Goal: Task Accomplishment & Management: Manage account settings

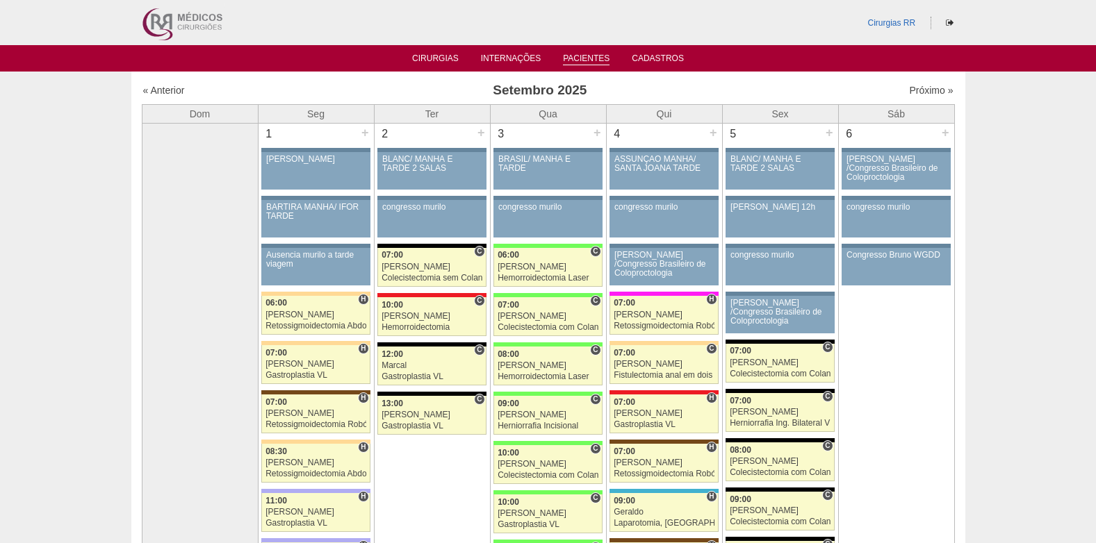
click at [595, 58] on link "Pacientes" at bounding box center [586, 59] width 47 height 12
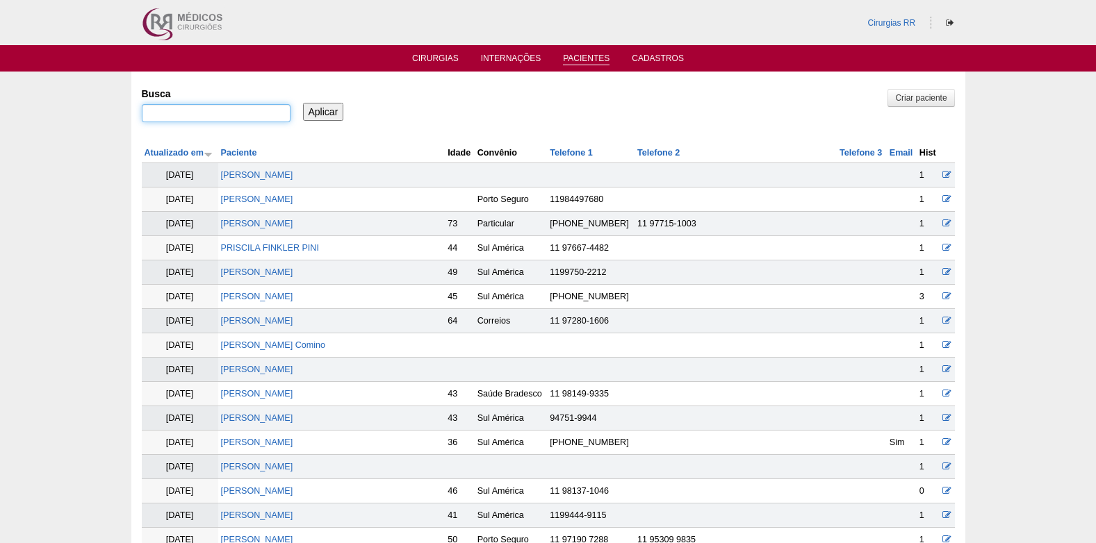
click at [222, 108] on input "Busca" at bounding box center [216, 113] width 149 height 18
paste input "Bom dia! Data cirurgia: Nome do paciente: Convênio: Cirurgia: Segue documentaçã…"
type input "Bom dia! Data cirurgia: Nome do paciente: Convênio: Cirurgia: Segue documentaçã…"
click at [270, 115] on input "Busca" at bounding box center [216, 113] width 149 height 18
type input "ADEMIR"
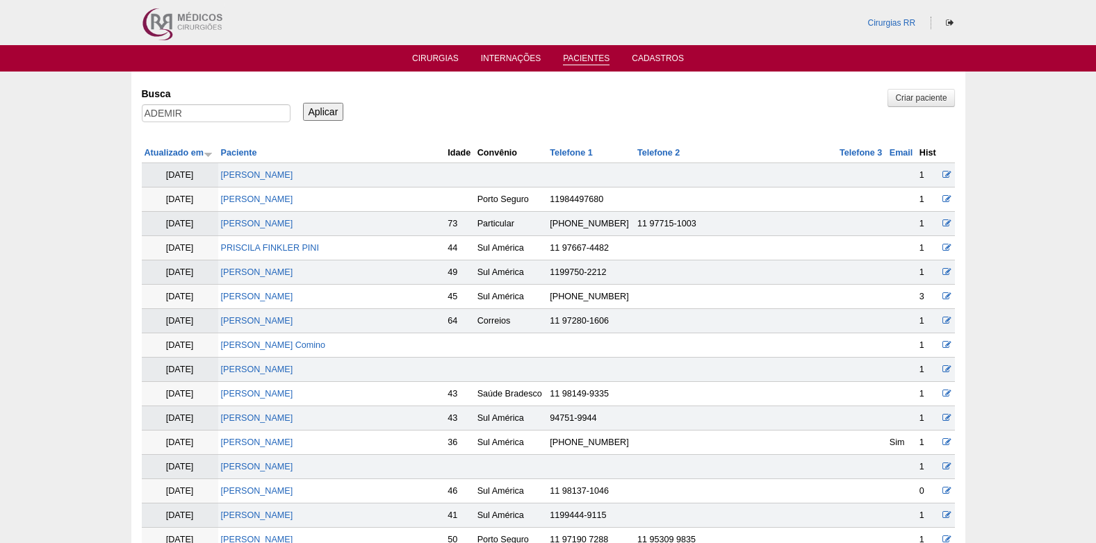
click at [336, 108] on input "Aplicar" at bounding box center [323, 112] width 41 height 18
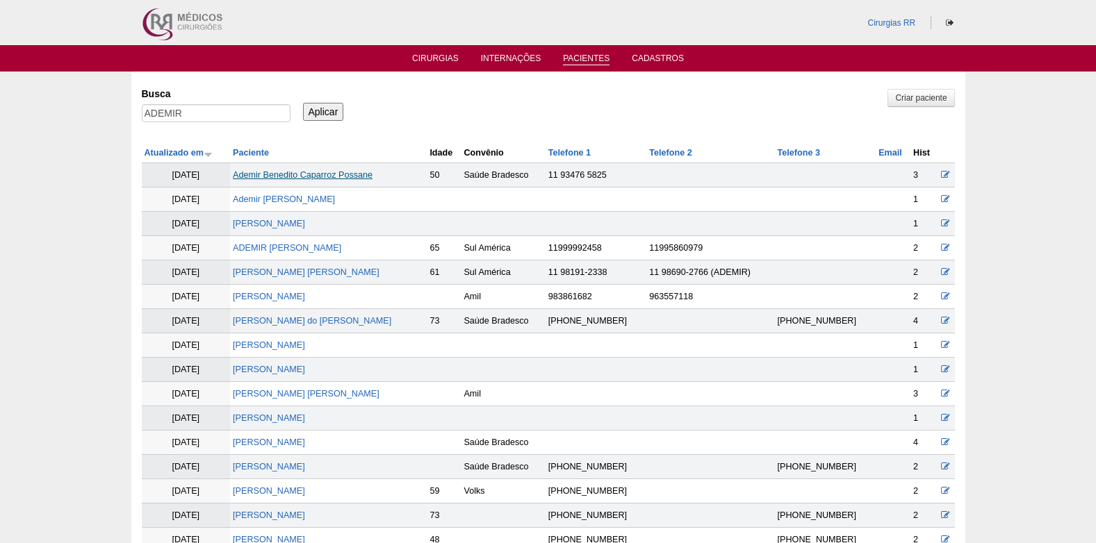
click at [347, 175] on link "Ademir Benedito Caparroz Possane" at bounding box center [303, 175] width 140 height 10
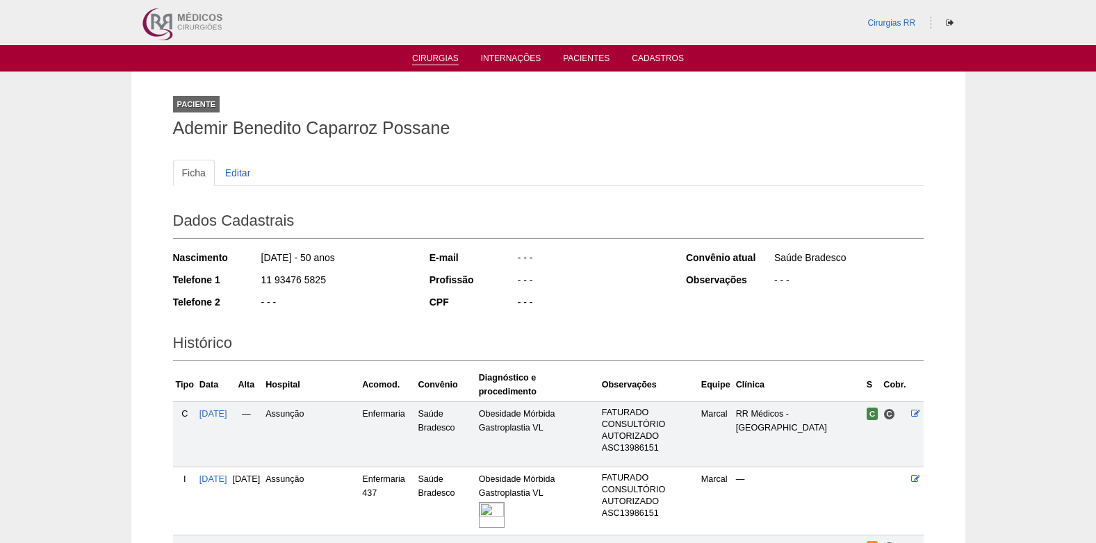
click at [449, 55] on link "Cirurgias" at bounding box center [435, 59] width 47 height 12
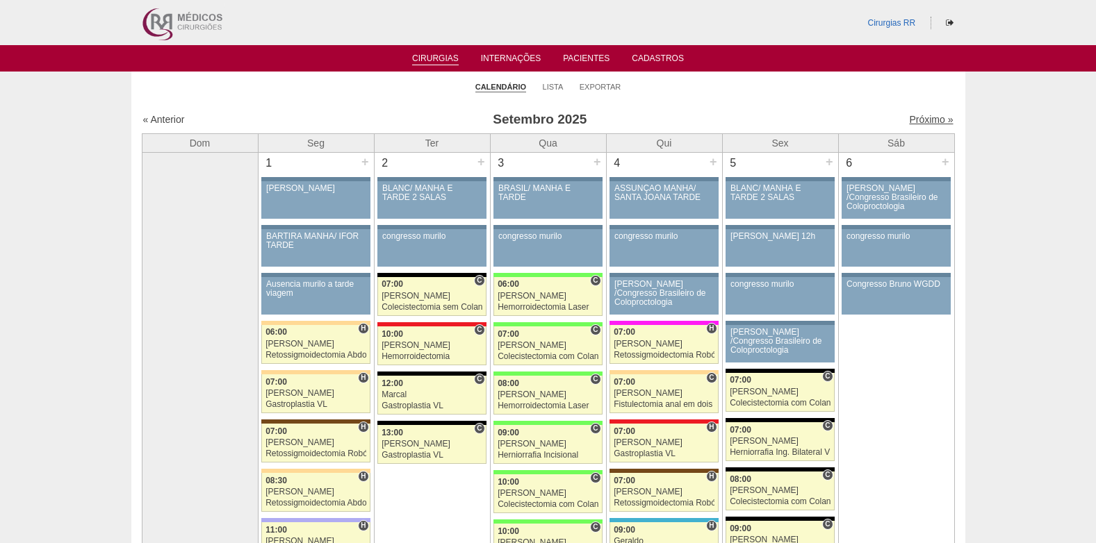
click at [923, 119] on link "Próximo »" at bounding box center [931, 119] width 44 height 11
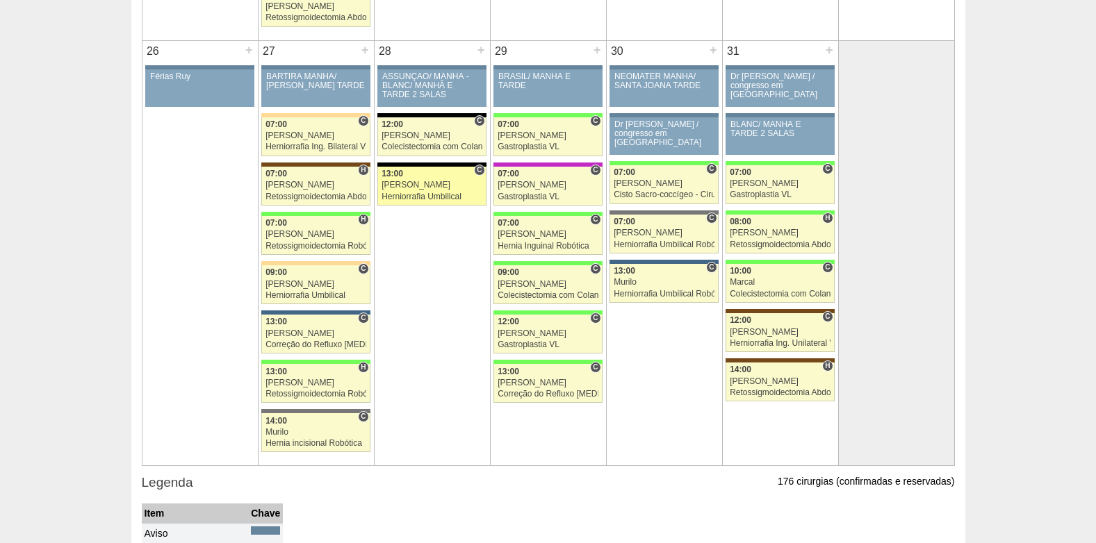
scroll to position [2362, 0]
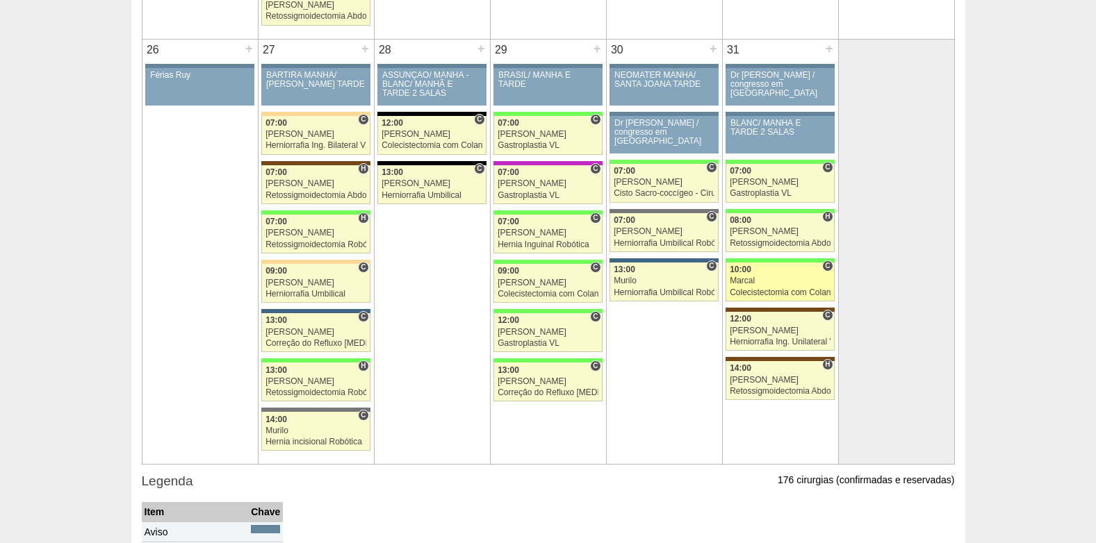
click at [795, 279] on div "Marcal" at bounding box center [779, 280] width 101 height 9
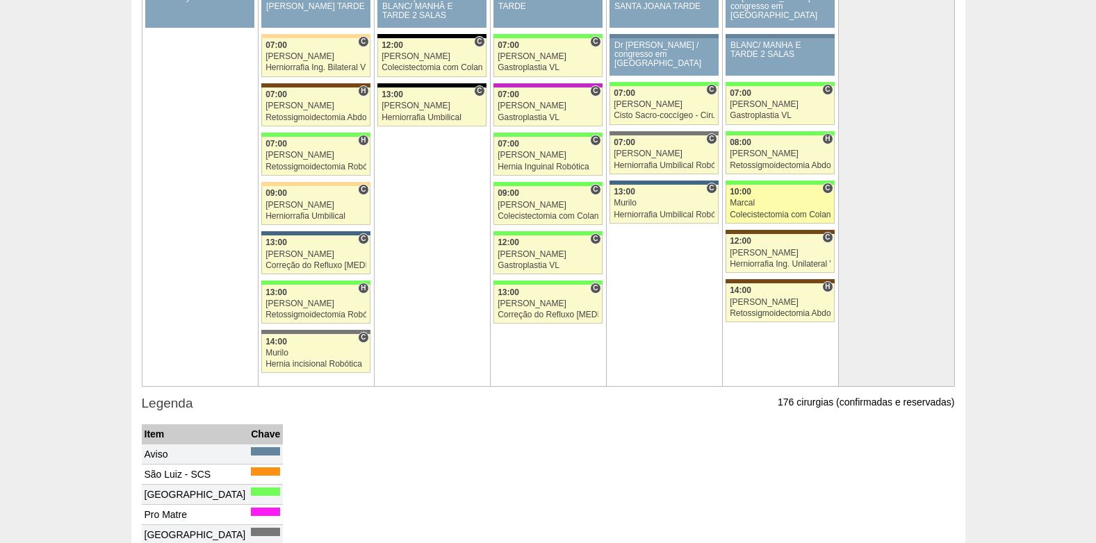
scroll to position [2431, 0]
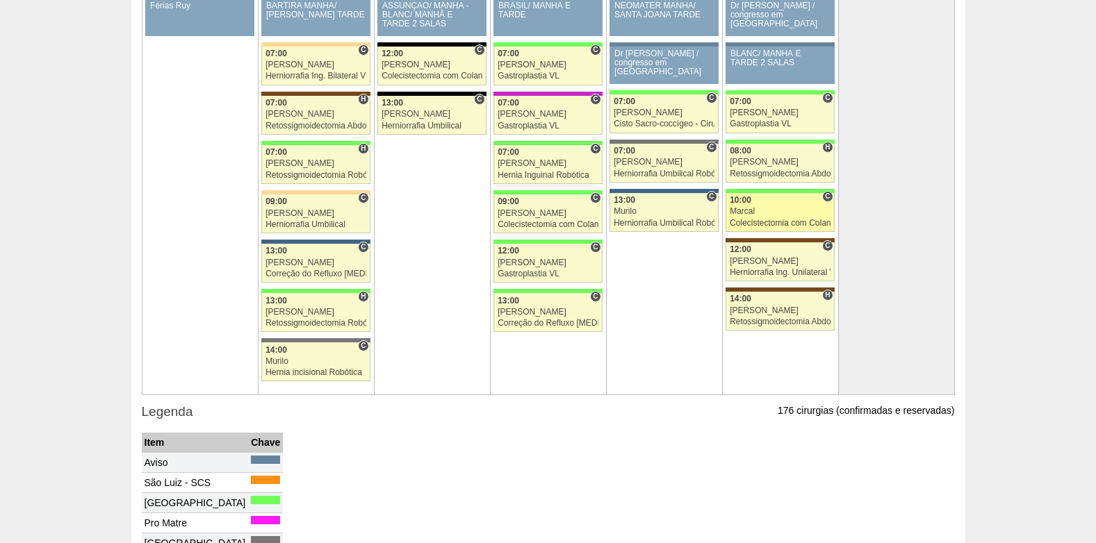
click at [785, 208] on div "Marcal" at bounding box center [779, 211] width 101 height 9
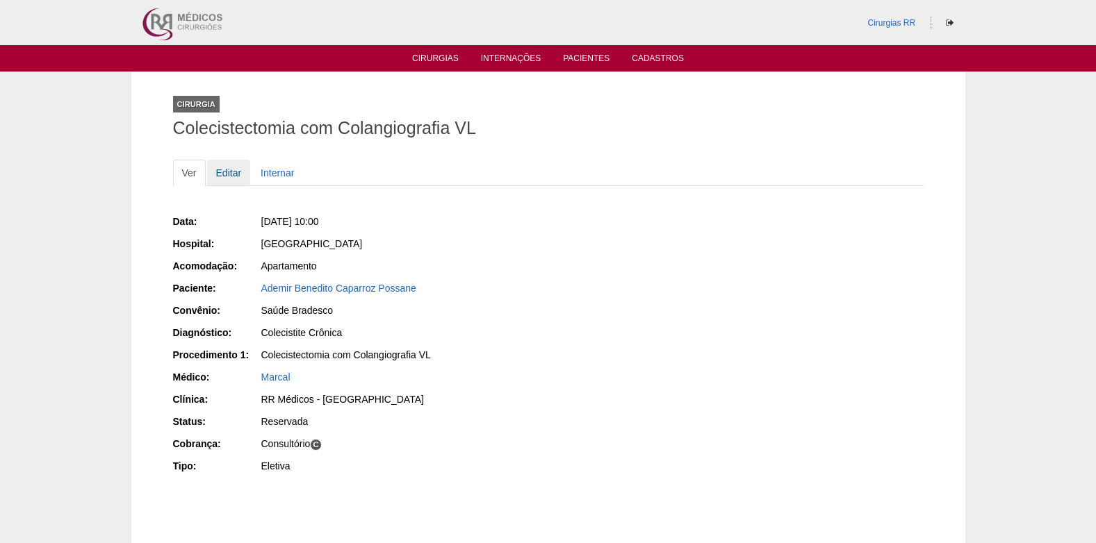
click at [223, 167] on link "Editar" at bounding box center [229, 173] width 44 height 26
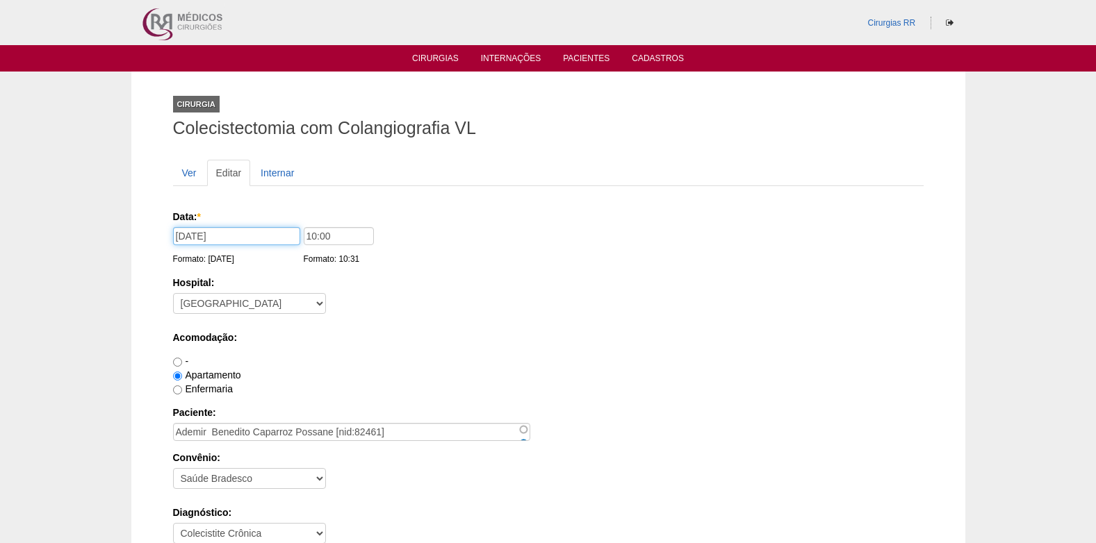
click at [253, 229] on input "31/10/2025" at bounding box center [236, 236] width 127 height 18
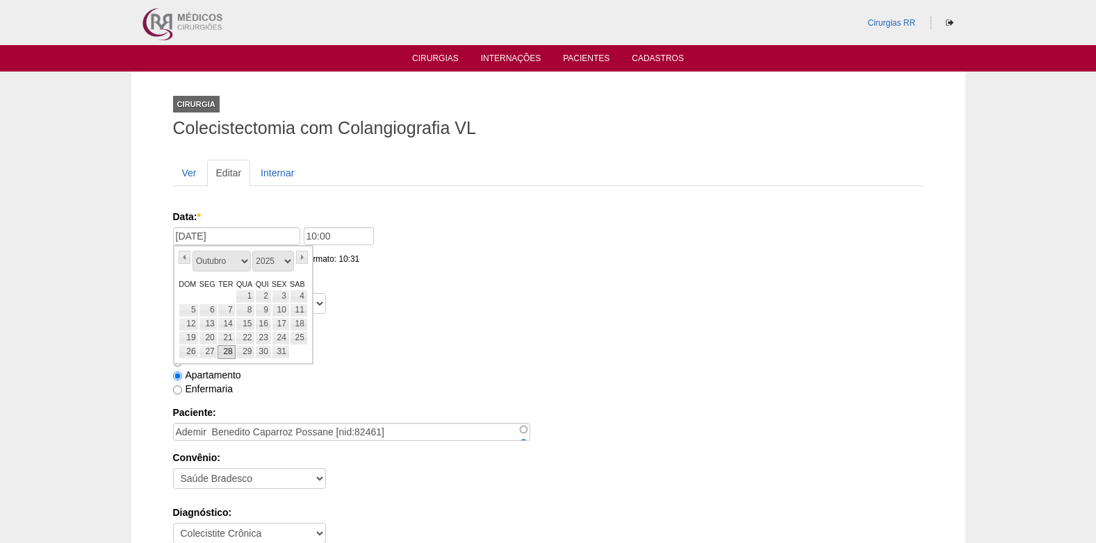
click at [230, 350] on link "28" at bounding box center [226, 352] width 18 height 14
type input "28/10/2025"
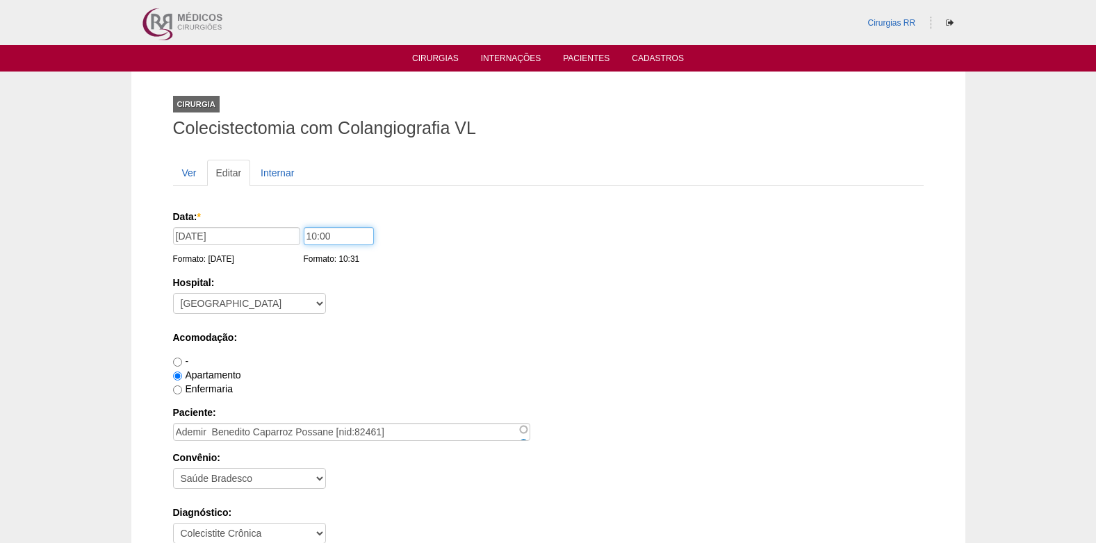
drag, startPoint x: 349, startPoint y: 241, endPoint x: 295, endPoint y: 250, distance: 55.6
click at [295, 224] on div "Data: * 28/10/2025 Formato: 22/09/2025 10:00 Formato: 10:31" at bounding box center [545, 217] width 745 height 14
type input "07:00"
click at [290, 308] on select "- Nenhum - 9 de Julho Albert Einstein Alvorada América Assunção Bartira Benefic…" at bounding box center [249, 303] width 153 height 21
select select "5"
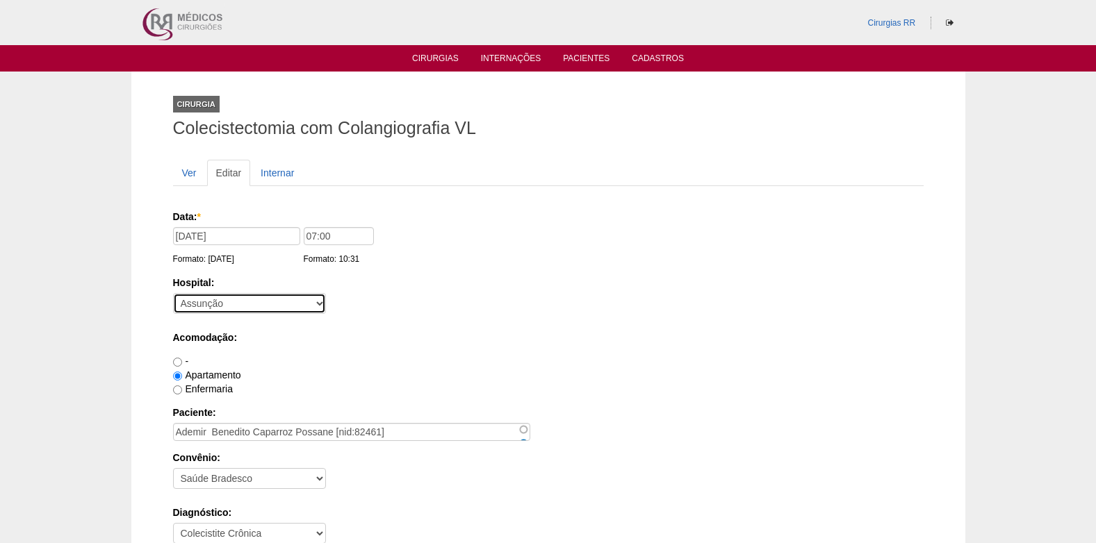
click at [173, 293] on select "- Nenhum - 9 de Julho Albert Einstein Alvorada América Assunção Bartira Benefic…" at bounding box center [249, 303] width 153 height 21
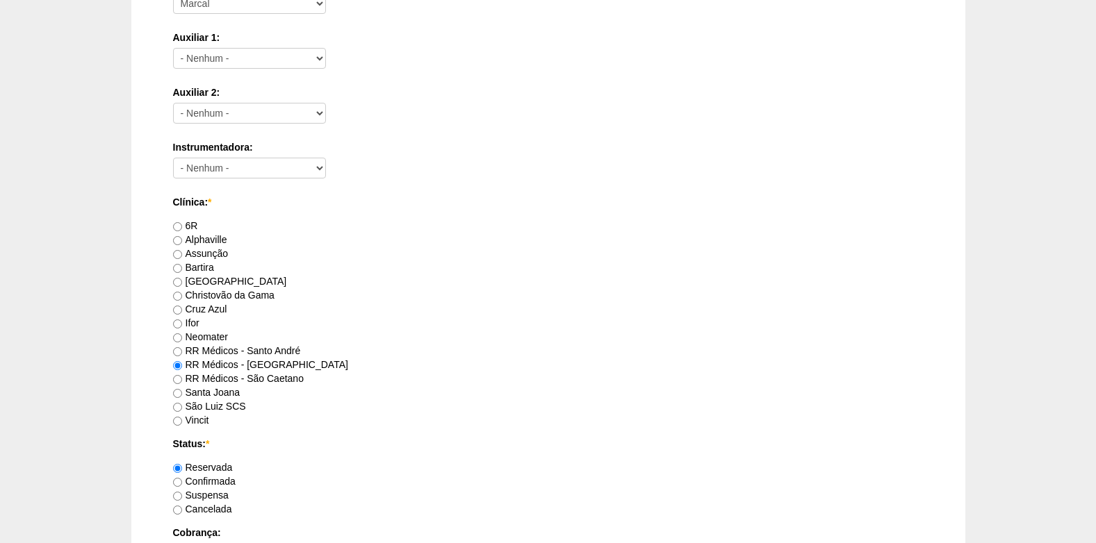
scroll to position [834, 0]
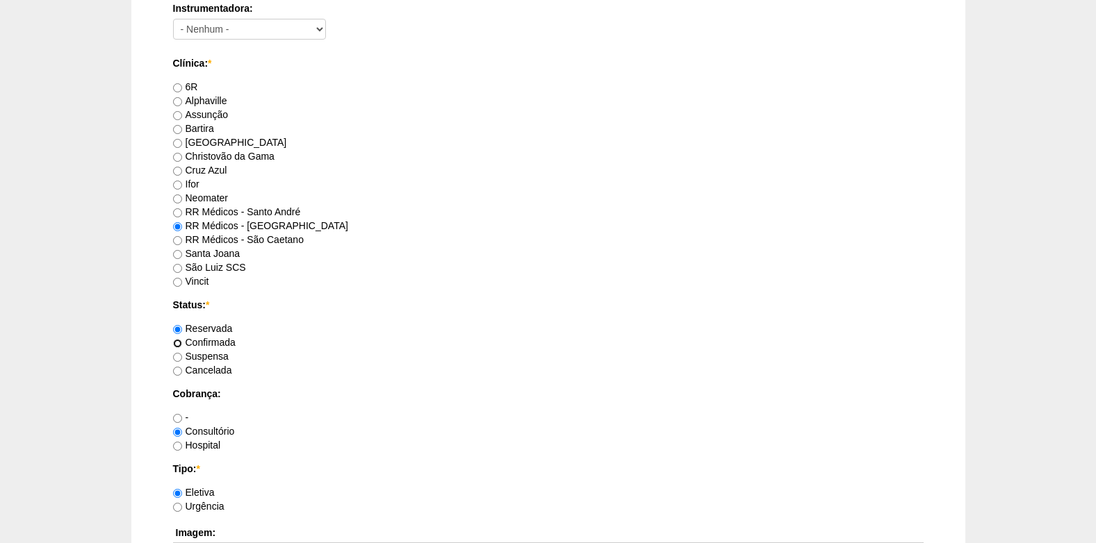
click at [179, 340] on input "Confirmada" at bounding box center [177, 343] width 9 height 9
radio input "true"
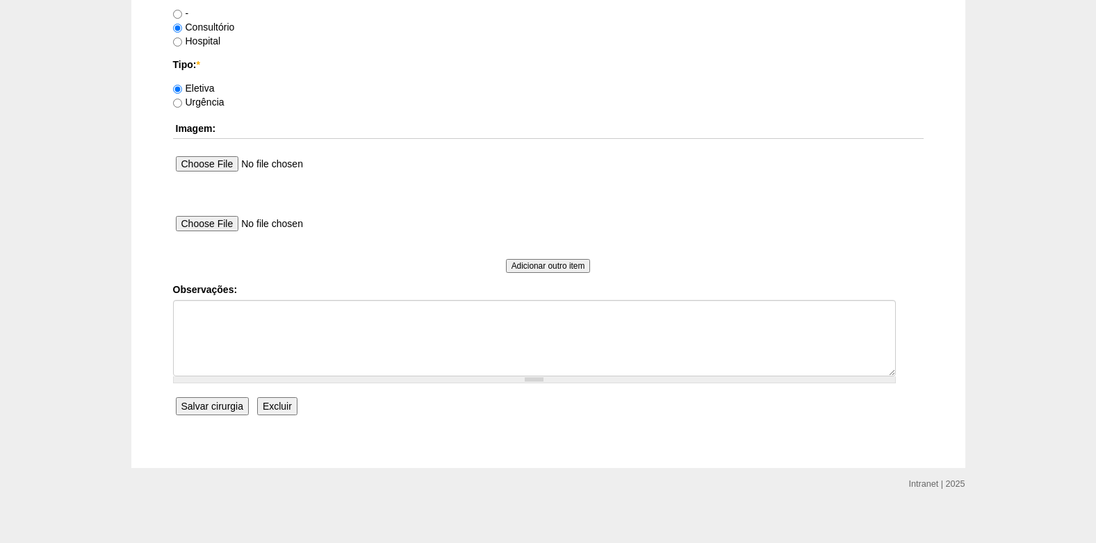
scroll to position [1247, 0]
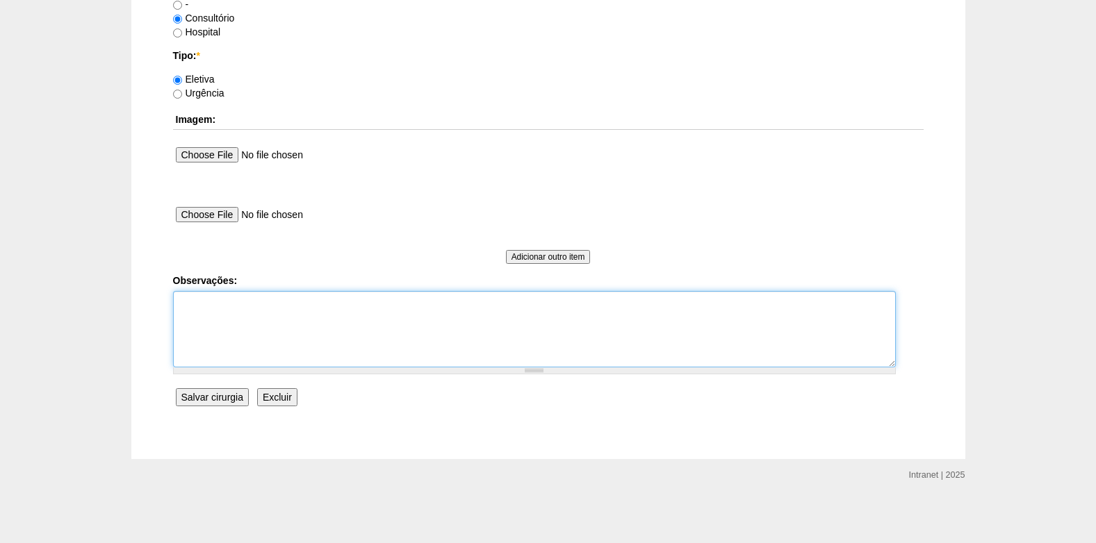
click at [238, 349] on textarea "Observações:" at bounding box center [534, 329] width 722 height 76
type textarea "COBRANÇA CONSULTÓRIO"
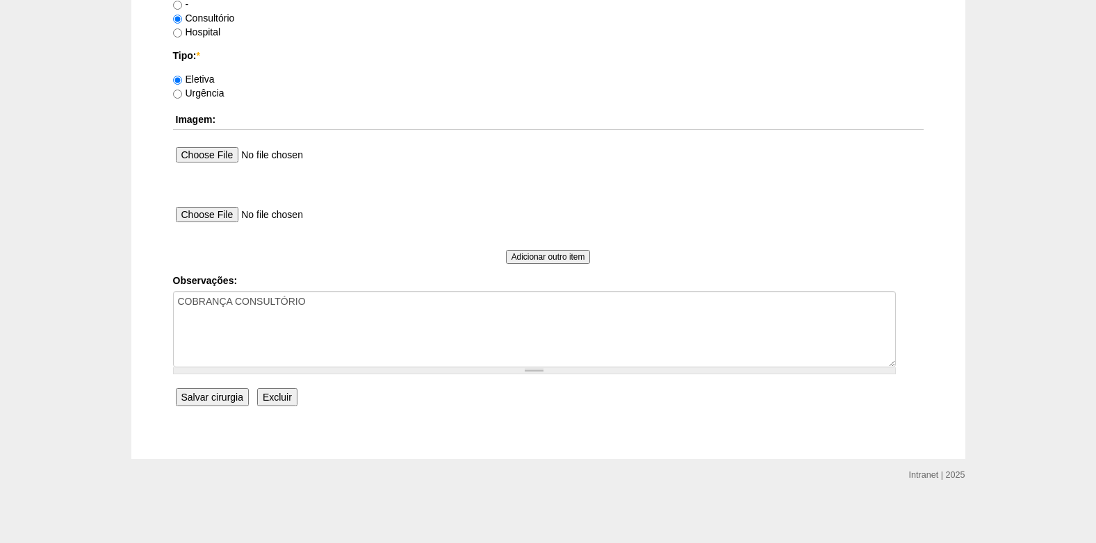
click at [214, 400] on input "Salvar cirurgia" at bounding box center [212, 397] width 73 height 18
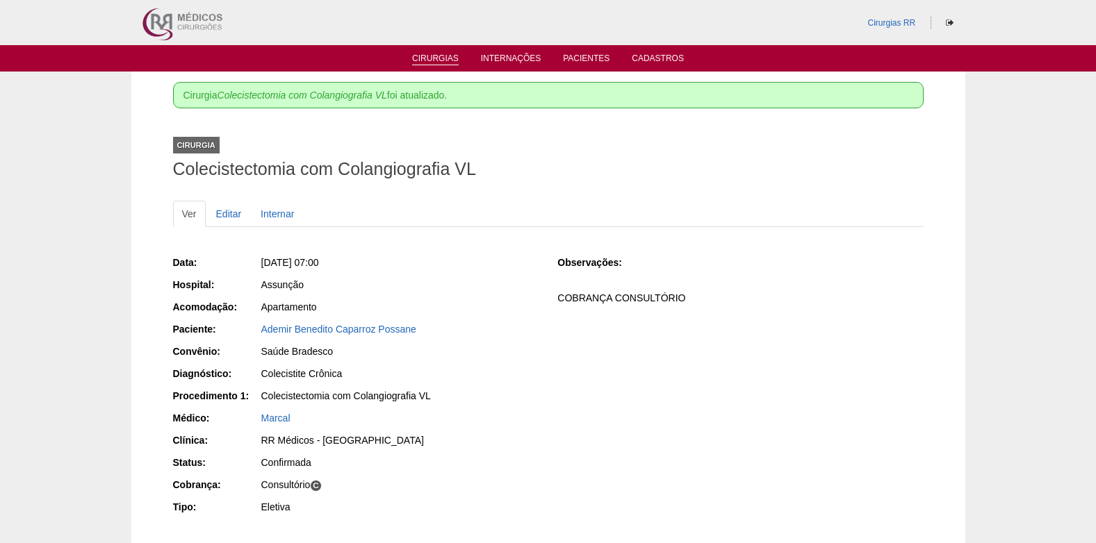
click at [427, 58] on link "Cirurgias" at bounding box center [435, 59] width 47 height 12
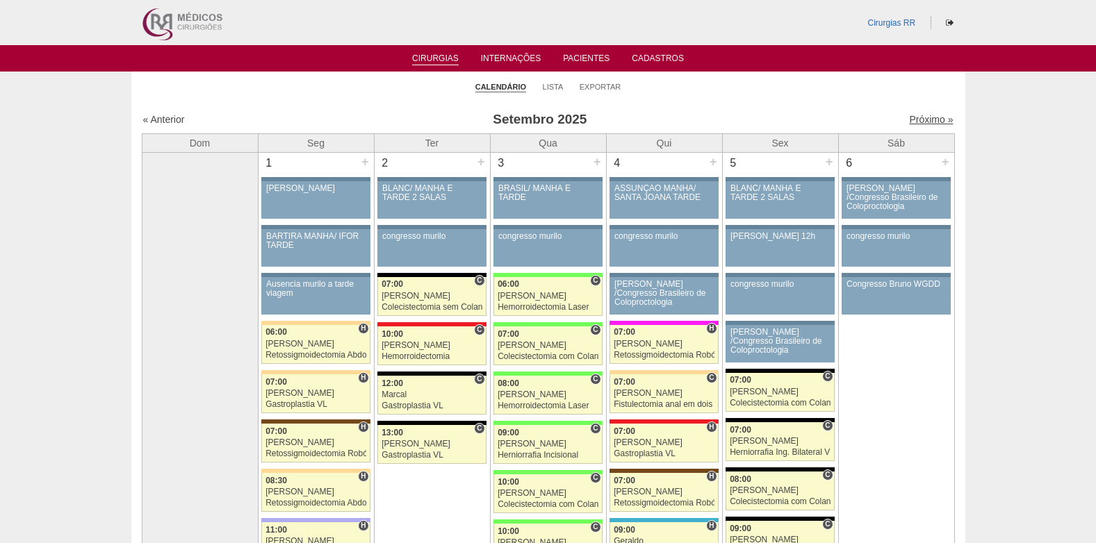
click at [920, 117] on link "Próximo »" at bounding box center [931, 119] width 44 height 11
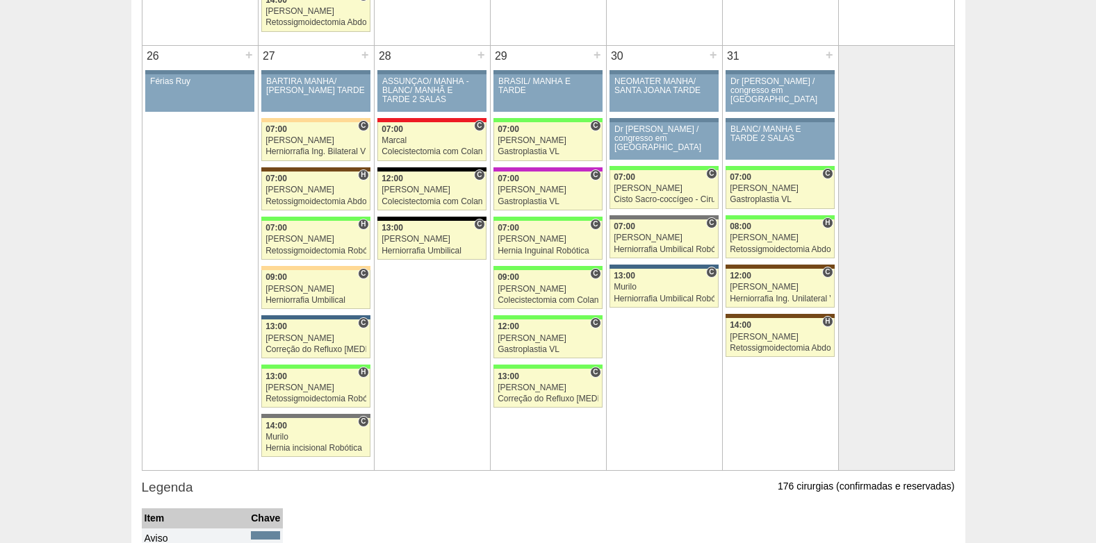
scroll to position [2299, 0]
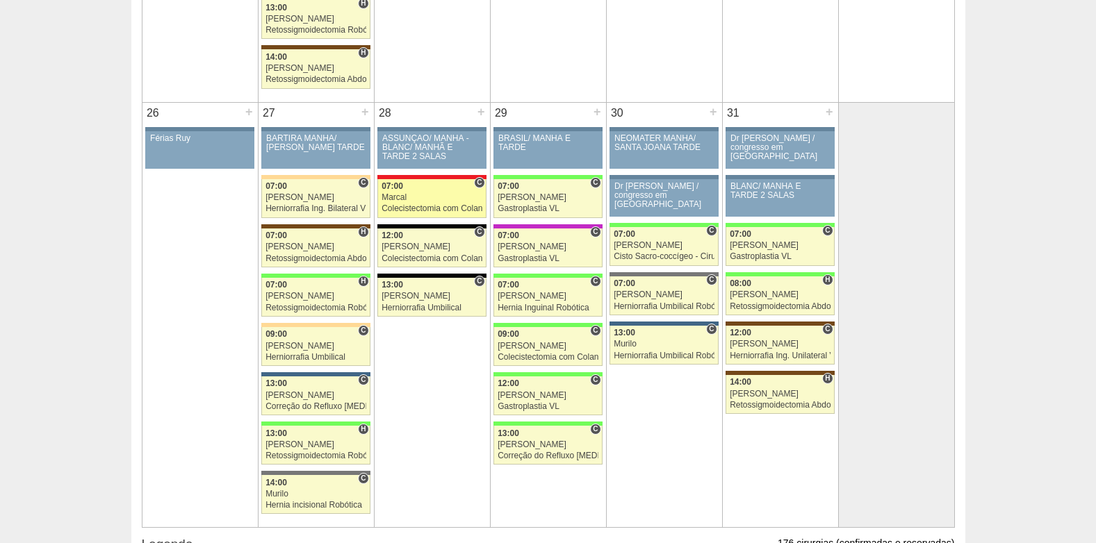
click at [440, 197] on div "Marcal" at bounding box center [431, 197] width 101 height 9
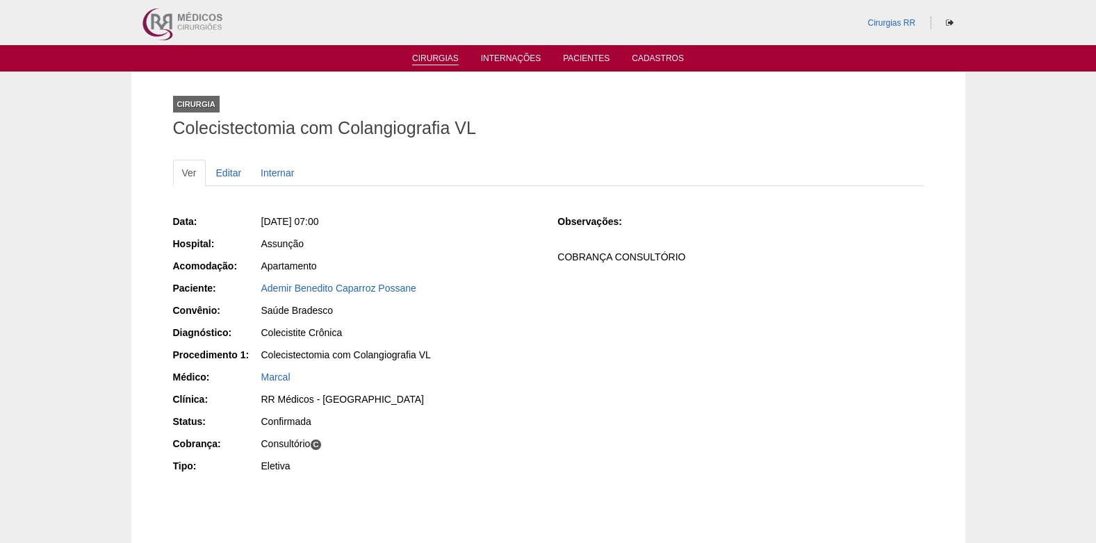
click at [431, 61] on link "Cirurgias" at bounding box center [435, 59] width 47 height 12
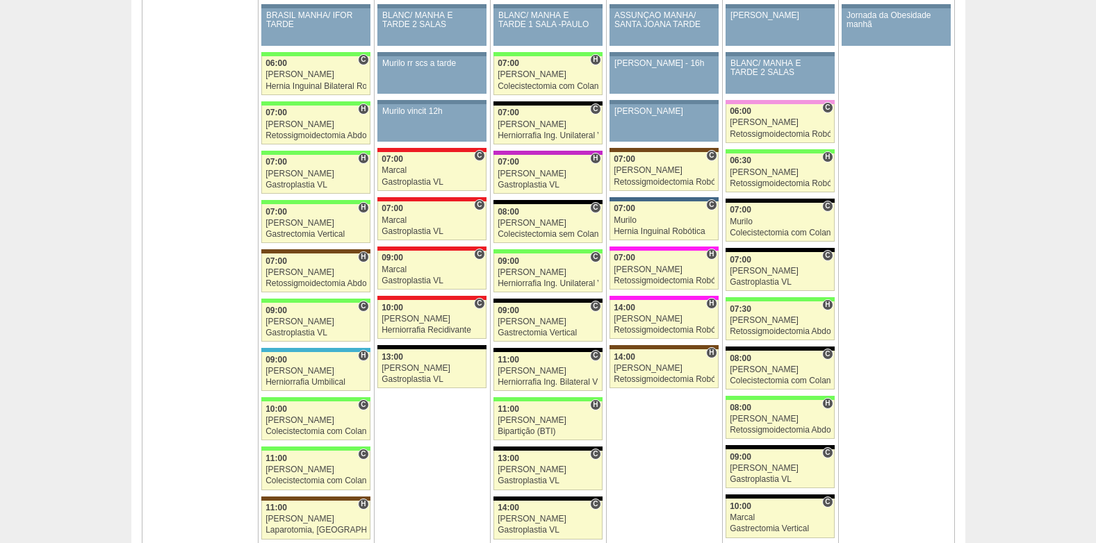
scroll to position [1459, 0]
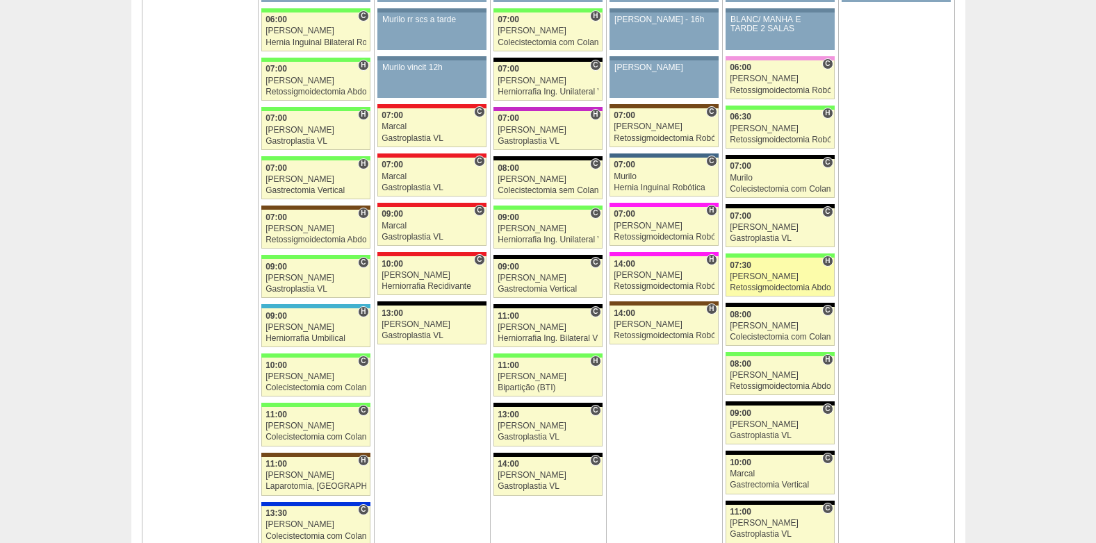
click at [787, 283] on div "Retossigmoidectomia Abdominal VL" at bounding box center [779, 287] width 101 height 9
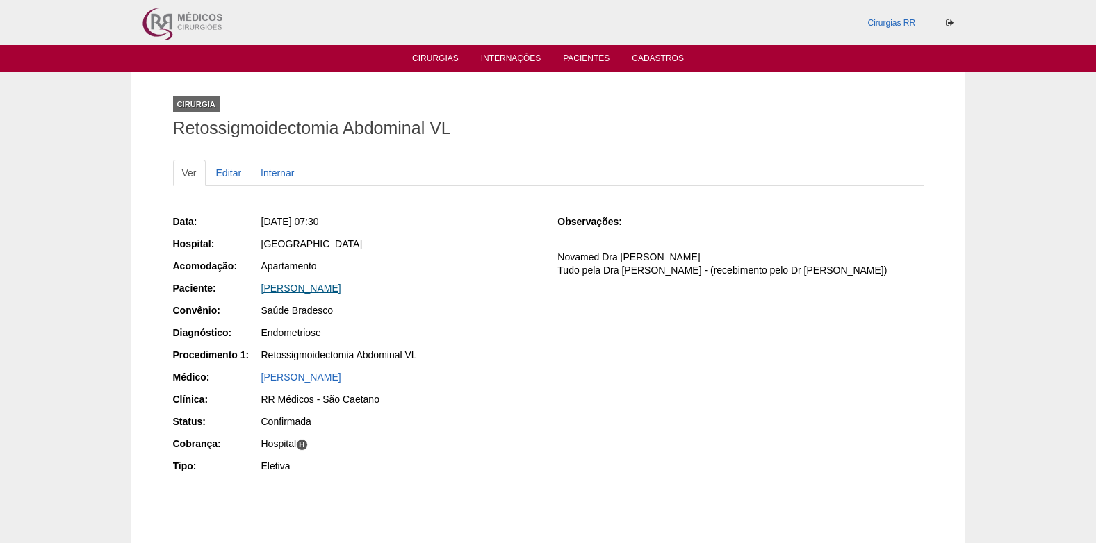
click at [325, 290] on link "[PERSON_NAME]" at bounding box center [301, 288] width 80 height 11
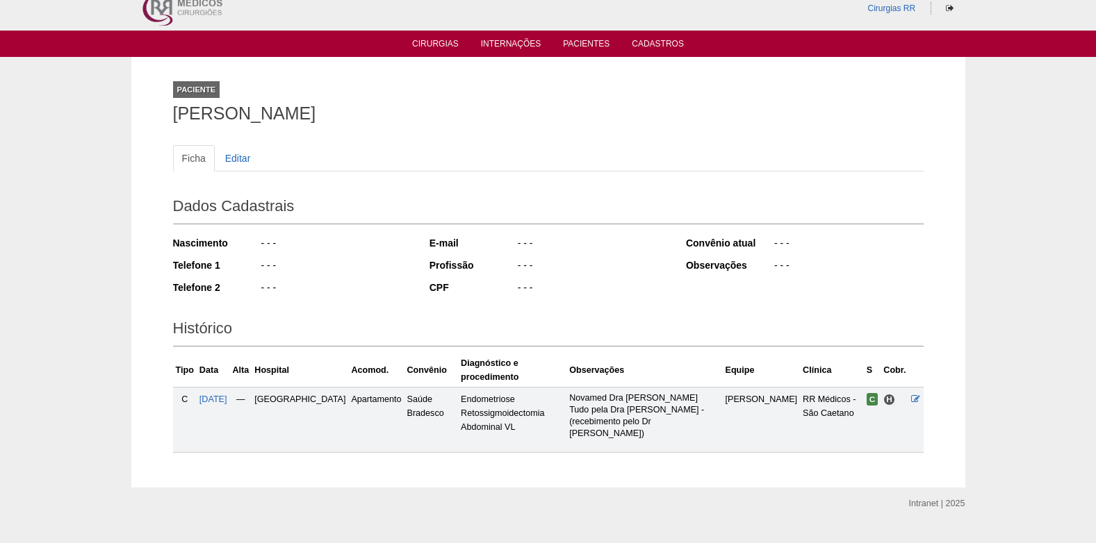
scroll to position [17, 0]
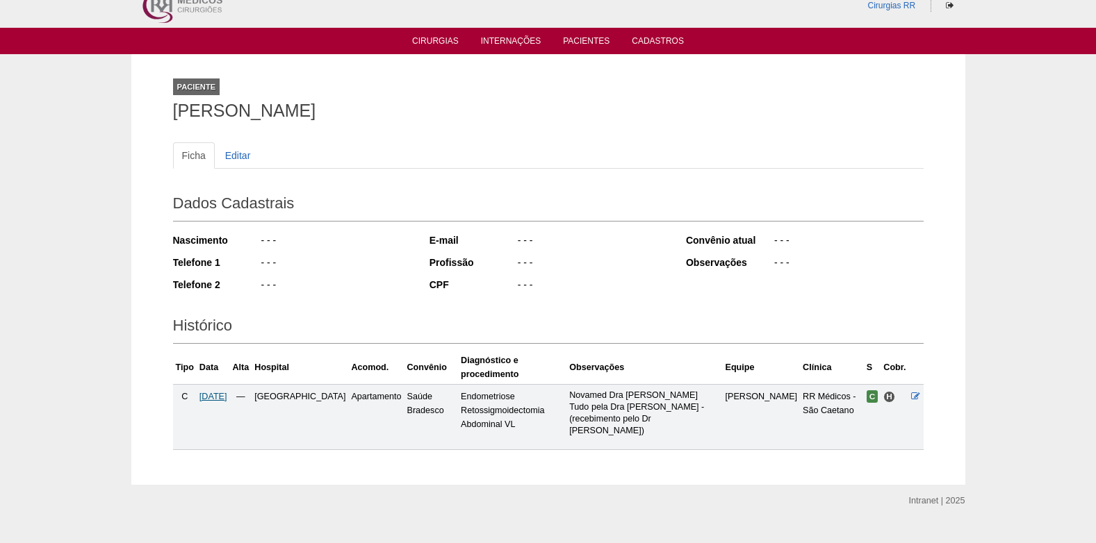
click at [227, 392] on span "[DATE]" at bounding box center [213, 397] width 28 height 10
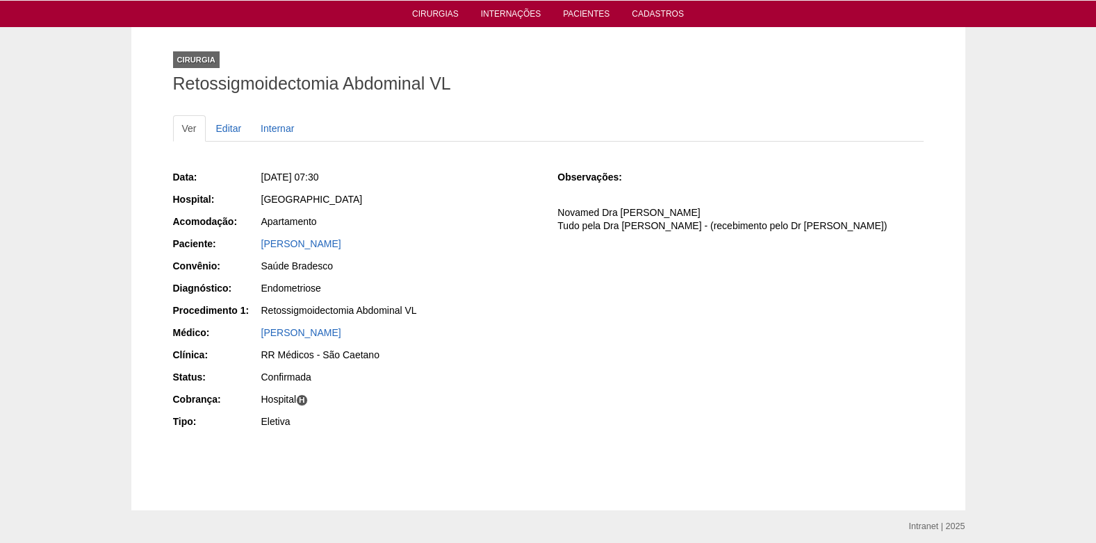
scroll to position [96, 0]
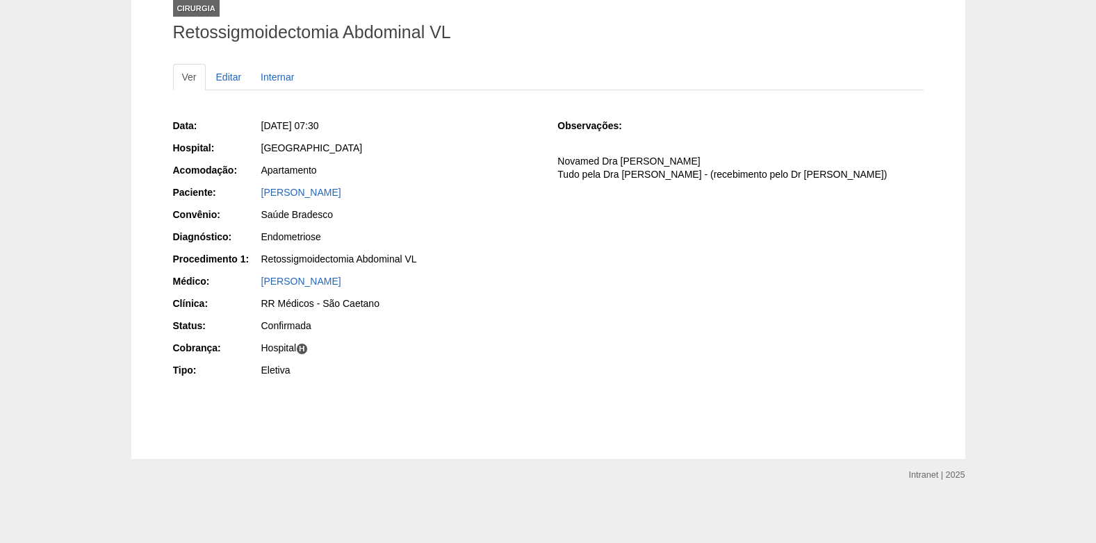
click at [320, 198] on div "Fernanda Karoline Hirraishe Souza" at bounding box center [399, 192] width 277 height 14
click at [321, 192] on link "Fernanda Karoline Hirraishe Souza" at bounding box center [301, 192] width 80 height 11
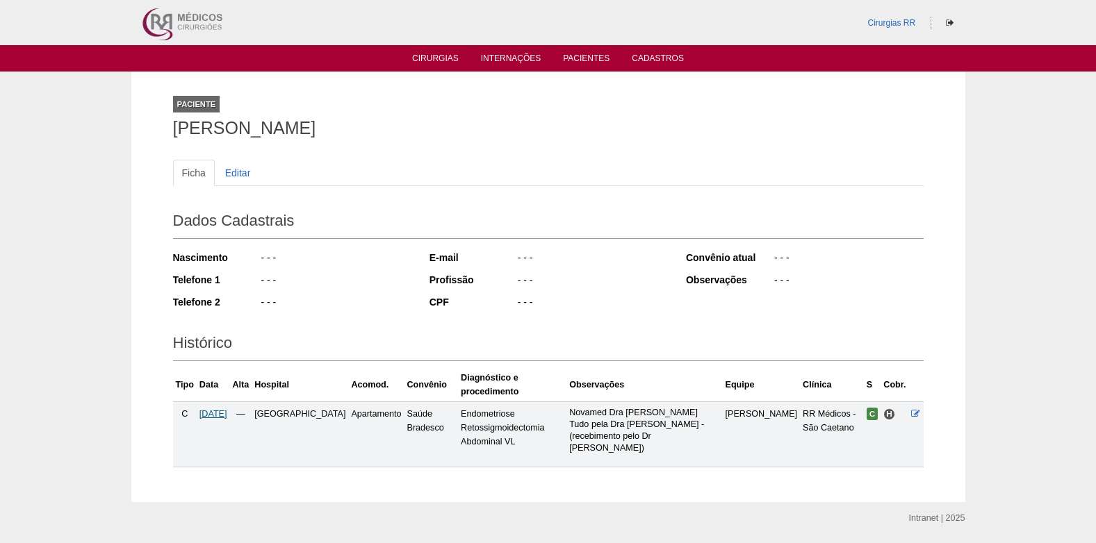
click at [217, 409] on span "[DATE]" at bounding box center [213, 414] width 28 height 10
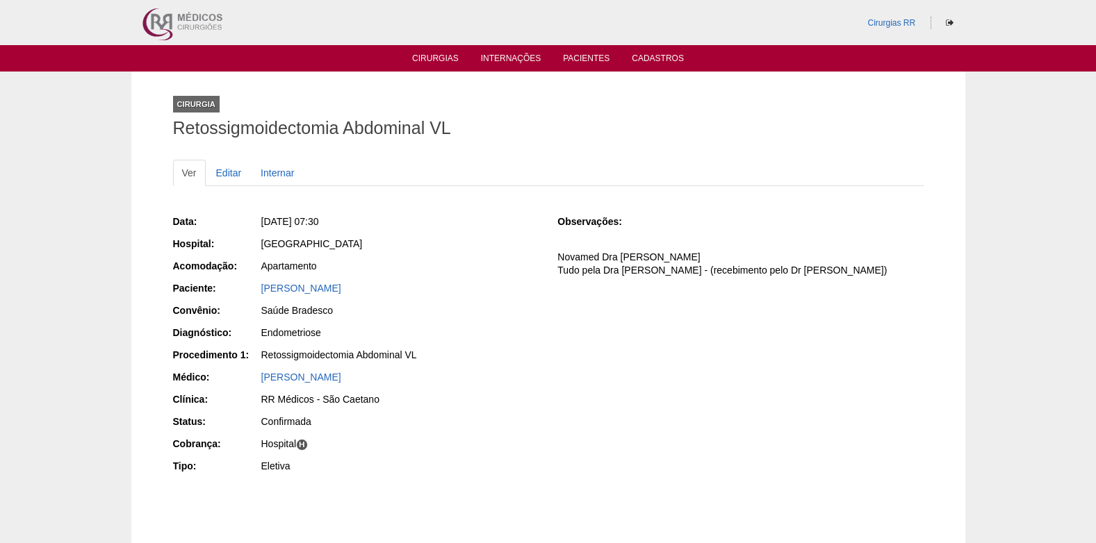
click at [326, 294] on div "[PERSON_NAME]" at bounding box center [399, 288] width 277 height 14
click at [327, 290] on link "[PERSON_NAME]" at bounding box center [301, 288] width 80 height 11
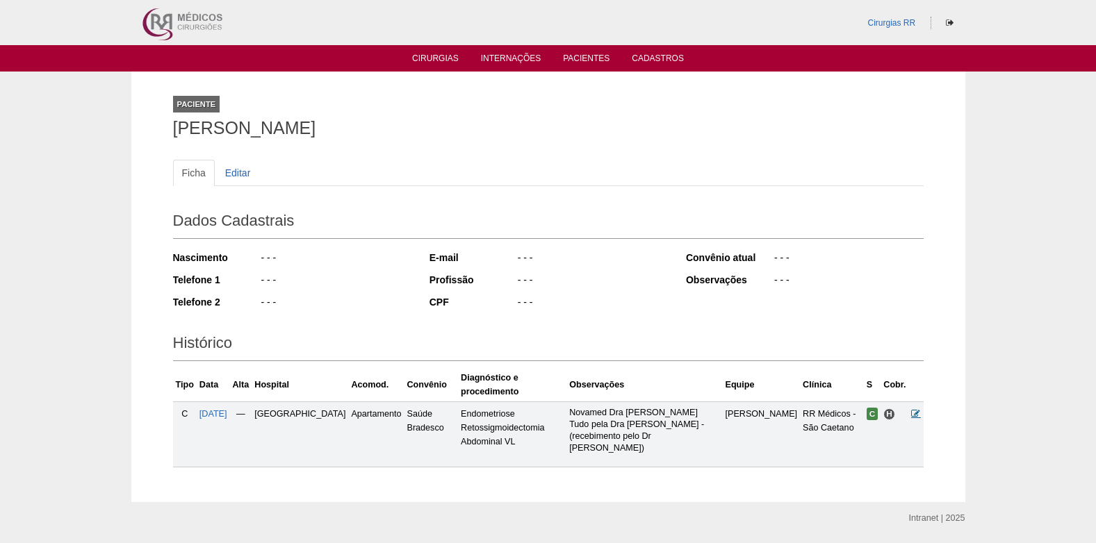
click at [915, 409] on icon at bounding box center [915, 413] width 9 height 9
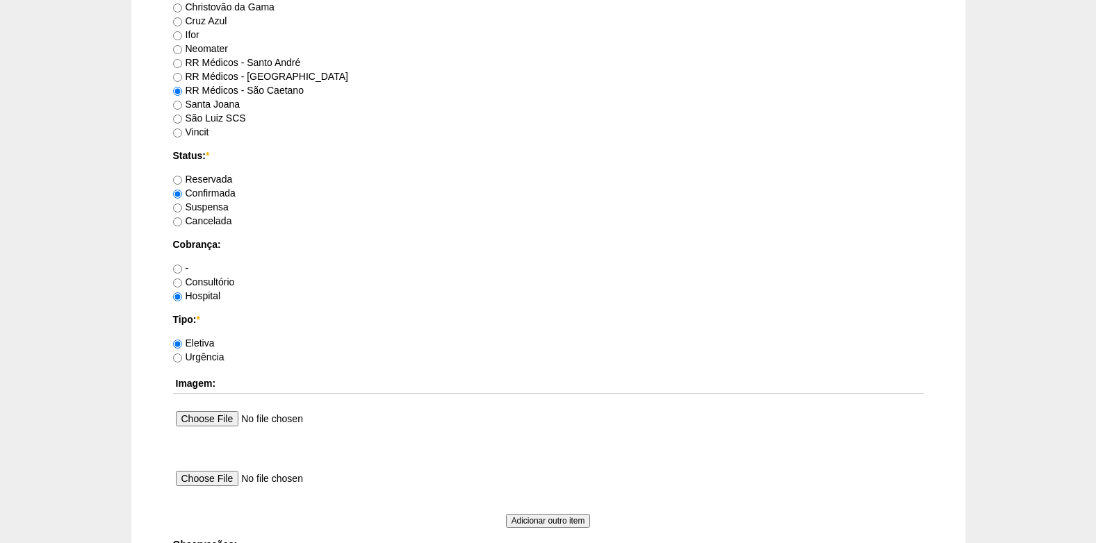
scroll to position [1112, 0]
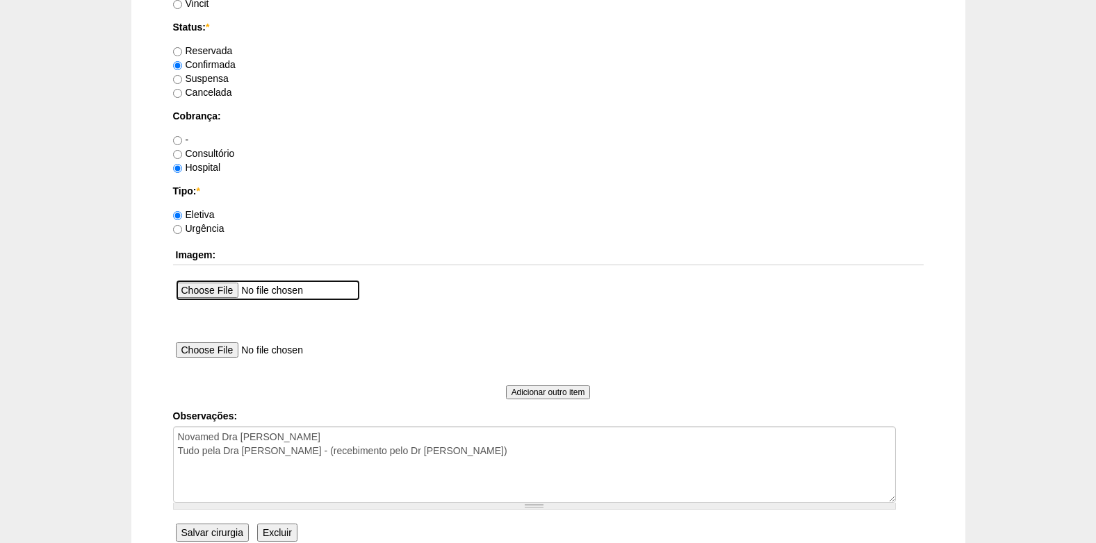
click at [210, 290] on input "file" at bounding box center [268, 290] width 184 height 21
type input "C:\fakepath\WhatsApp Image [DATE] 10.18.49.jpeg"
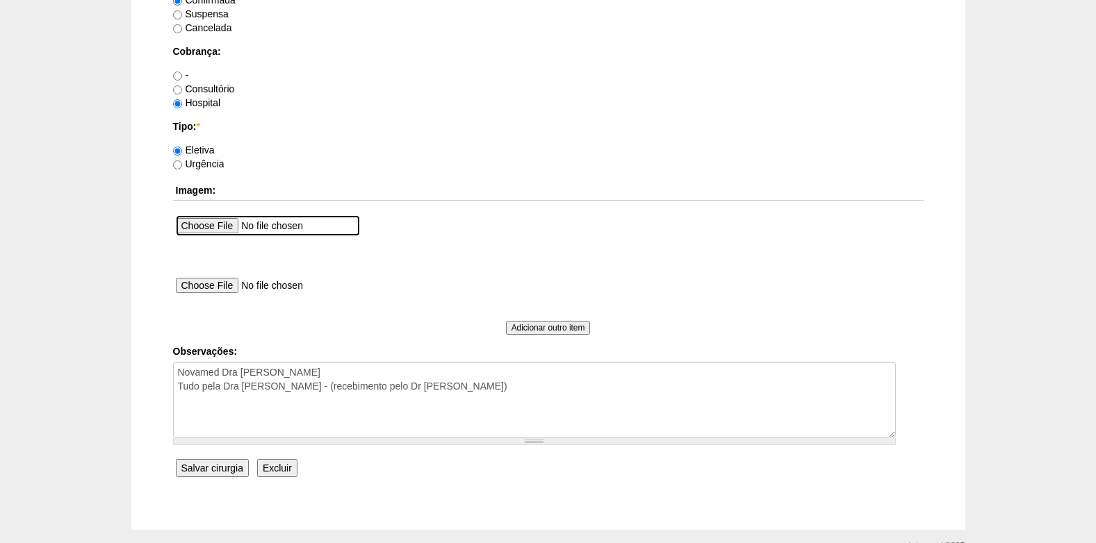
scroll to position [1247, 0]
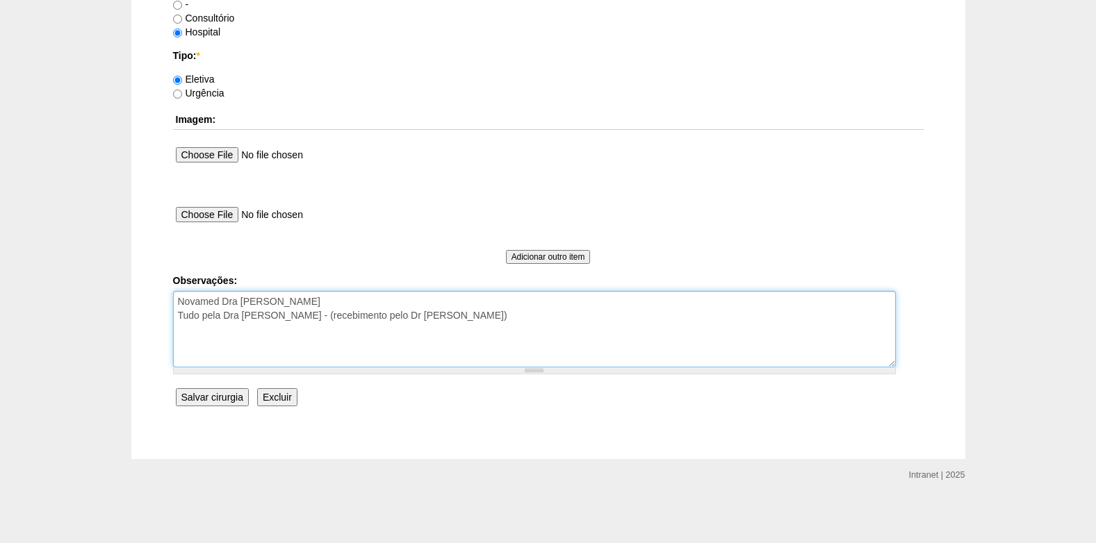
click at [176, 301] on textarea "Novamed Dra [PERSON_NAME] Tudo pela Dra [PERSON_NAME] - (recebimento pelo Dr [P…" at bounding box center [534, 329] width 722 height 76
type textarea "HONORÁRIOS MEDICOS PELA Novamed Dra [PERSON_NAME] Tudo pela Dra [PERSON_NAME] -…"
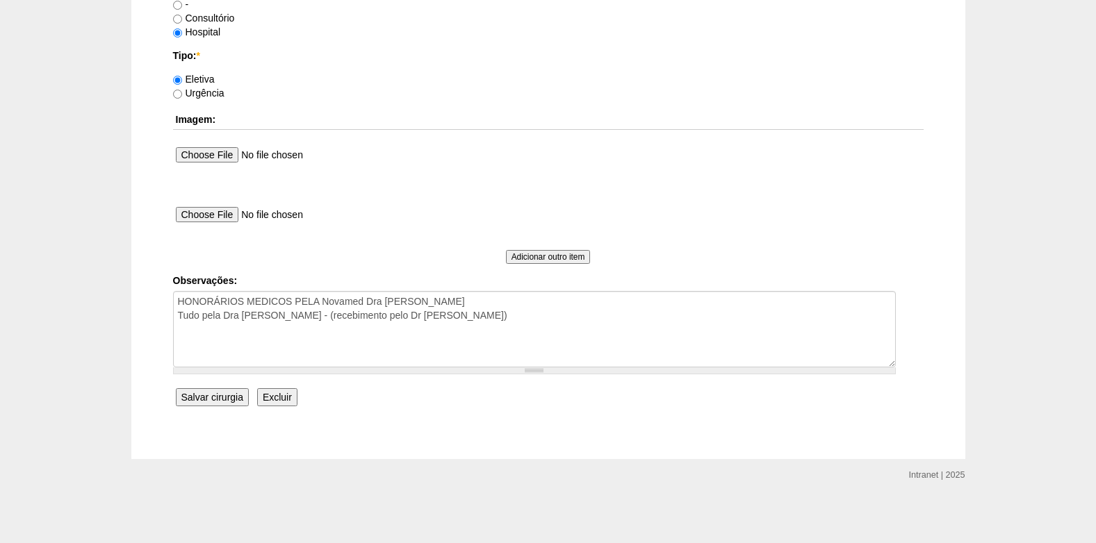
click at [206, 396] on input "Salvar cirurgia" at bounding box center [212, 397] width 73 height 18
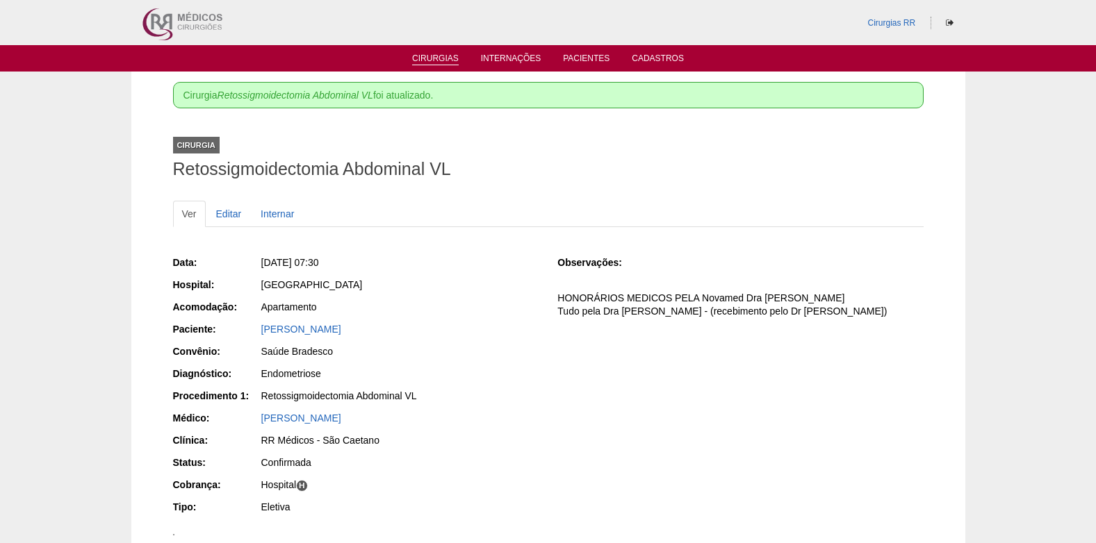
click at [442, 56] on link "Cirurgias" at bounding box center [435, 59] width 47 height 12
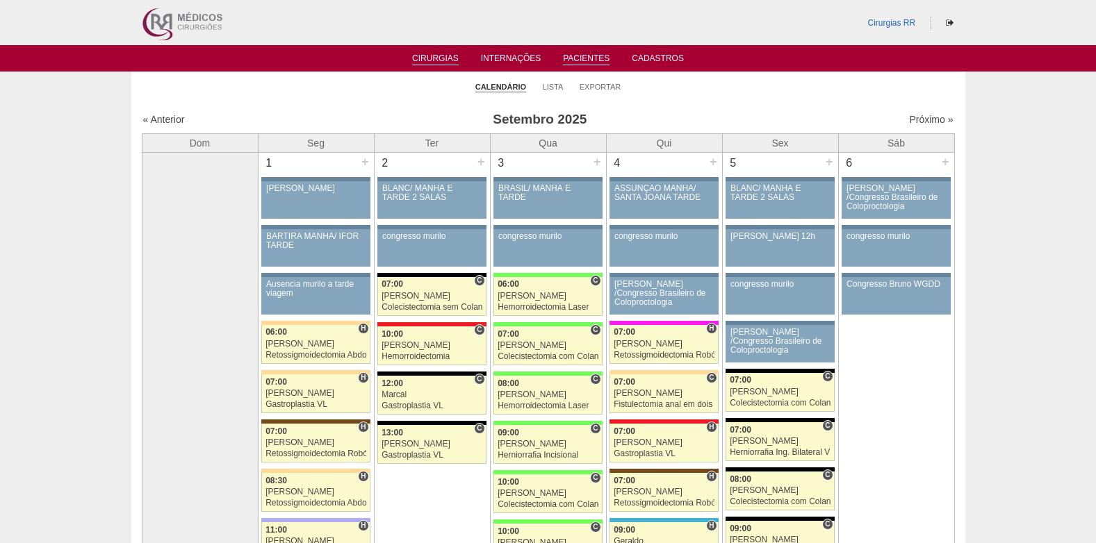
click at [572, 60] on link "Pacientes" at bounding box center [586, 59] width 47 height 12
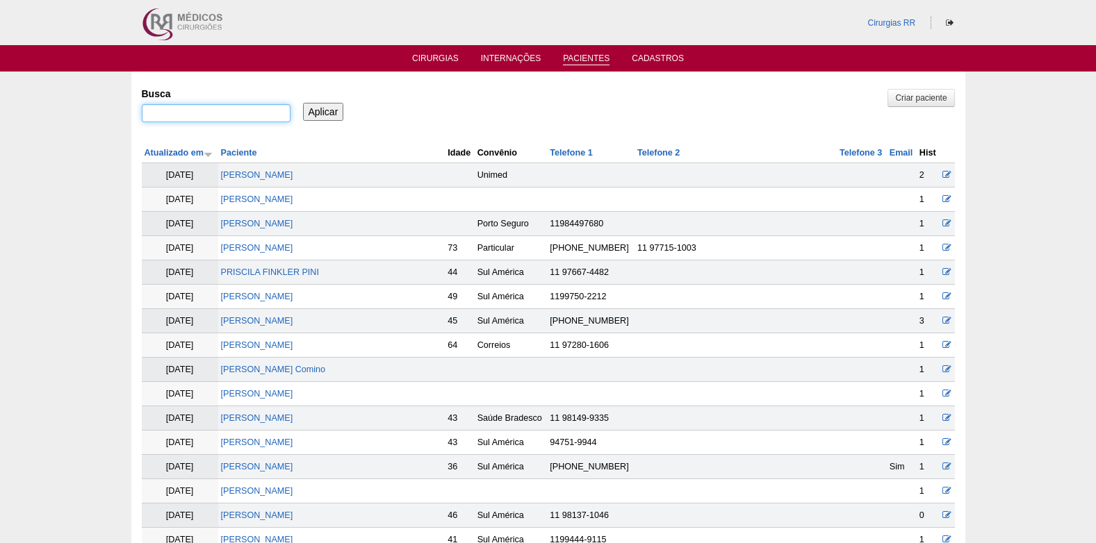
click at [245, 113] on input "Busca" at bounding box center [216, 113] width 149 height 18
type input "[PERSON_NAME]"
click at [303, 103] on input "Aplicar" at bounding box center [323, 112] width 41 height 18
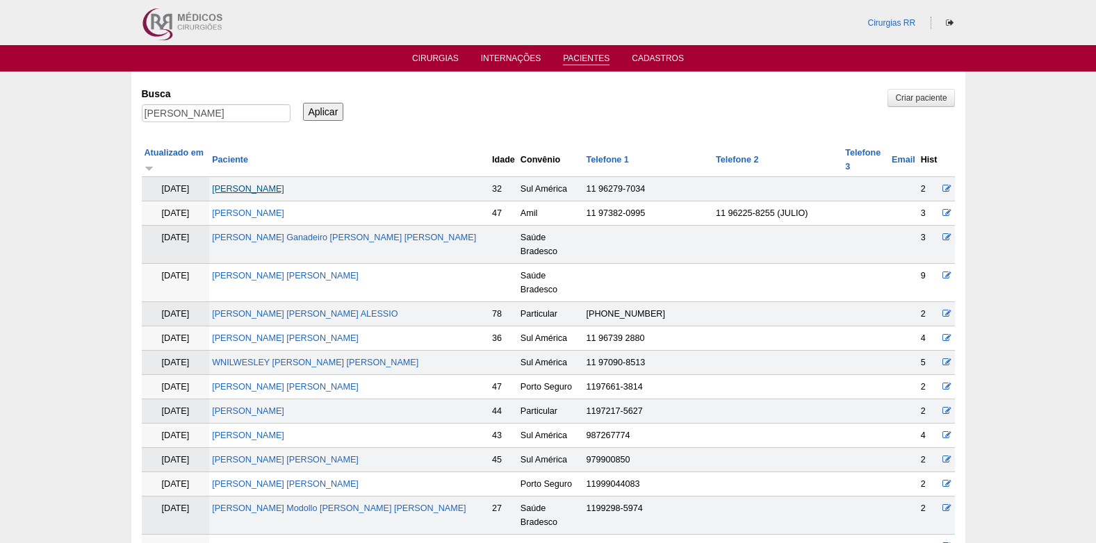
click at [284, 188] on link "Nayara Martins Barbosa" at bounding box center [248, 189] width 72 height 10
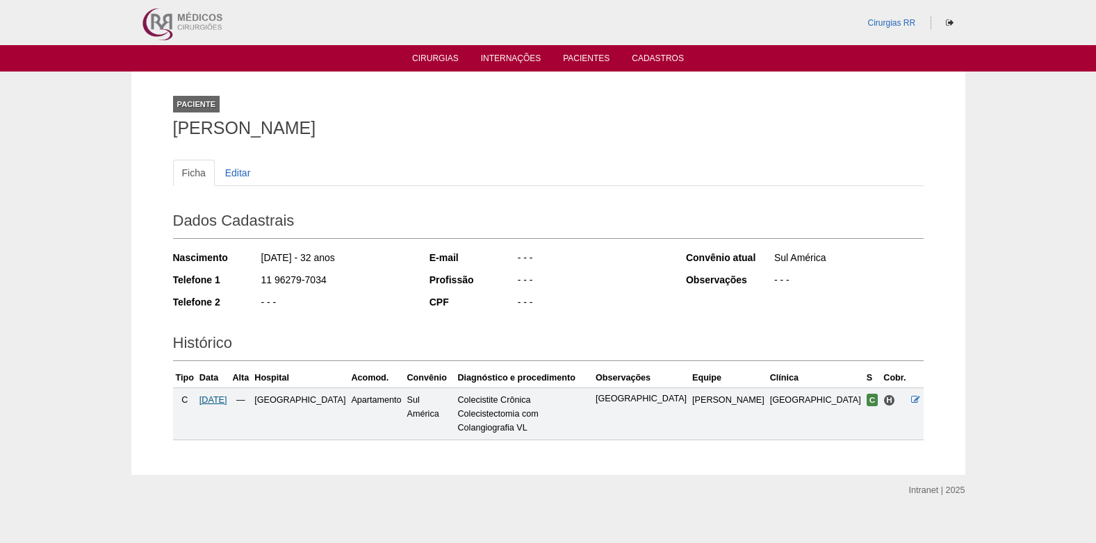
click at [227, 399] on span "[DATE]" at bounding box center [213, 400] width 28 height 10
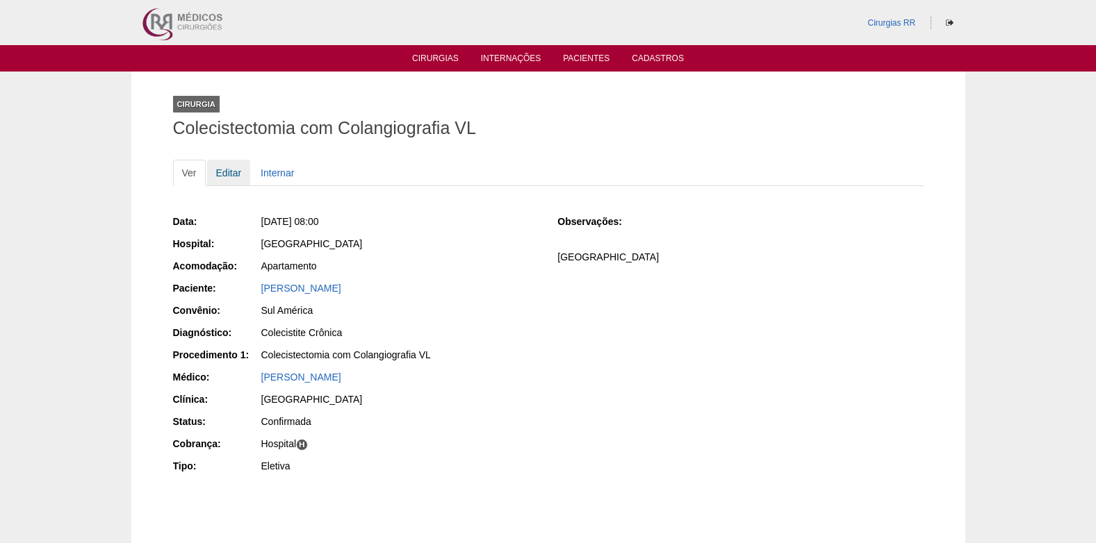
click at [221, 171] on link "Editar" at bounding box center [229, 173] width 44 height 26
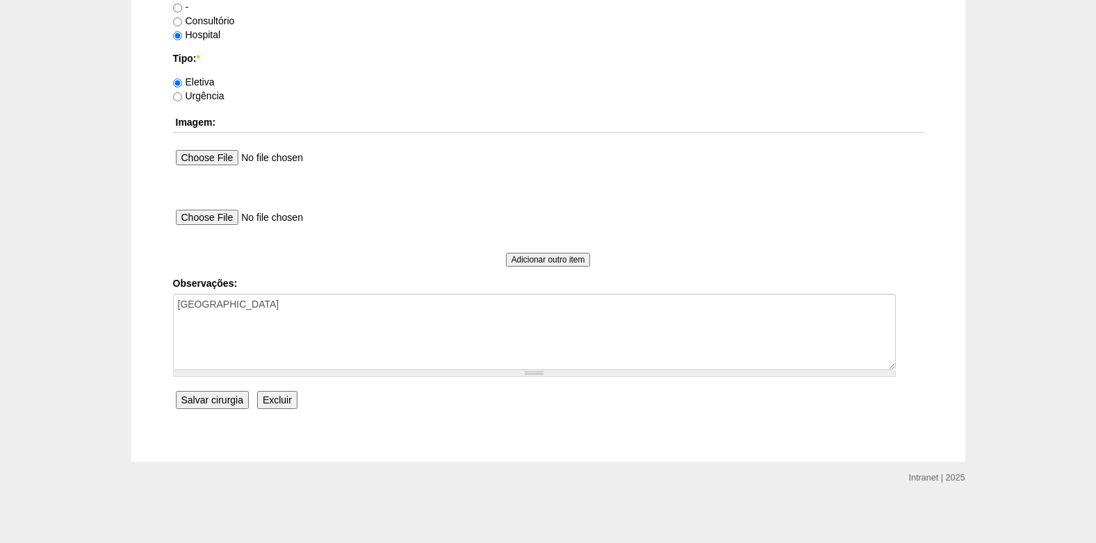
scroll to position [1247, 0]
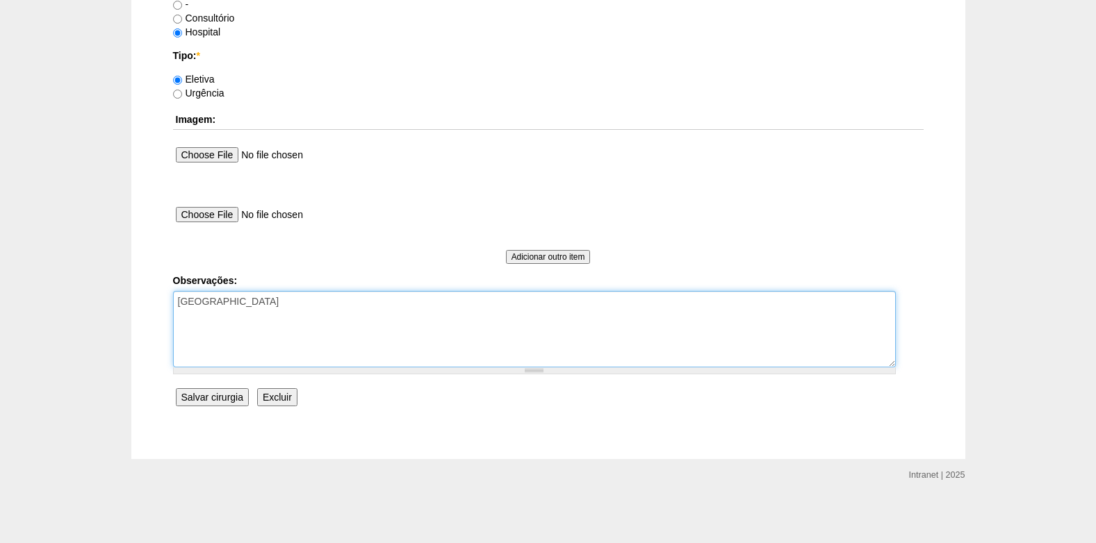
click at [308, 312] on textarea "[GEOGRAPHIC_DATA]" at bounding box center [534, 329] width 722 height 76
type textarea "COBRANÇA HOSPITAL AUTORIZADO"
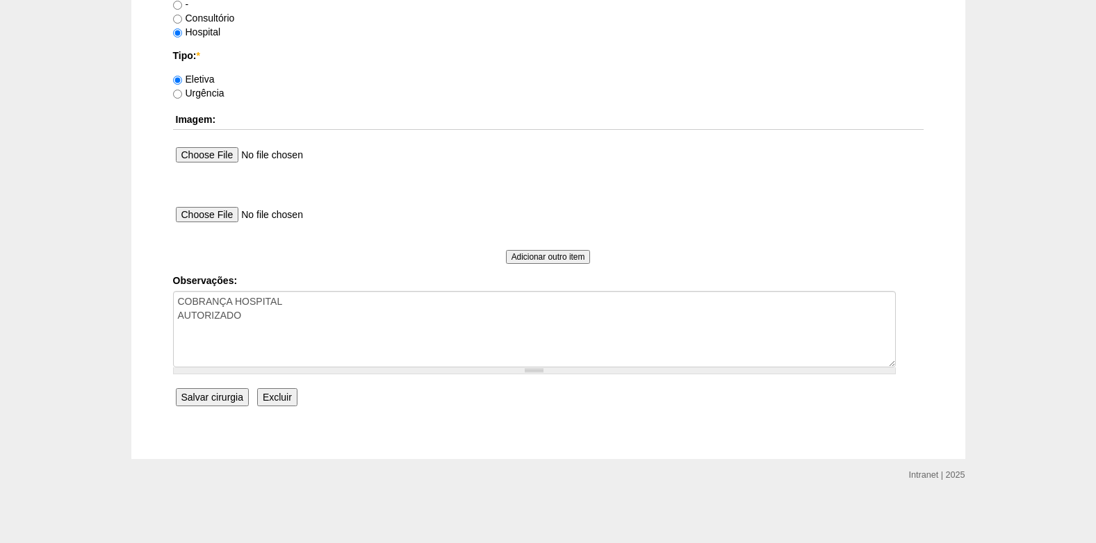
click at [205, 395] on input "Salvar cirurgia" at bounding box center [212, 397] width 73 height 18
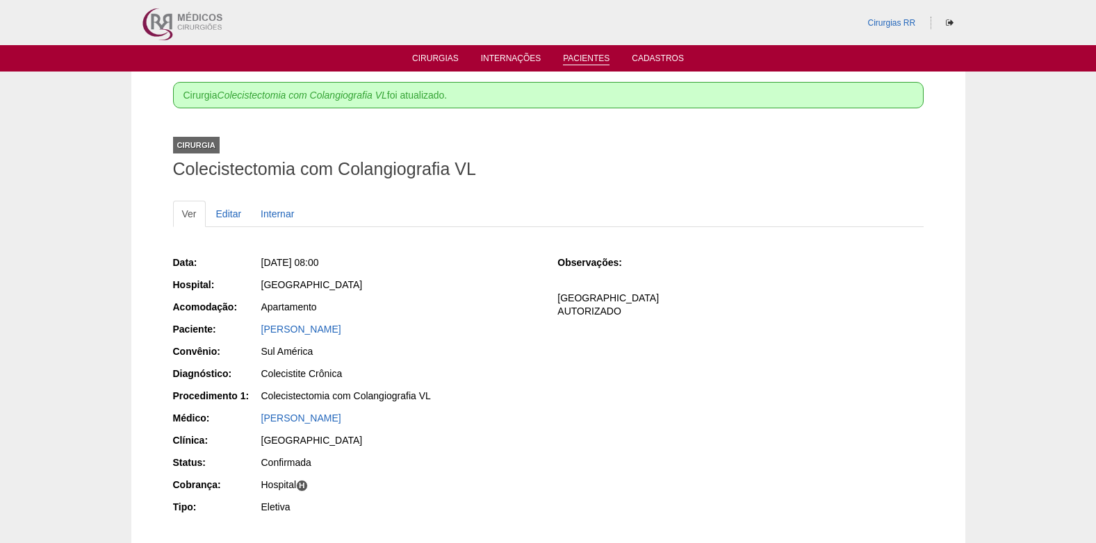
click at [593, 58] on link "Pacientes" at bounding box center [586, 59] width 47 height 12
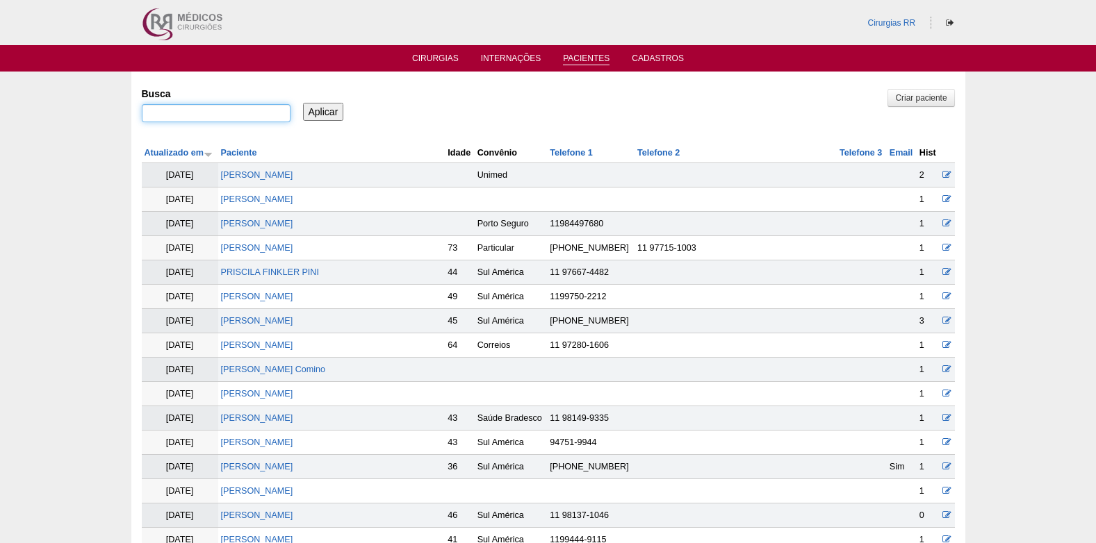
click at [242, 116] on input "Busca" at bounding box center [216, 113] width 149 height 18
type input "IELIDA"
click at [320, 99] on div "Aplicar" at bounding box center [328, 101] width 56 height 38
click at [322, 108] on input "Aplicar" at bounding box center [323, 112] width 41 height 18
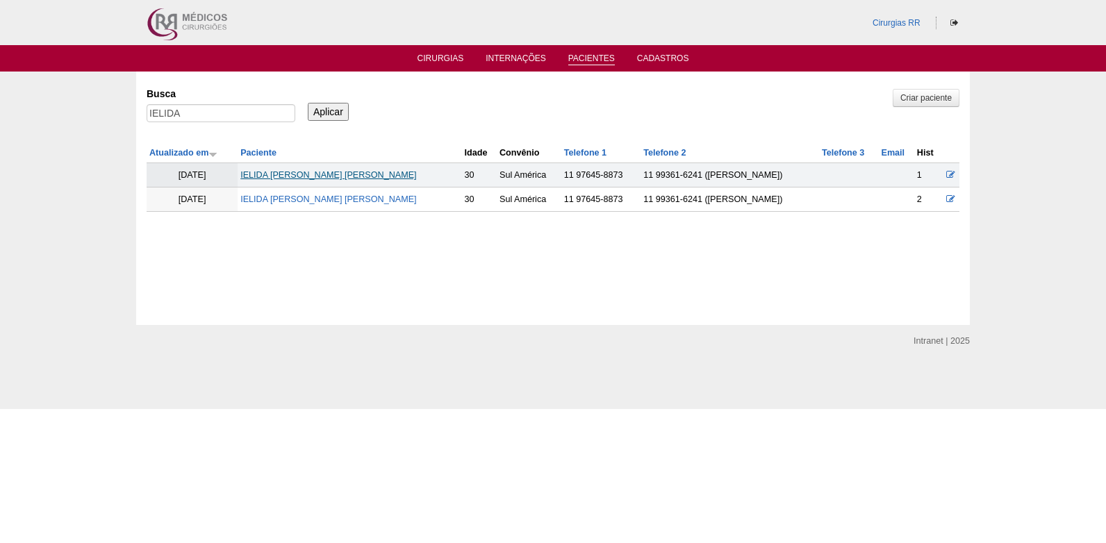
click at [299, 176] on link "IELIDA [PERSON_NAME] [PERSON_NAME]" at bounding box center [328, 175] width 176 height 10
click at [310, 195] on link "[PERSON_NAME]" at bounding box center [328, 200] width 176 height 10
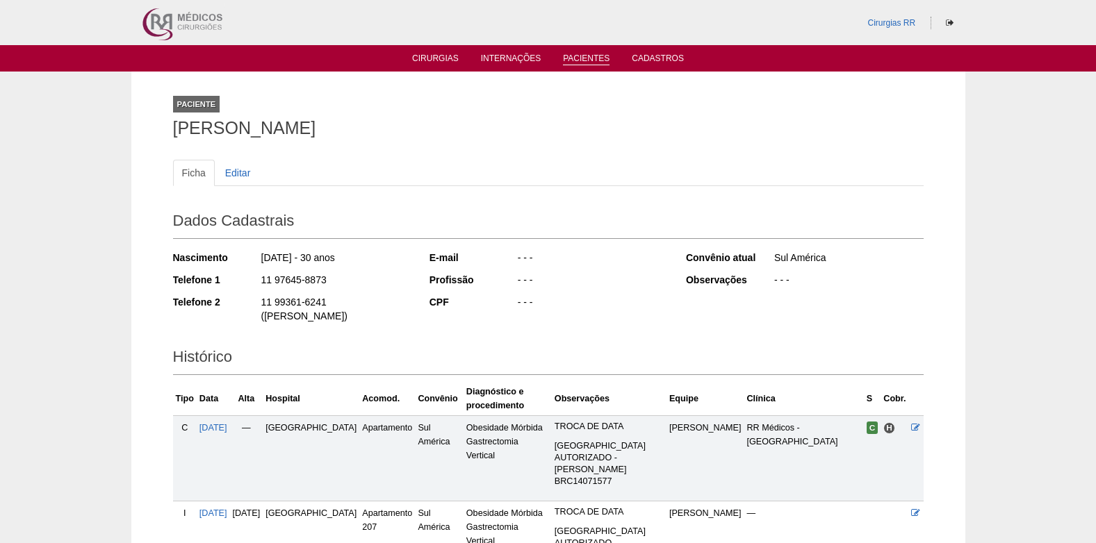
click at [583, 61] on link "Pacientes" at bounding box center [586, 59] width 47 height 12
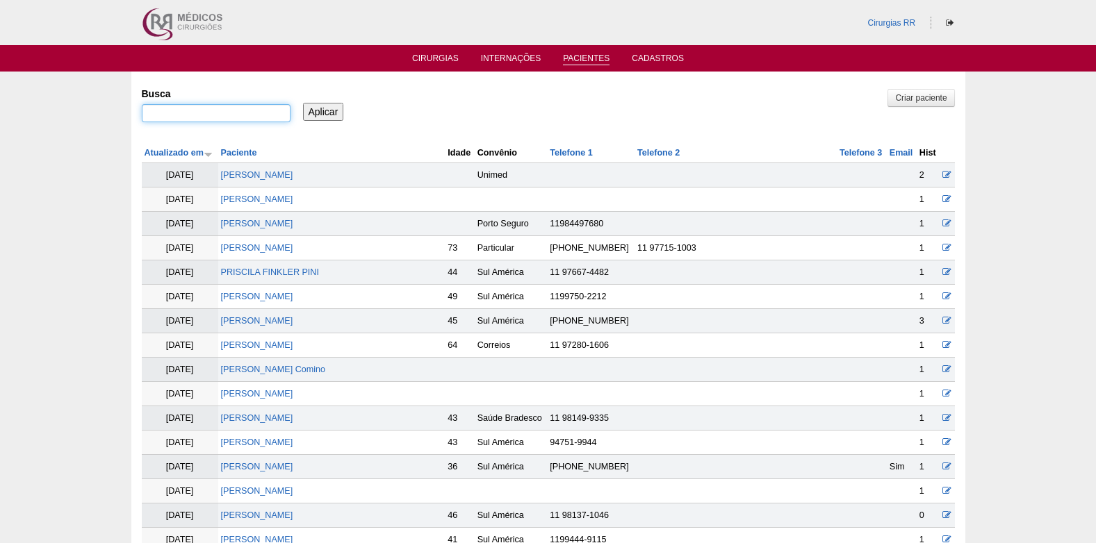
click at [224, 119] on input "Busca" at bounding box center [216, 113] width 149 height 18
type input "IELIDA"
click at [330, 113] on input "Aplicar" at bounding box center [323, 112] width 41 height 18
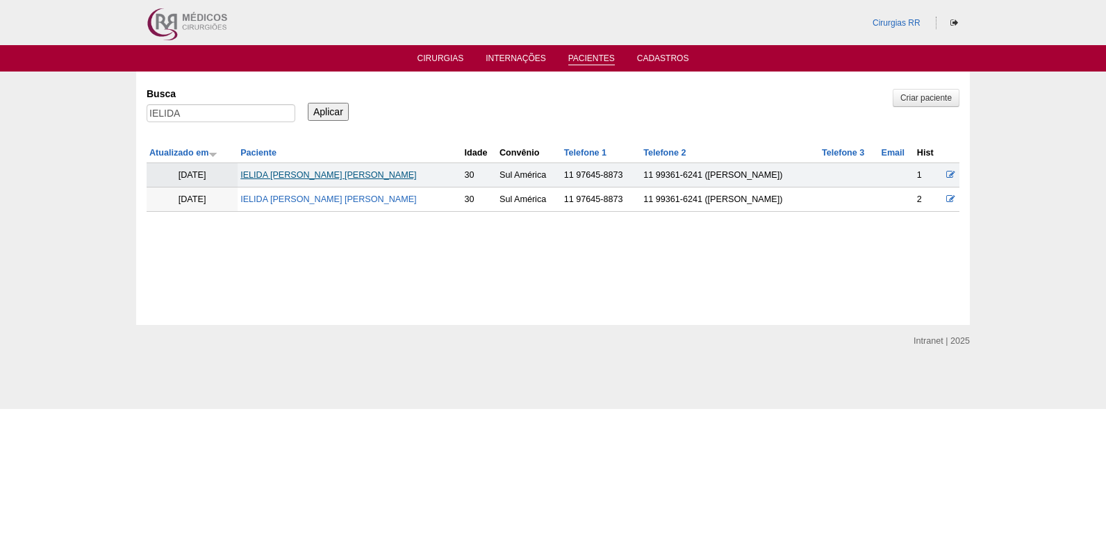
click at [312, 172] on link "IELIDA [PERSON_NAME] [PERSON_NAME]" at bounding box center [328, 175] width 176 height 10
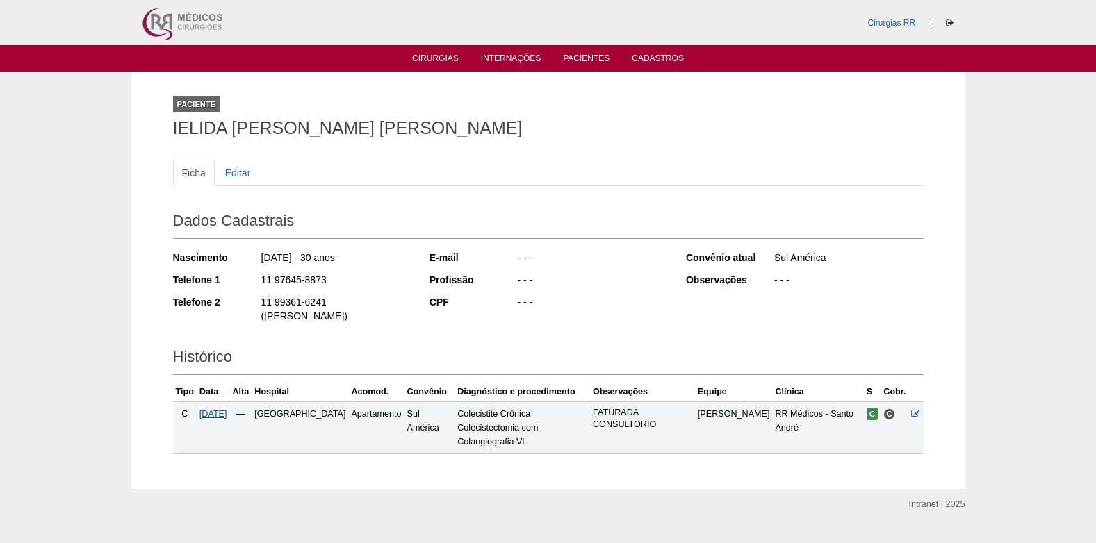
click at [226, 409] on span "20/10/2025" at bounding box center [213, 414] width 28 height 10
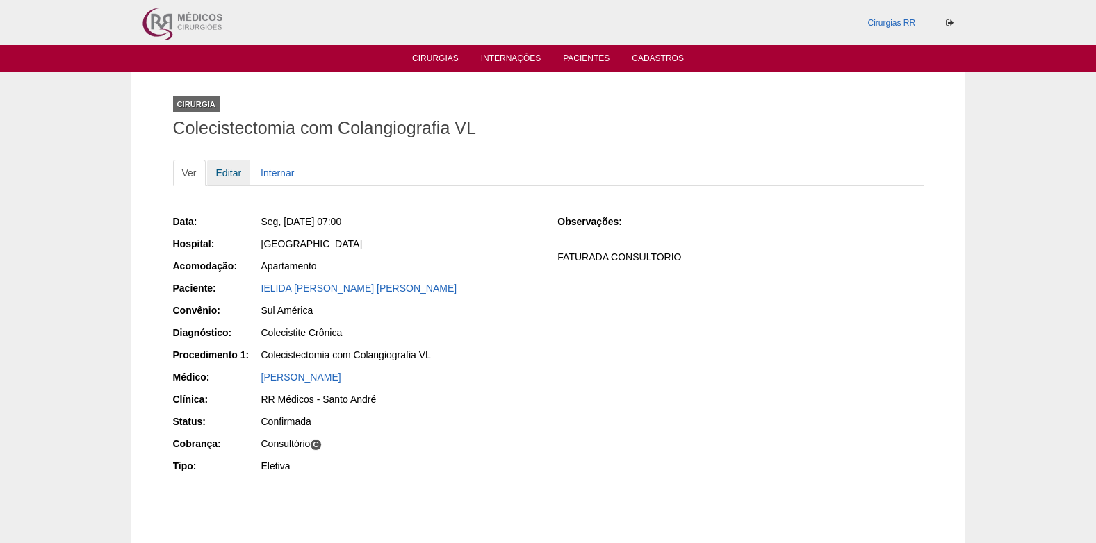
click at [224, 175] on link "Editar" at bounding box center [229, 173] width 44 height 26
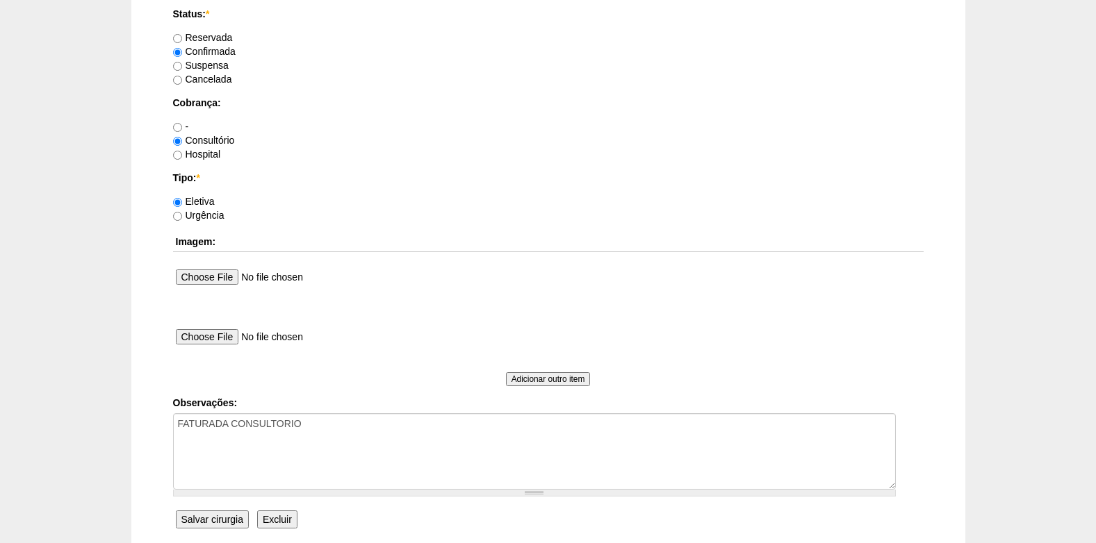
scroll to position [1247, 0]
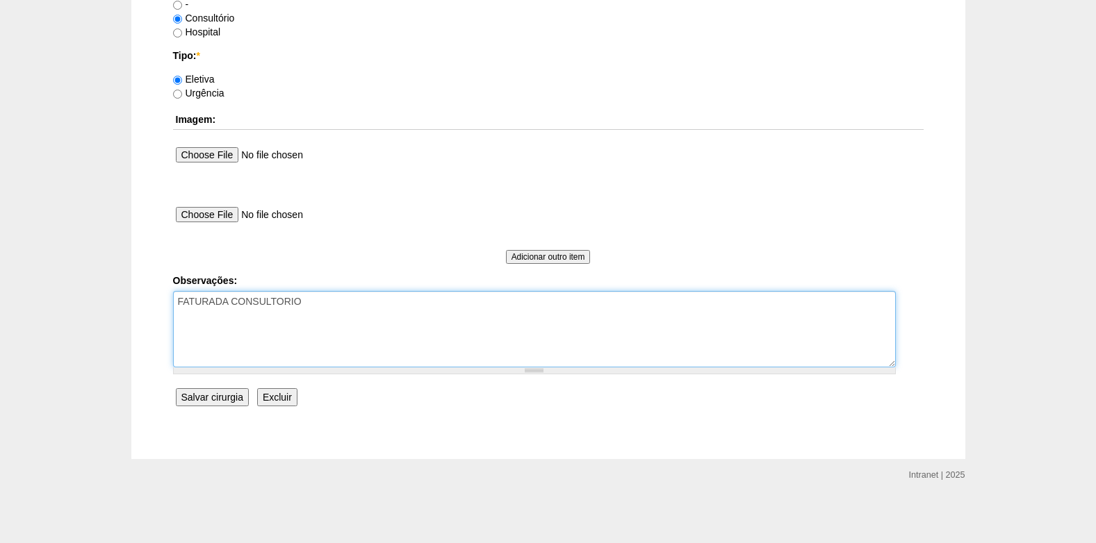
drag, startPoint x: 311, startPoint y: 315, endPoint x: 320, endPoint y: 311, distance: 10.3
click at [311, 315] on textarea "FATURADA CONSULTORIO" at bounding box center [534, 329] width 722 height 76
type textarea "FATURADA CONSULTORIO AUTORIZADO VENCE 18/10 REVALIDAR"
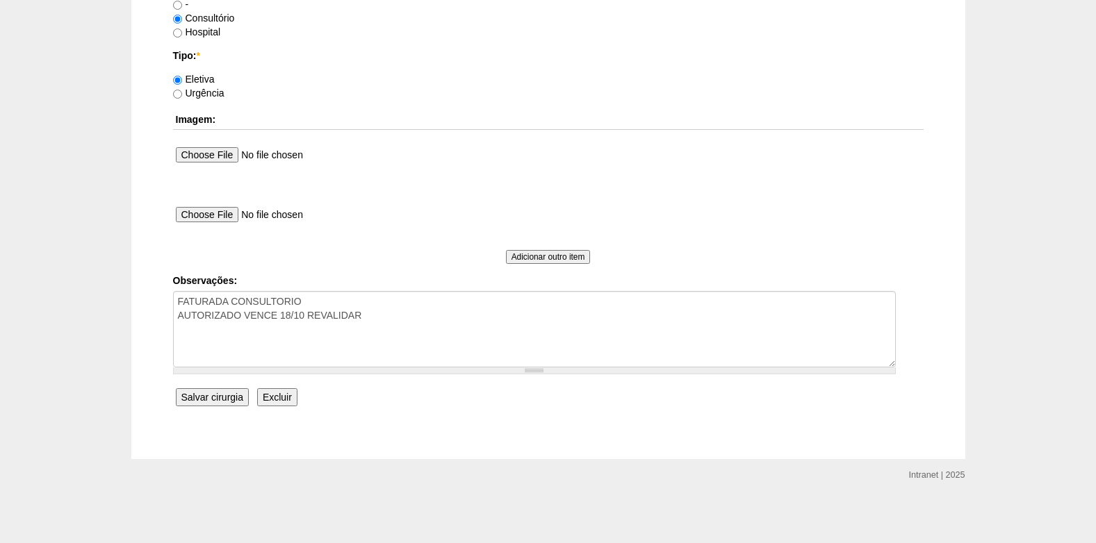
click at [192, 401] on input "Salvar cirurgia" at bounding box center [212, 397] width 73 height 18
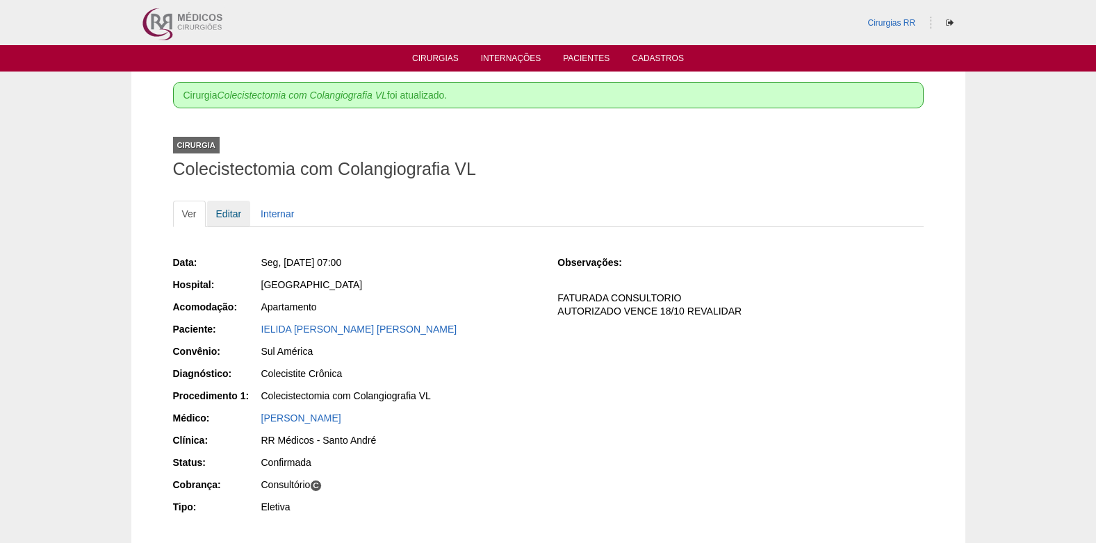
click at [233, 217] on link "Editar" at bounding box center [229, 214] width 44 height 26
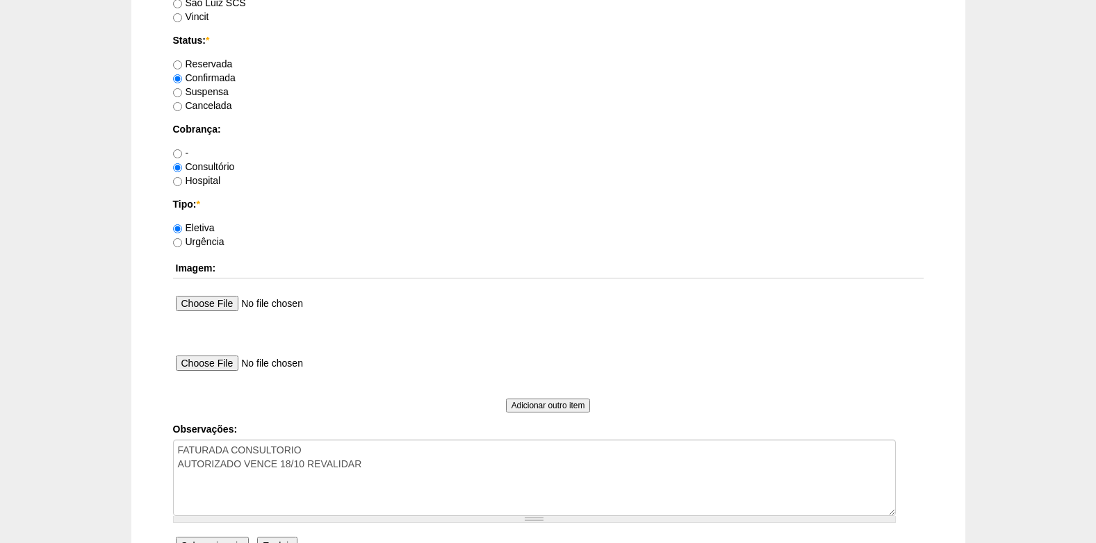
scroll to position [1247, 0]
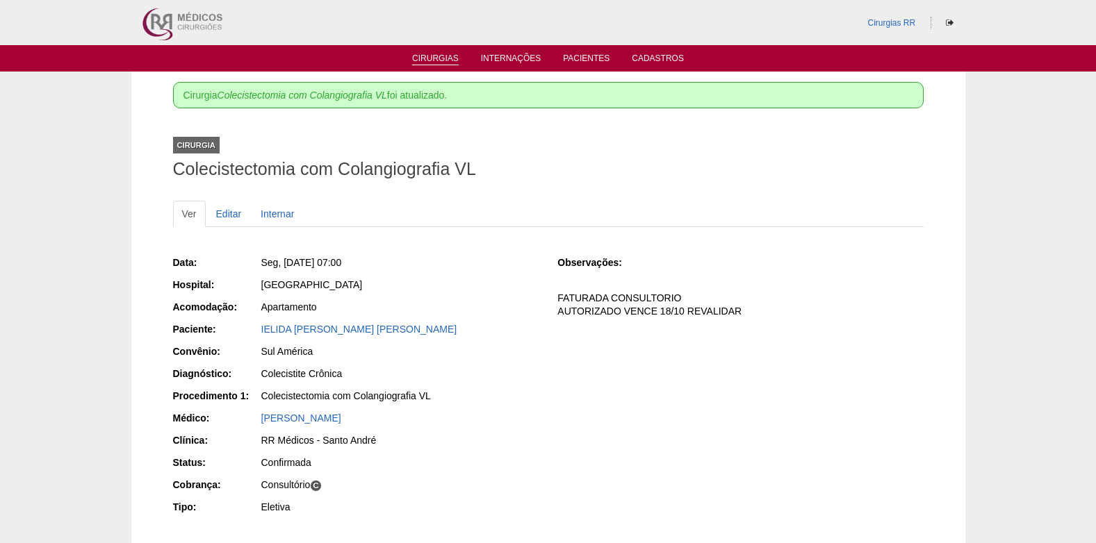
click at [433, 55] on link "Cirurgias" at bounding box center [435, 59] width 47 height 12
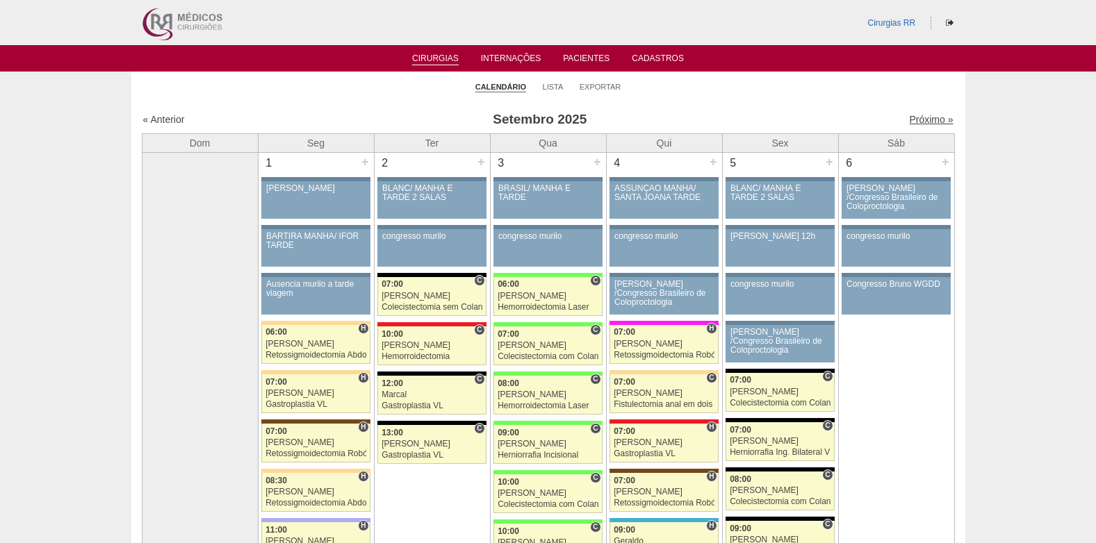
click at [909, 116] on link "Próximo »" at bounding box center [931, 119] width 44 height 11
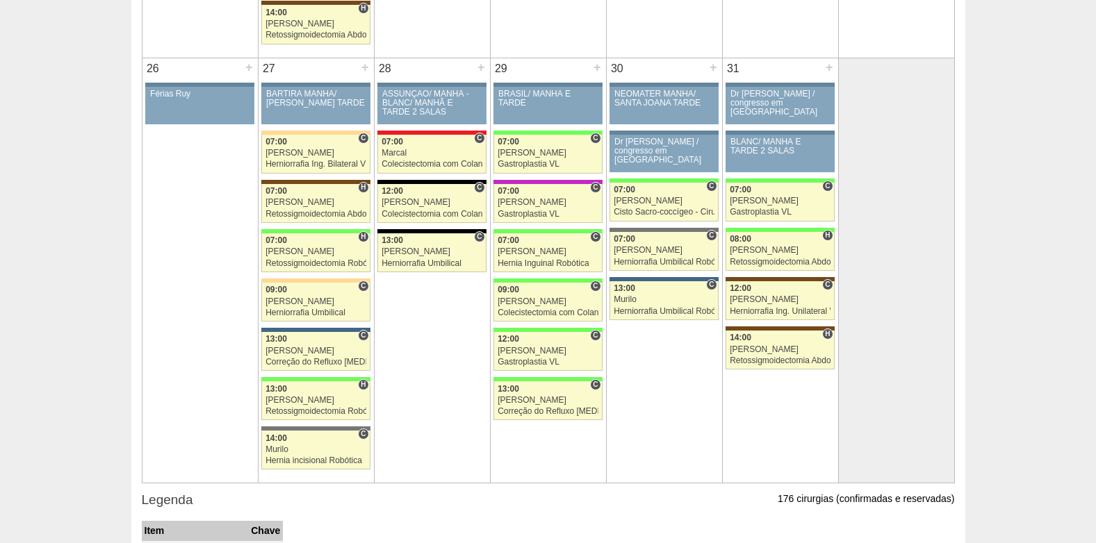
scroll to position [2362, 0]
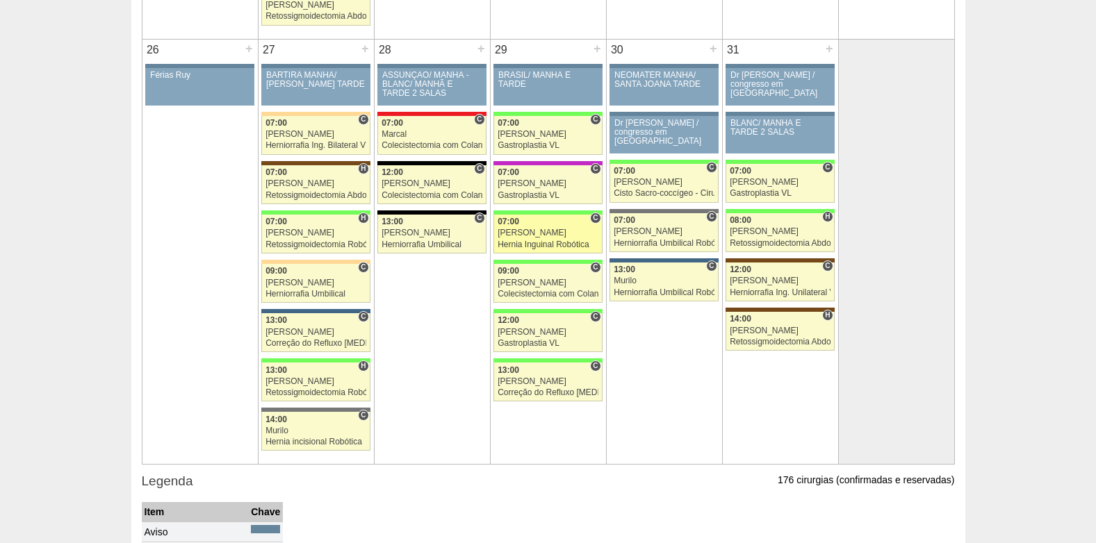
click at [524, 236] on div "[PERSON_NAME]" at bounding box center [547, 233] width 101 height 9
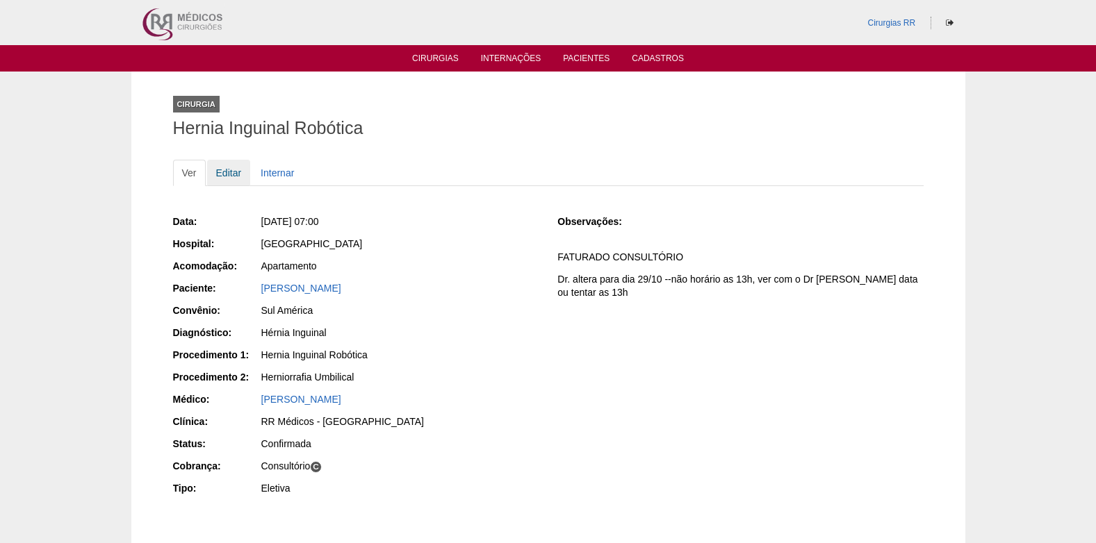
click at [224, 168] on link "Editar" at bounding box center [229, 173] width 44 height 26
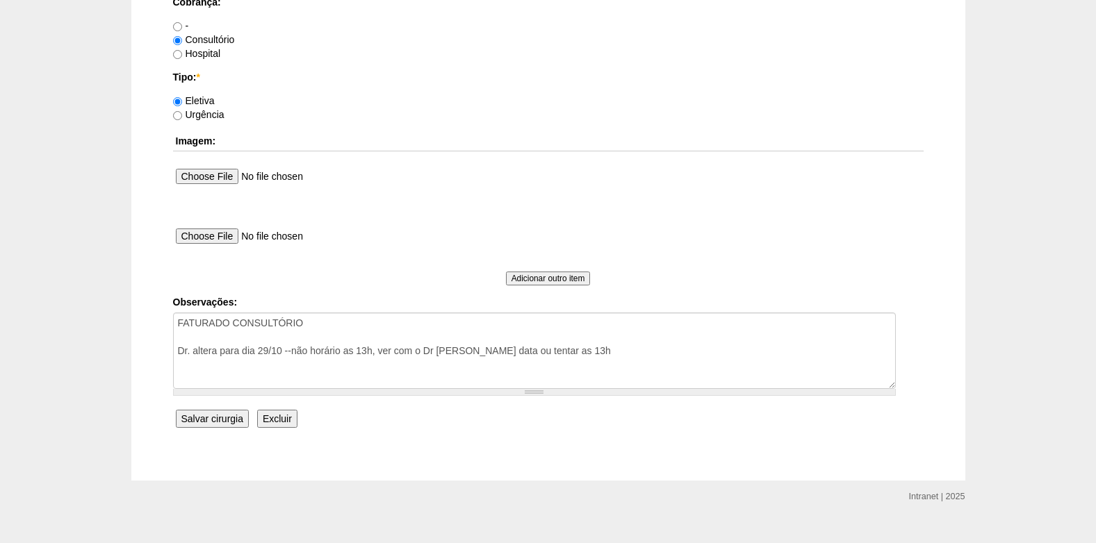
scroll to position [1247, 0]
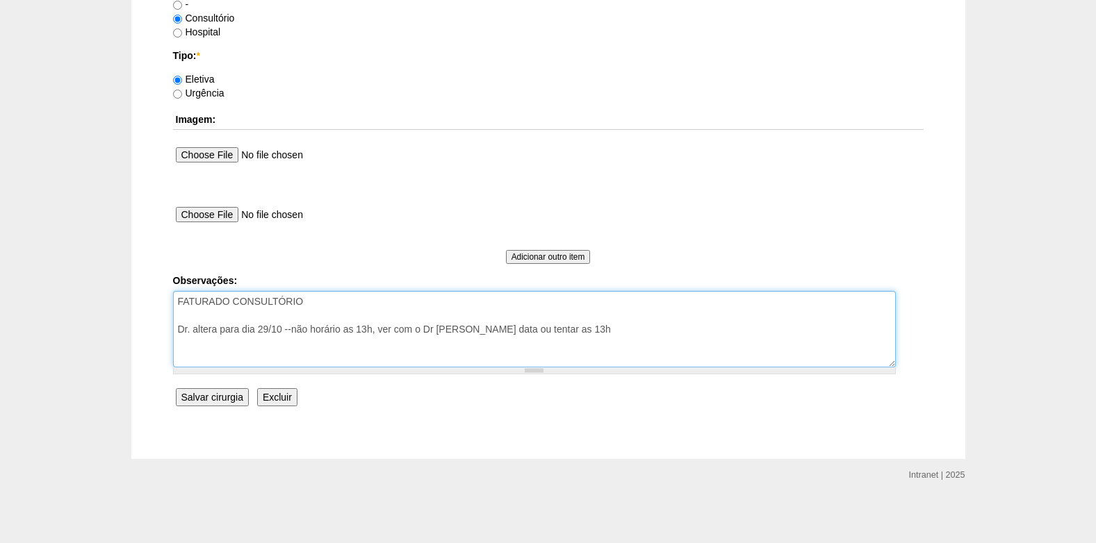
click at [353, 311] on textarea "FATURADO CONSULTÓRIO Dr. altera para dia 29/10 --não horário as 13h, ver com o …" at bounding box center [534, 329] width 722 height 76
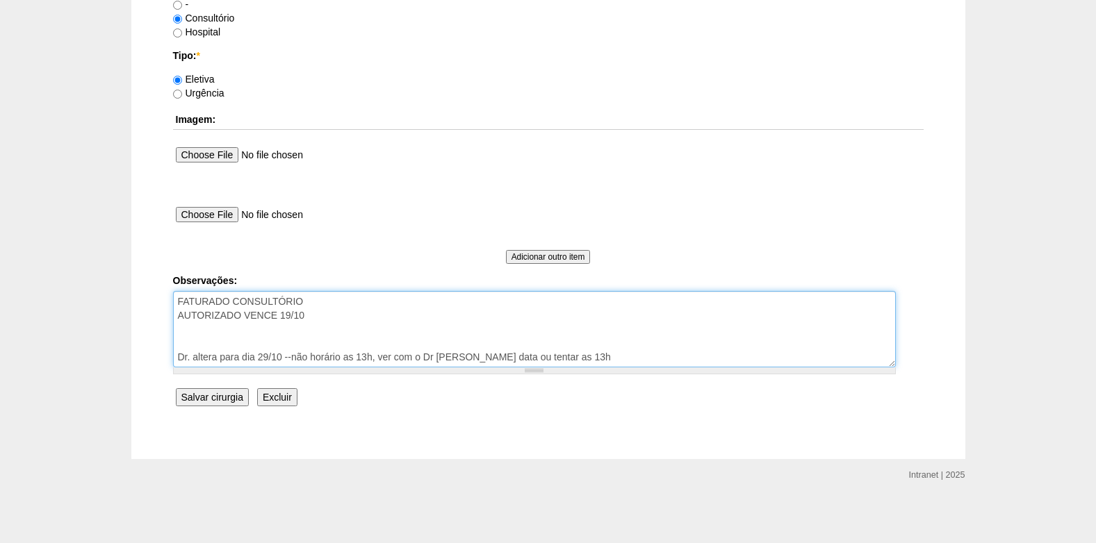
click at [320, 315] on textarea "FATURADO CONSULTÓRIO Dr. altera para dia 29/10 --não horário as 13h, ver com o …" at bounding box center [534, 329] width 722 height 76
type textarea "FATURADO CONSULTÓRIO AUTORIZADO VENCE 19/10 REVALIDAR Dr. altera para dia 29/10…"
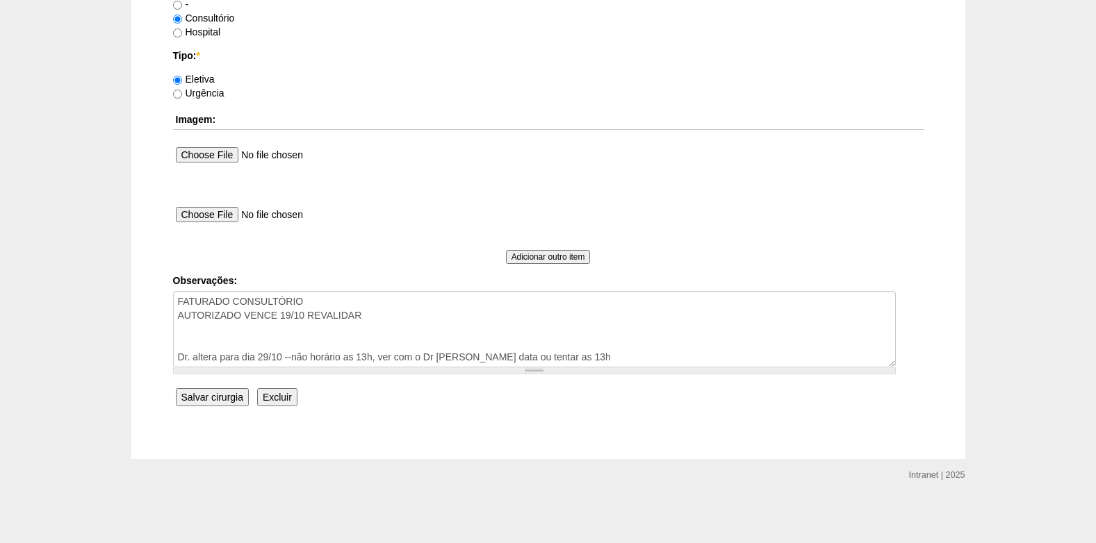
click at [220, 394] on input "Salvar cirurgia" at bounding box center [212, 397] width 73 height 18
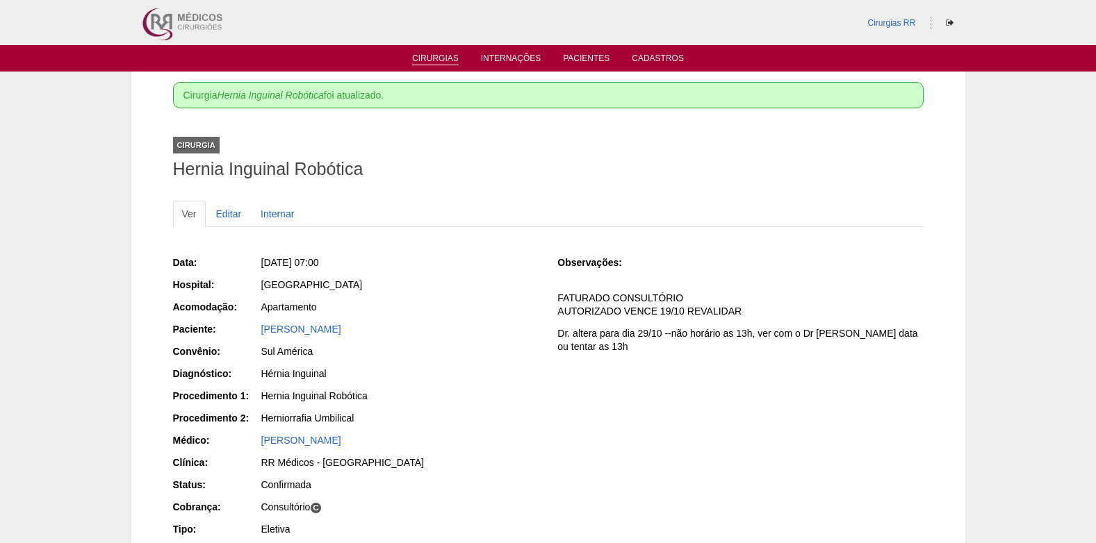
click at [441, 57] on link "Cirurgias" at bounding box center [435, 59] width 47 height 12
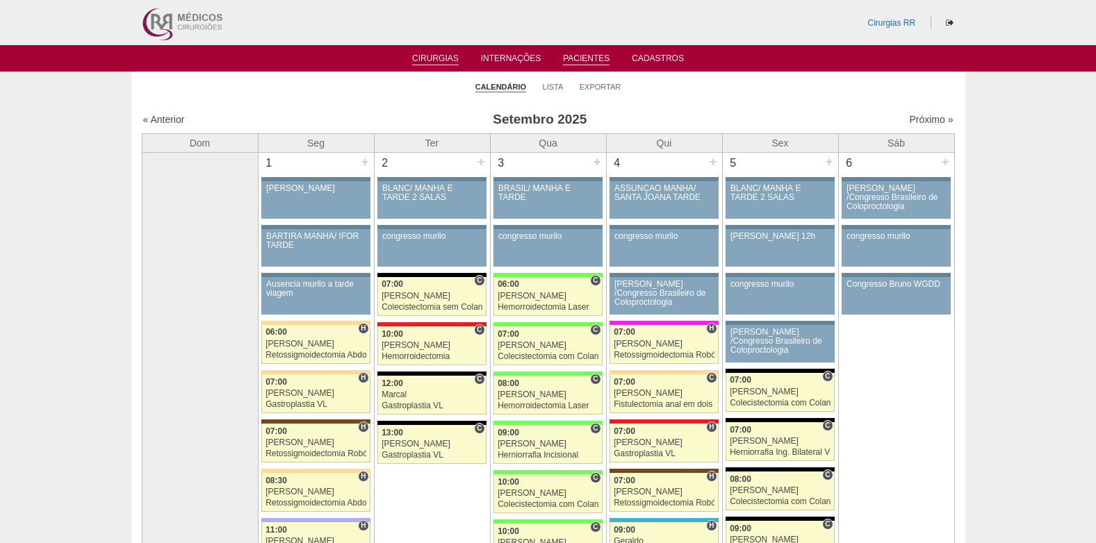
click at [581, 58] on link "Pacientes" at bounding box center [586, 59] width 47 height 12
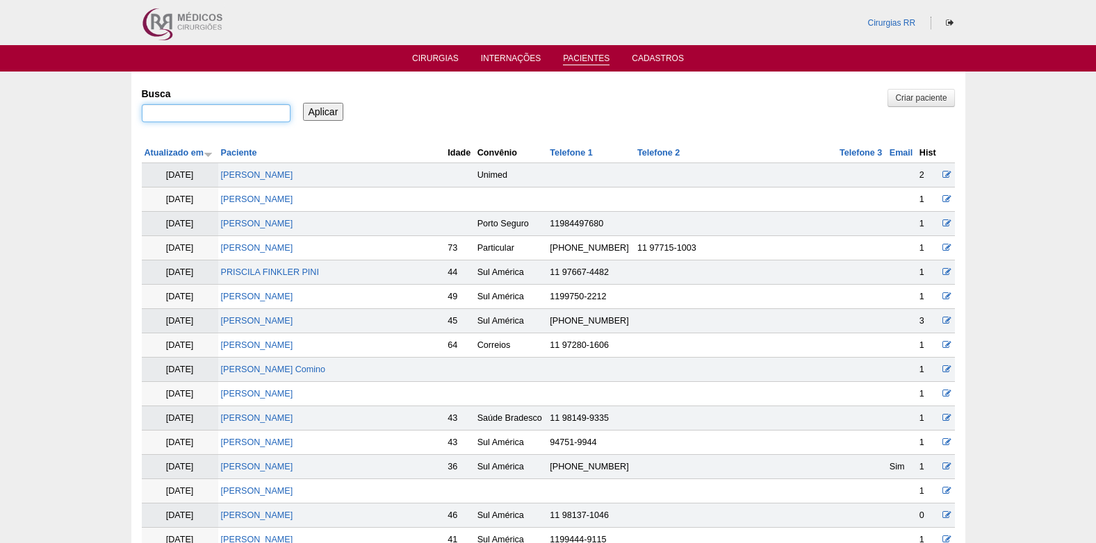
click at [261, 119] on input "Busca" at bounding box center [216, 113] width 149 height 18
type input "[PERSON_NAME]"
click at [327, 108] on input "Aplicar" at bounding box center [323, 112] width 41 height 18
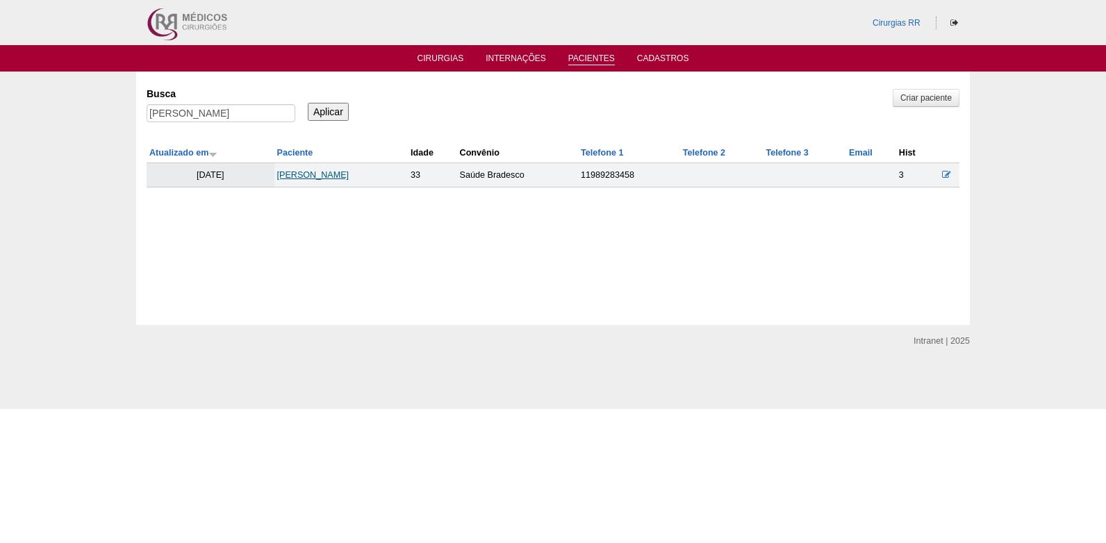
click at [320, 179] on link "[PERSON_NAME]" at bounding box center [313, 175] width 72 height 10
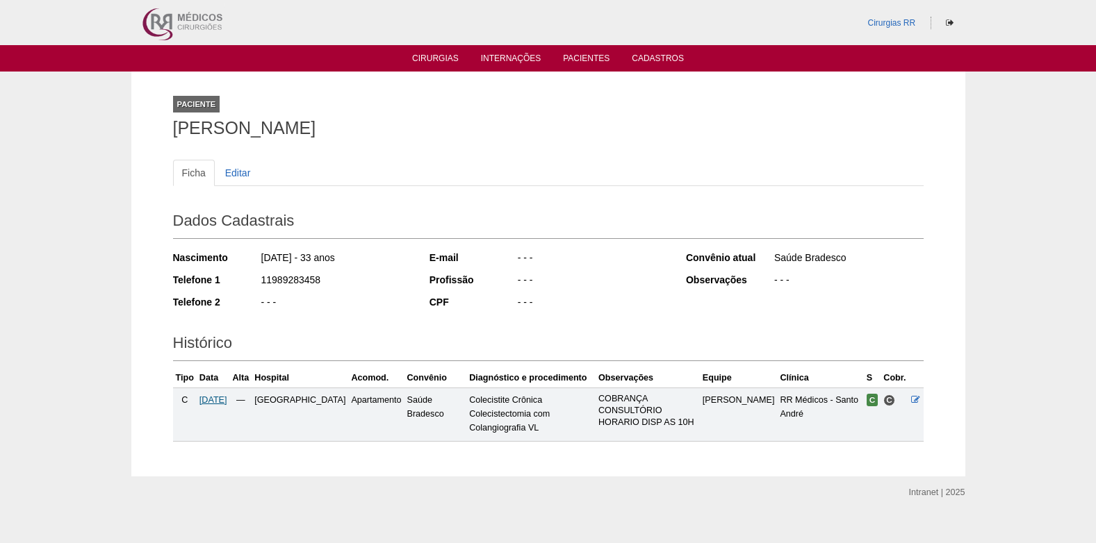
click at [227, 399] on span "[DATE]" at bounding box center [213, 400] width 28 height 10
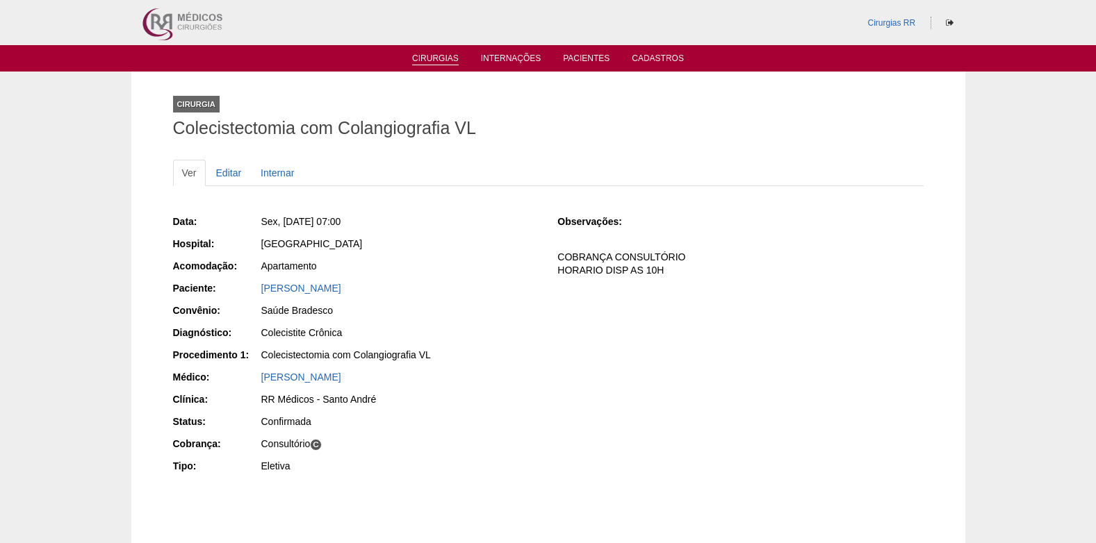
click at [422, 53] on li "Cirurgias" at bounding box center [435, 57] width 66 height 11
drag, startPoint x: 422, startPoint y: 56, endPoint x: 418, endPoint y: 67, distance: 11.5
click at [423, 56] on link "Cirurgias" at bounding box center [435, 60] width 47 height 14
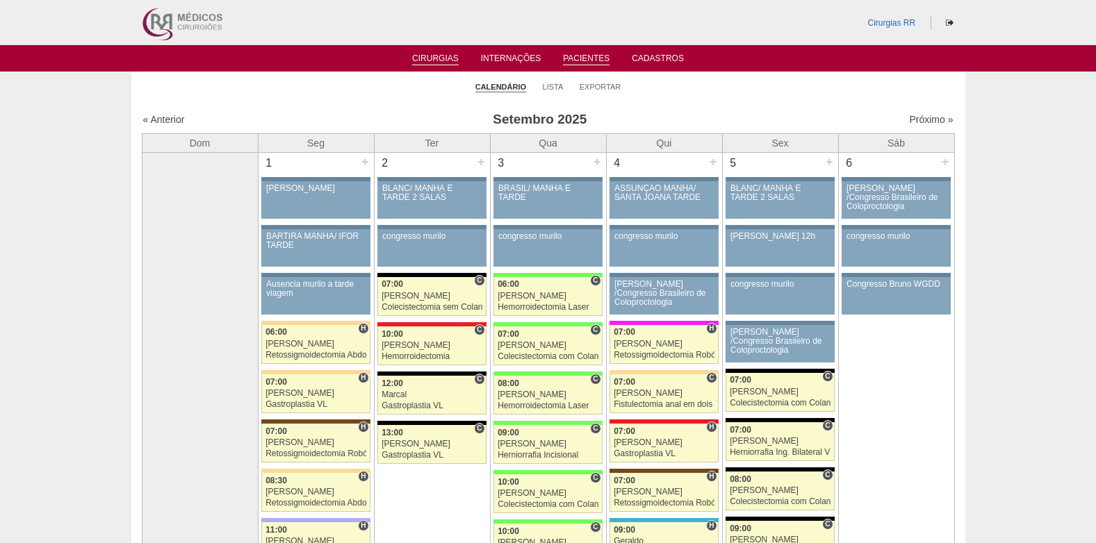
click at [579, 57] on link "Pacientes" at bounding box center [586, 59] width 47 height 12
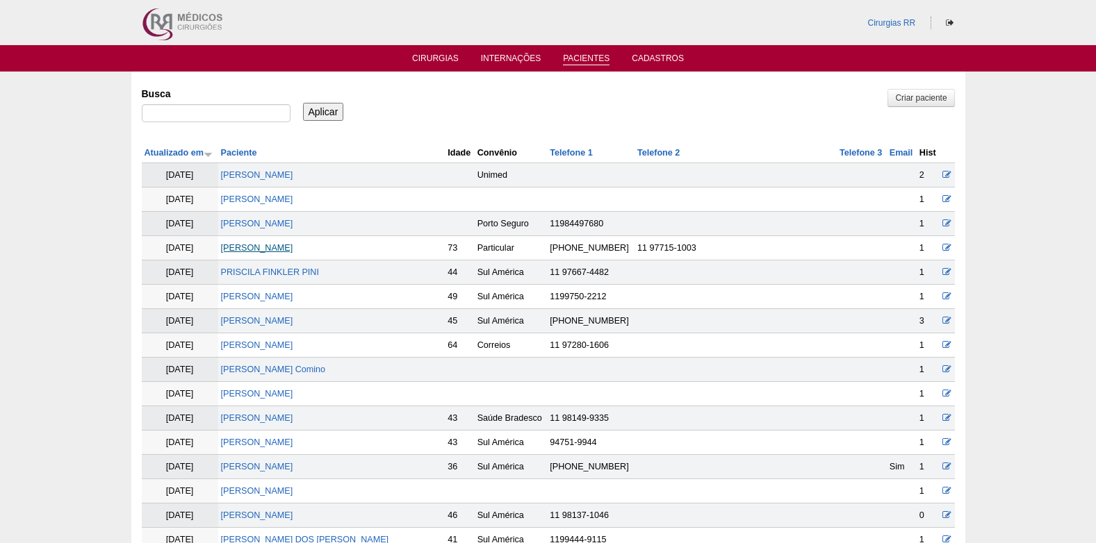
click at [285, 246] on link "Clotildes Almeida Correa" at bounding box center [257, 248] width 72 height 10
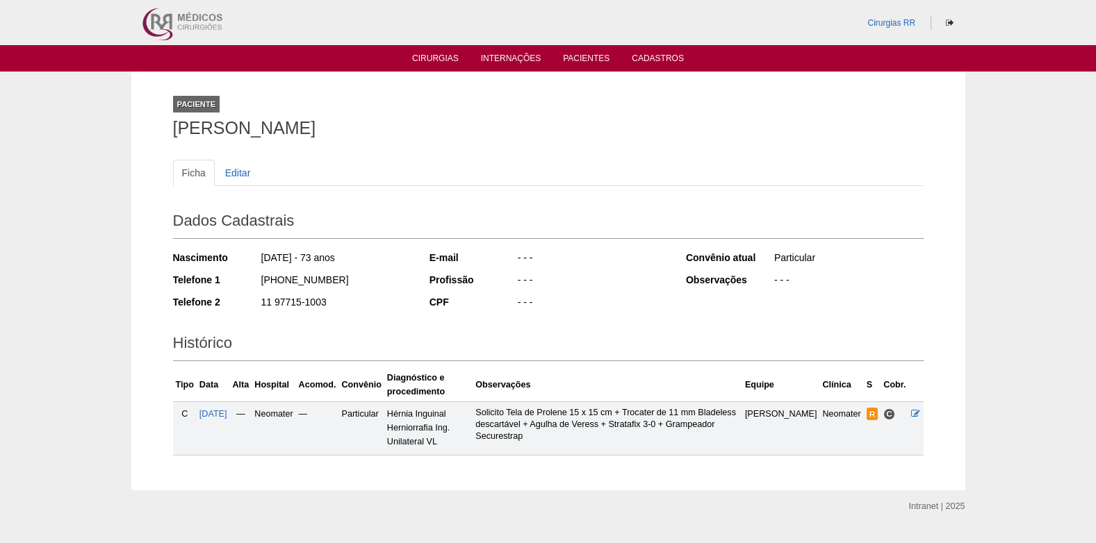
drag, startPoint x: 261, startPoint y: 283, endPoint x: 320, endPoint y: 281, distance: 59.8
click at [320, 281] on div "[PHONE_NUMBER]" at bounding box center [335, 281] width 151 height 17
copy div "[PHONE_NUMBER]"
drag, startPoint x: 263, startPoint y: 298, endPoint x: 321, endPoint y: 303, distance: 57.9
click at [321, 303] on div "11 97715-1003" at bounding box center [335, 303] width 151 height 17
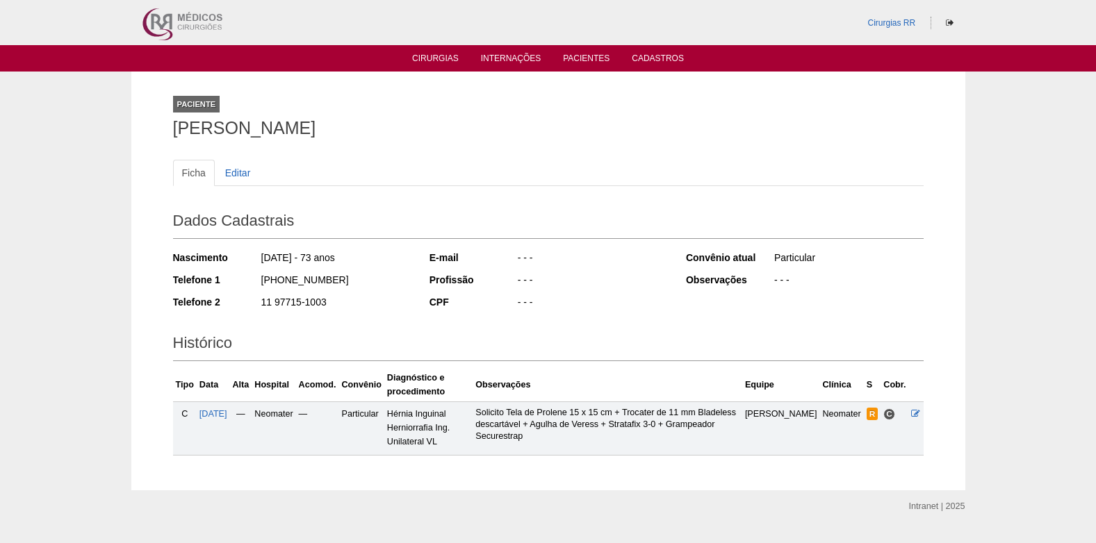
drag, startPoint x: 321, startPoint y: 303, endPoint x: 336, endPoint y: 303, distance: 14.6
click at [336, 303] on div "11 97715-1003" at bounding box center [335, 303] width 151 height 17
drag, startPoint x: 260, startPoint y: 300, endPoint x: 330, endPoint y: 308, distance: 70.7
click at [330, 308] on div "11 97715-1003" at bounding box center [335, 303] width 151 height 17
copy div "11 97715-1003"
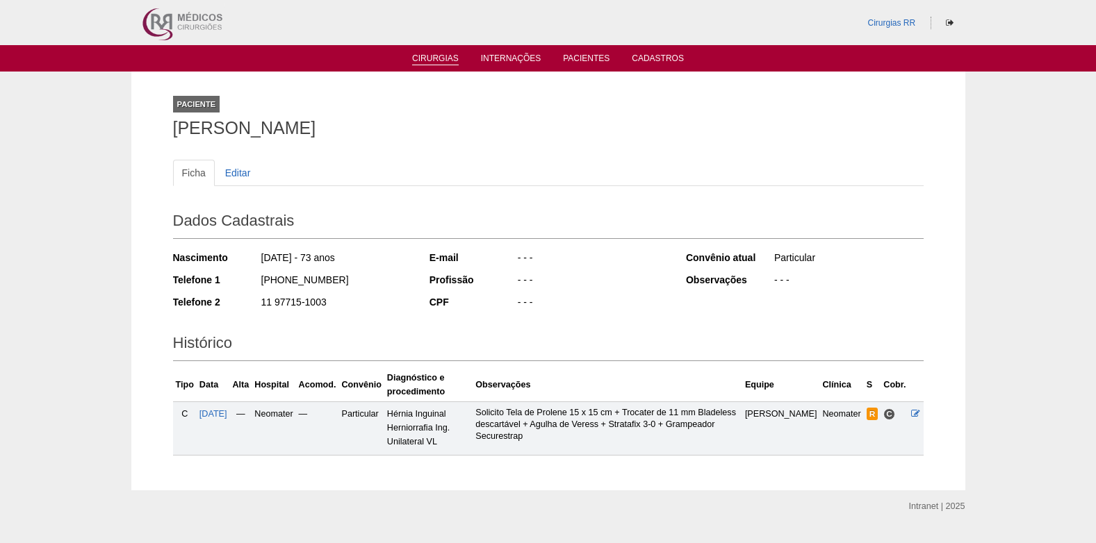
click at [436, 59] on link "Cirurgias" at bounding box center [435, 59] width 47 height 12
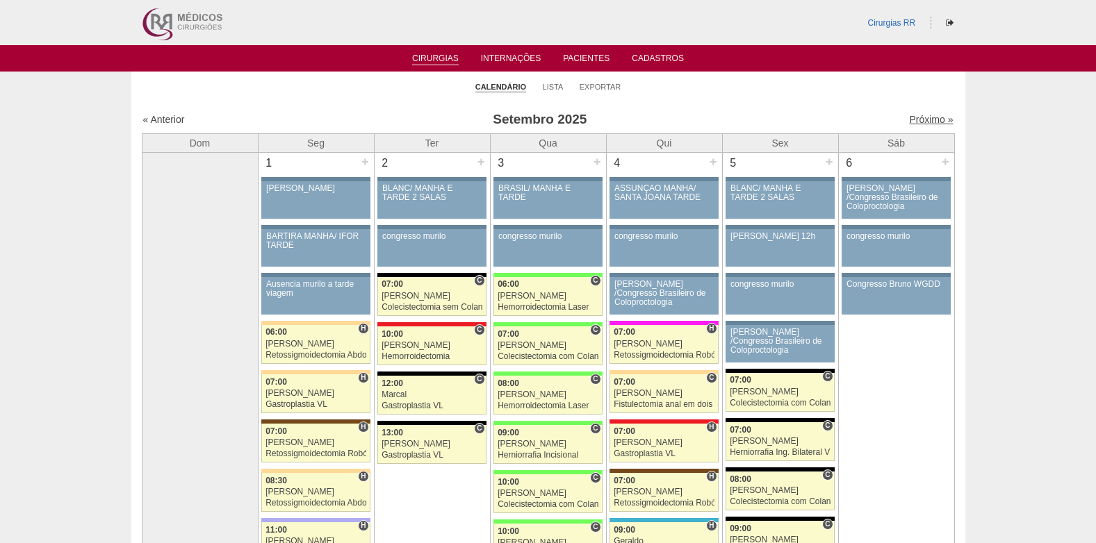
click at [912, 117] on link "Próximo »" at bounding box center [931, 119] width 44 height 11
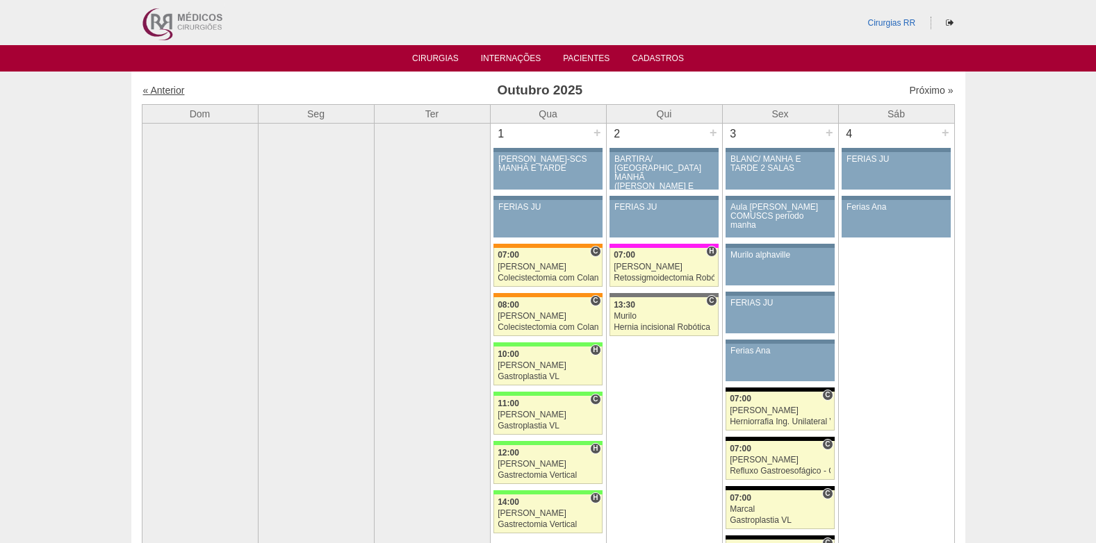
click at [174, 90] on link "« Anterior" at bounding box center [164, 90] width 42 height 11
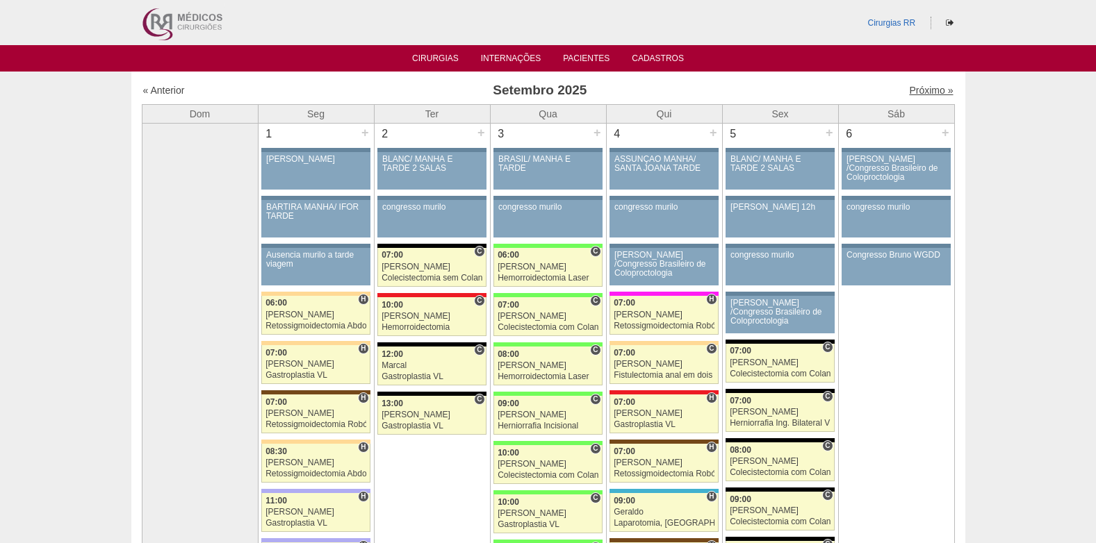
click at [928, 89] on link "Próximo »" at bounding box center [931, 90] width 44 height 11
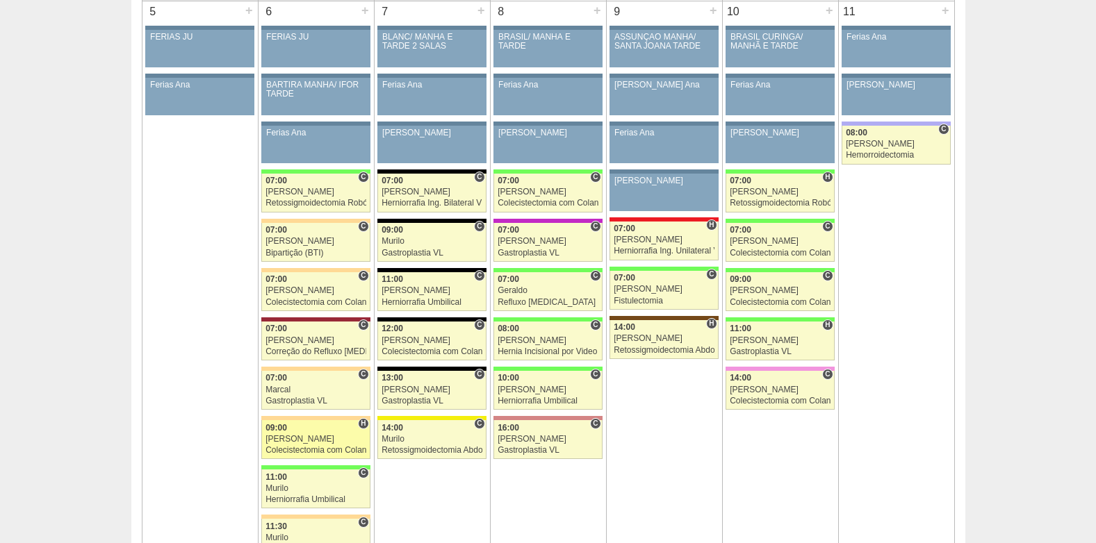
scroll to position [764, 0]
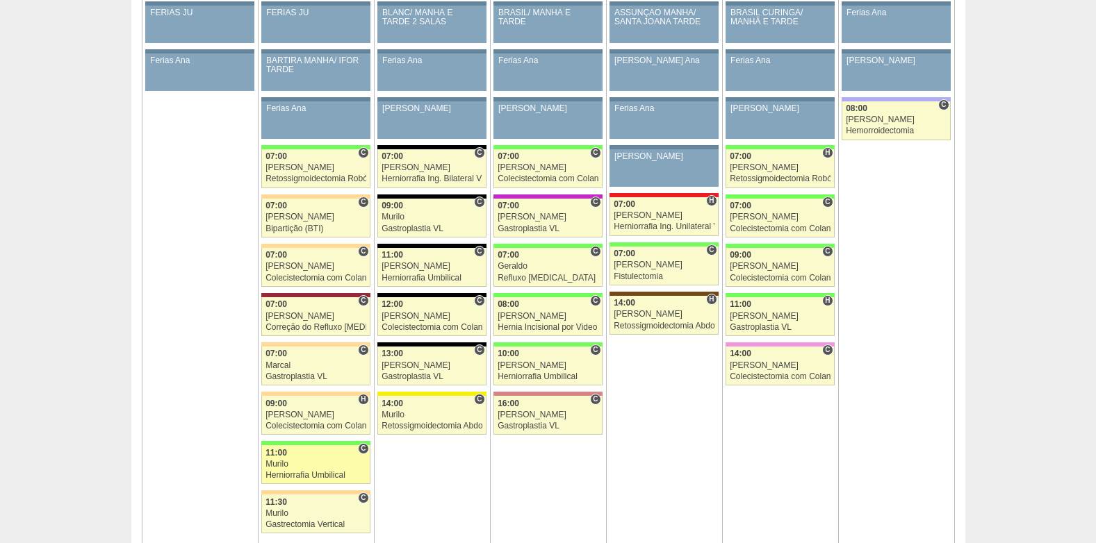
click at [288, 464] on div "Murilo" at bounding box center [315, 464] width 101 height 9
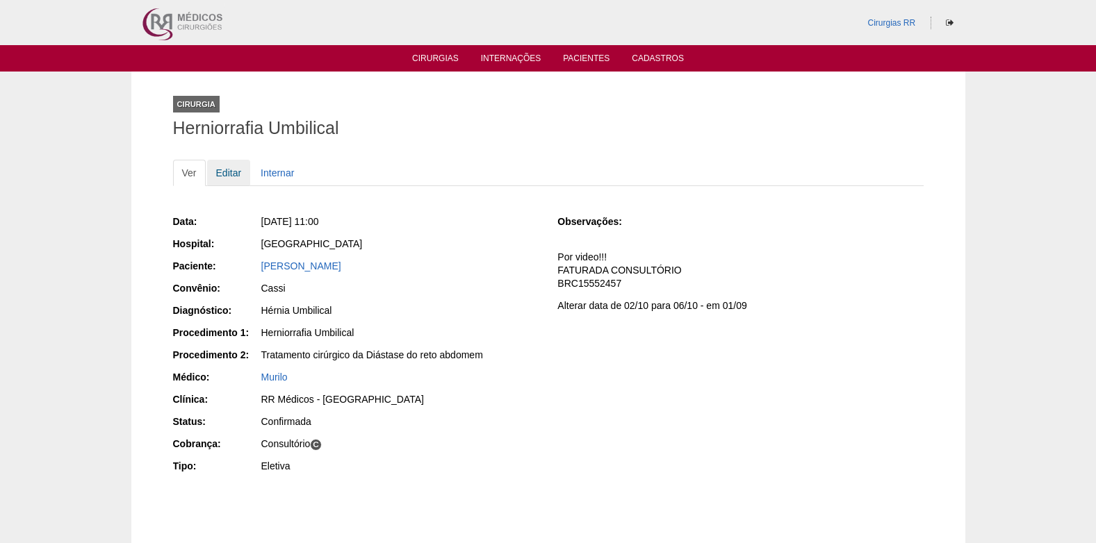
click at [223, 166] on link "Editar" at bounding box center [229, 173] width 44 height 26
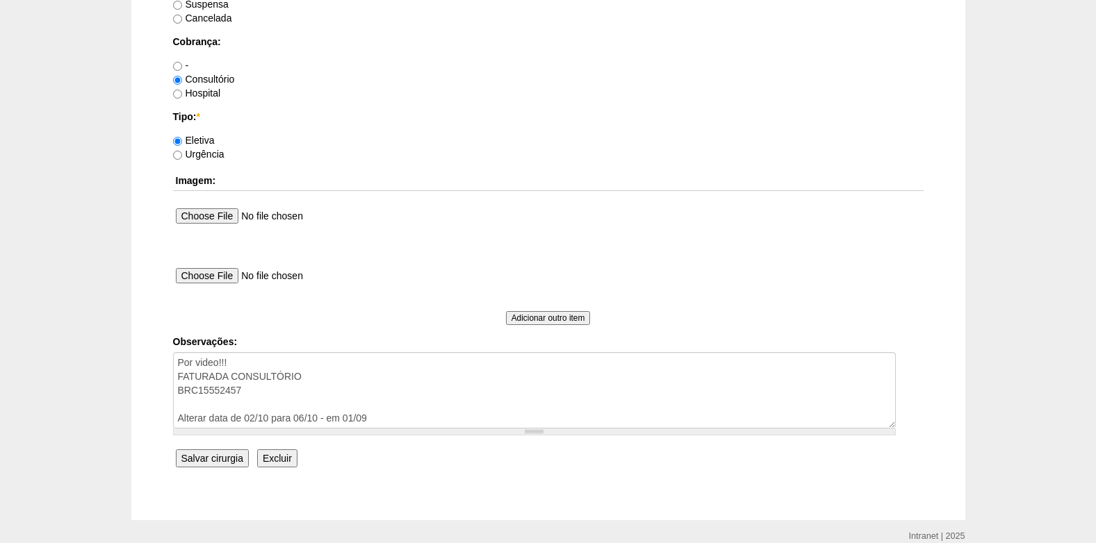
scroll to position [1247, 0]
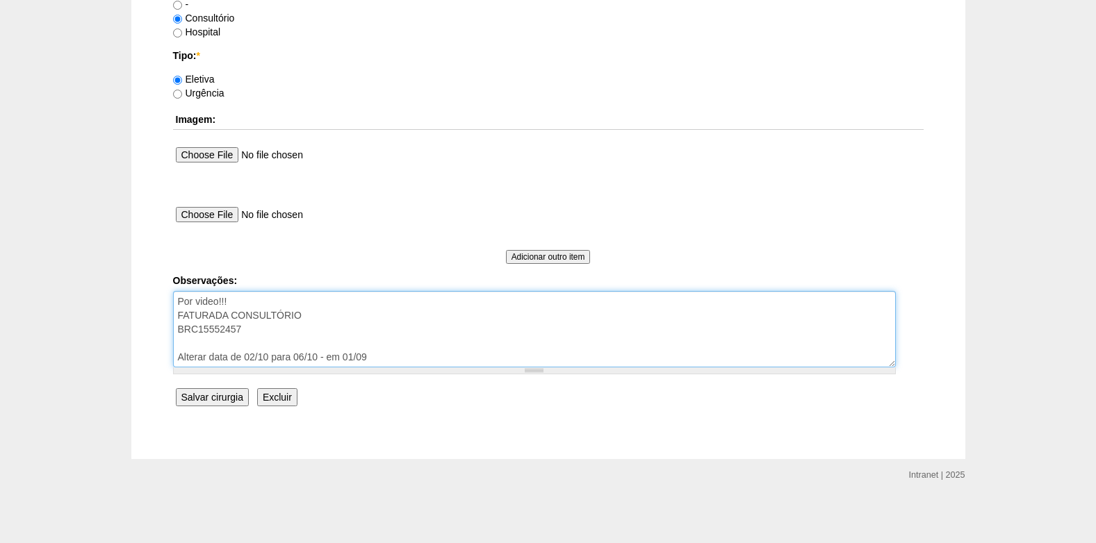
click at [390, 354] on textarea "Por video!!! FATURADA CONSULTÓRIO BRC15552457 Alterar data de 02/10 para 06/10 …" at bounding box center [534, 329] width 722 height 76
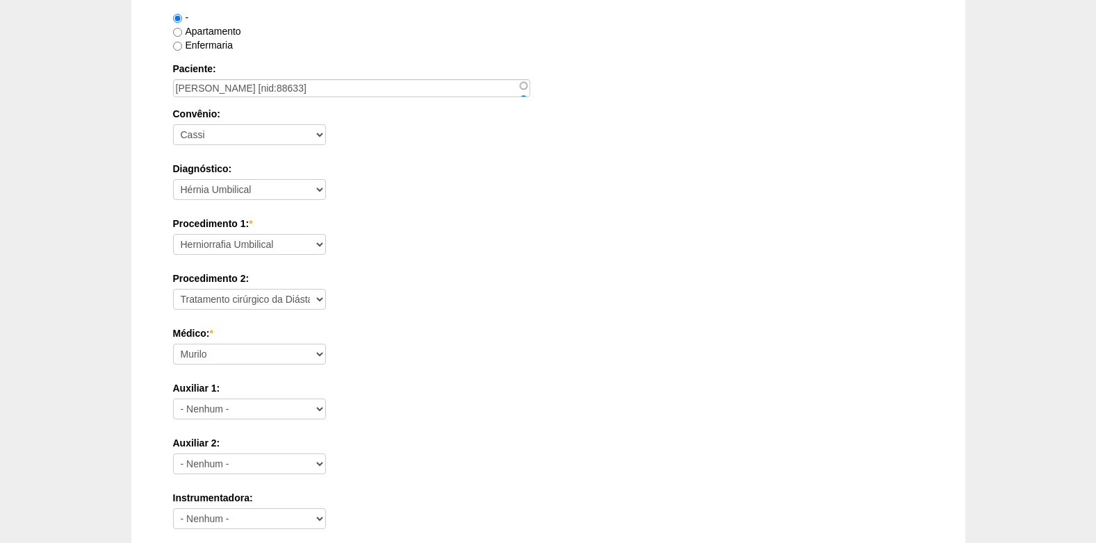
scroll to position [0, 0]
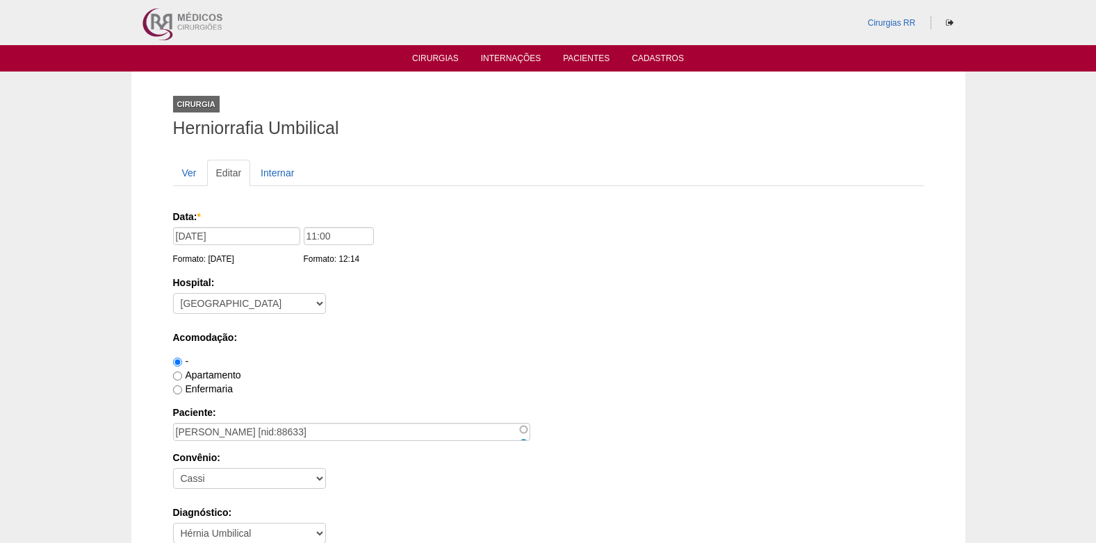
type textarea "Por video!!! FATURADA CONSULTÓRIO BRC15552457 Alterar data de 02/10 para 06/10 …"
click at [259, 241] on input "[DATE]" at bounding box center [236, 236] width 127 height 18
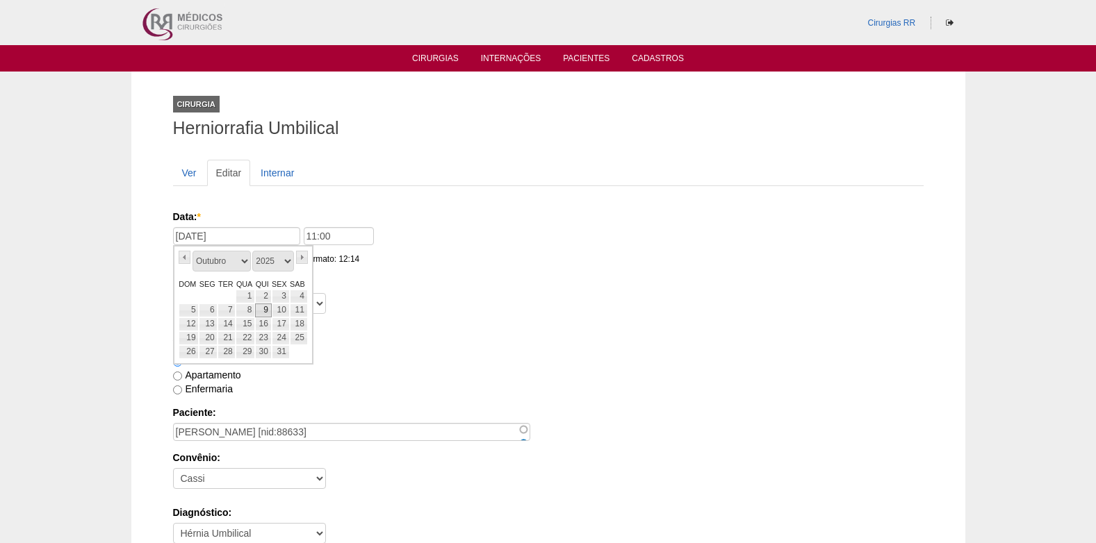
click at [263, 311] on link "9" at bounding box center [263, 311] width 16 height 14
type input "[DATE]"
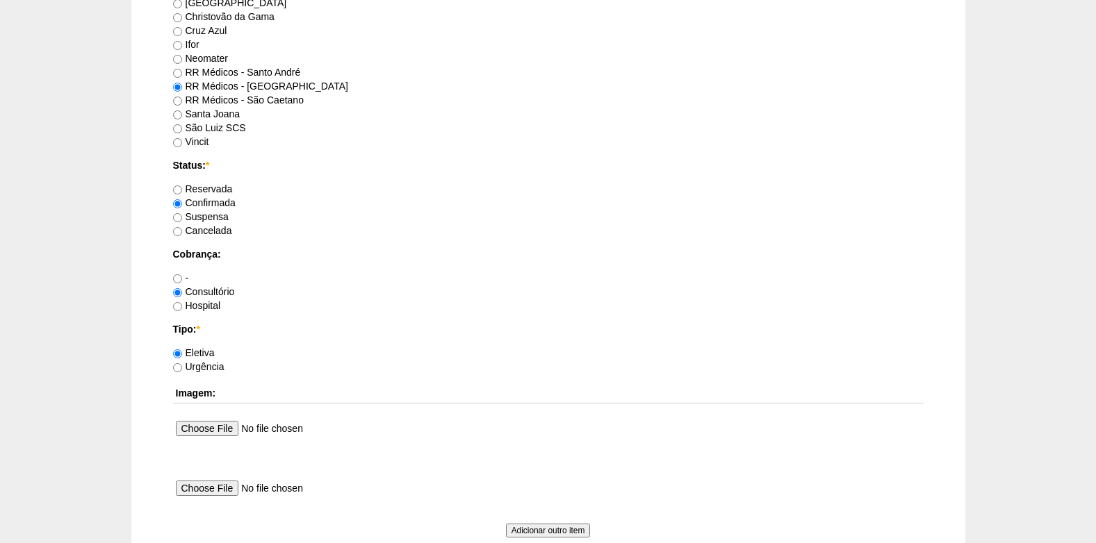
scroll to position [1261, 0]
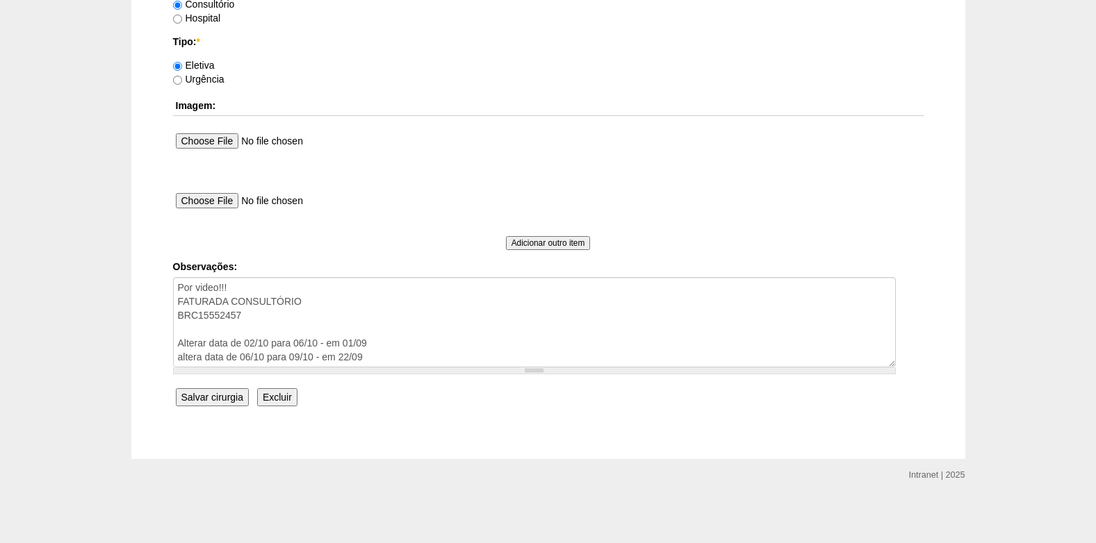
click at [224, 398] on input "Salvar cirurgia" at bounding box center [212, 397] width 73 height 18
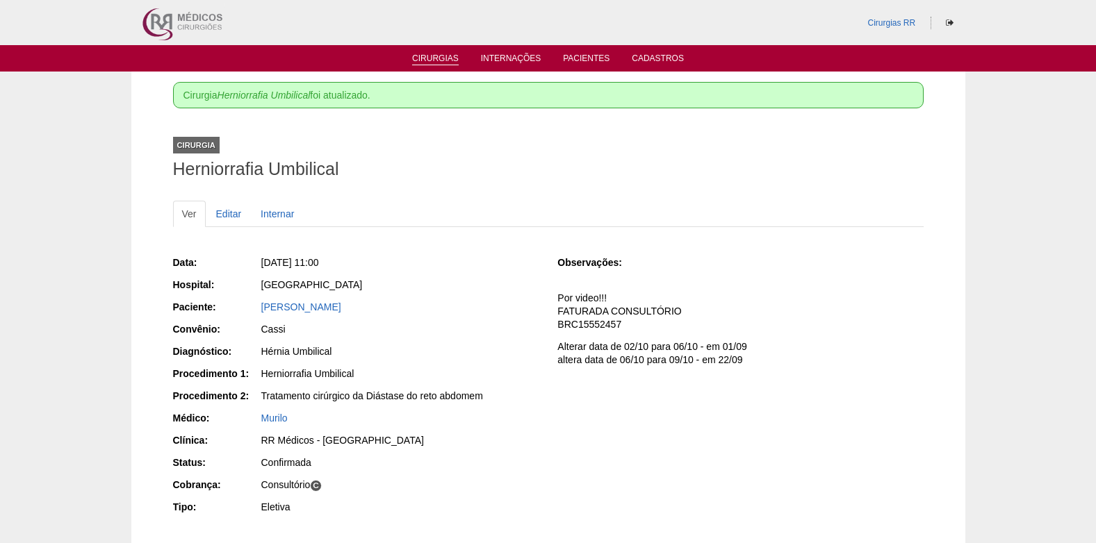
click at [440, 55] on link "Cirurgias" at bounding box center [435, 59] width 47 height 12
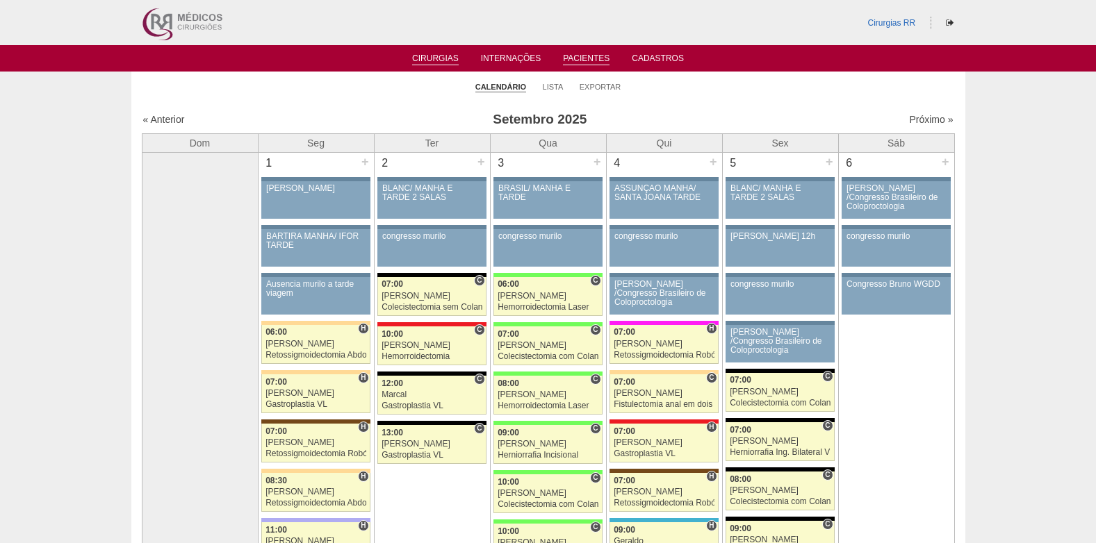
click at [585, 61] on link "Pacientes" at bounding box center [586, 59] width 47 height 12
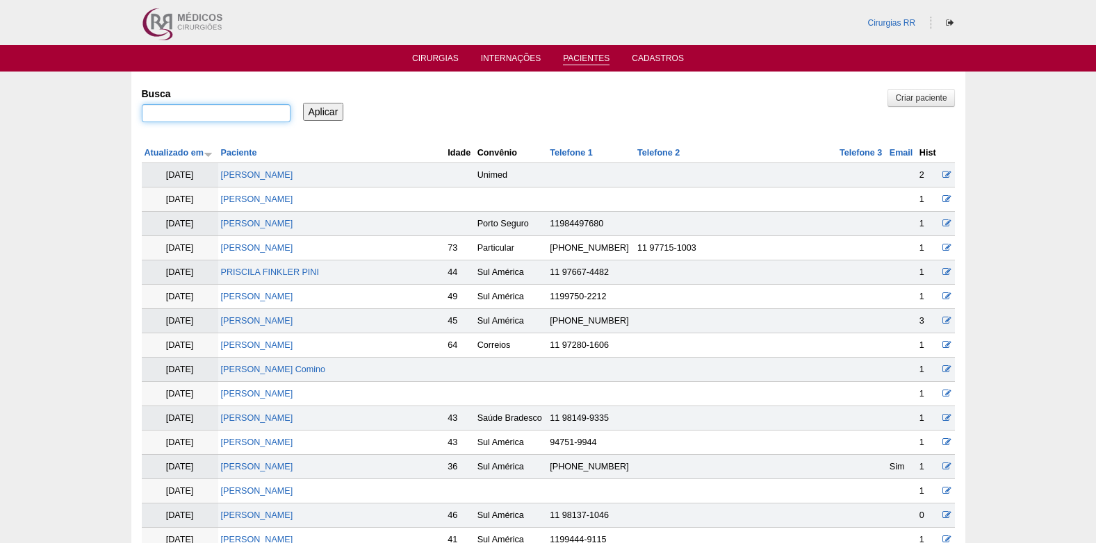
click at [258, 108] on input "Busca" at bounding box center [216, 113] width 149 height 18
paste input "LEONARDO ABRANTES DI ANGELIS"
type input "LEONARDO ABRANTES DI ANGELIS"
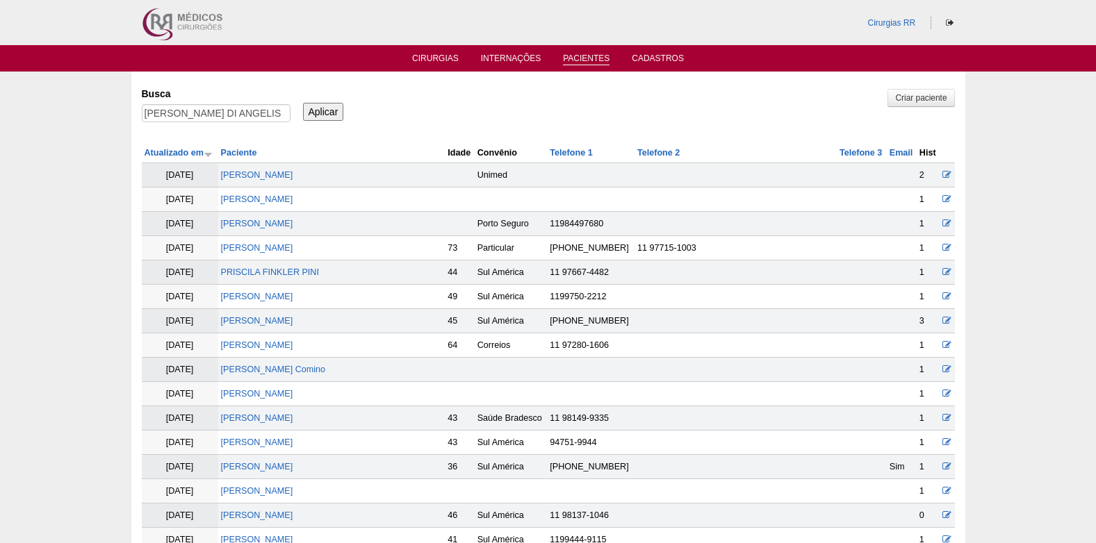
click at [338, 115] on input "Aplicar" at bounding box center [323, 112] width 41 height 18
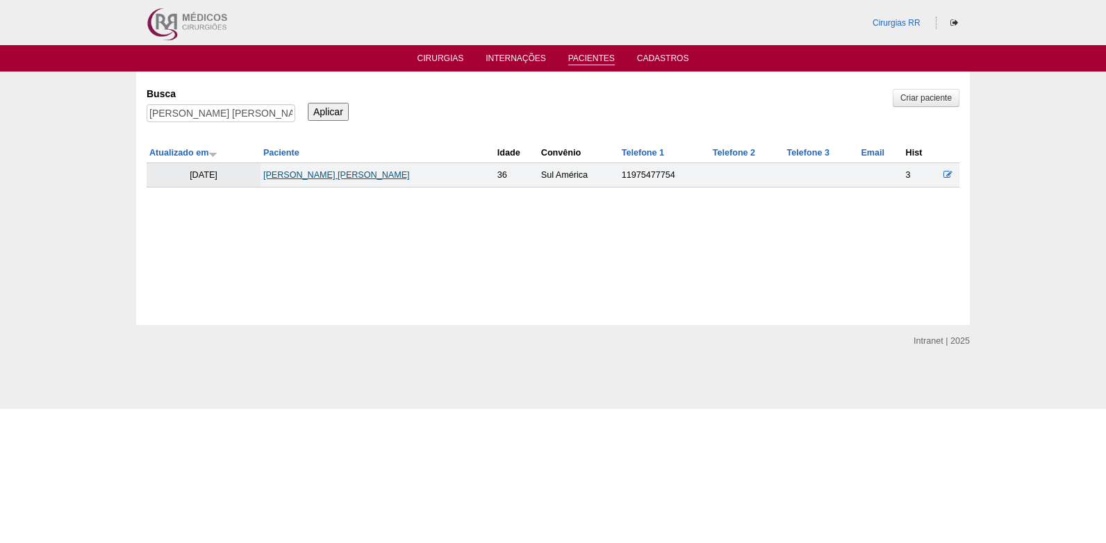
click at [329, 174] on link "[PERSON_NAME] [PERSON_NAME]" at bounding box center [336, 175] width 147 height 10
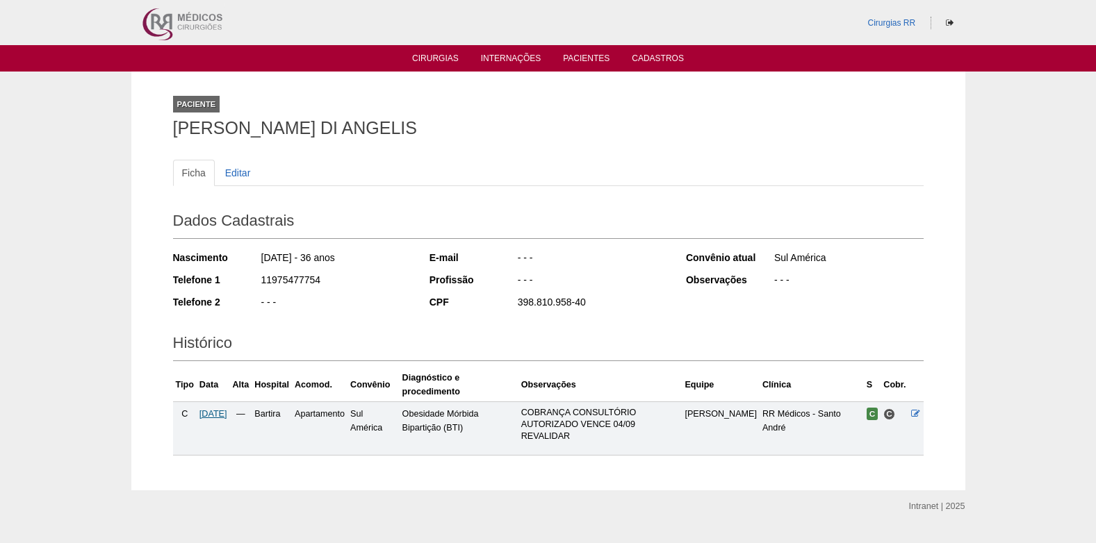
click at [223, 413] on span "06/10/2025" at bounding box center [213, 414] width 28 height 10
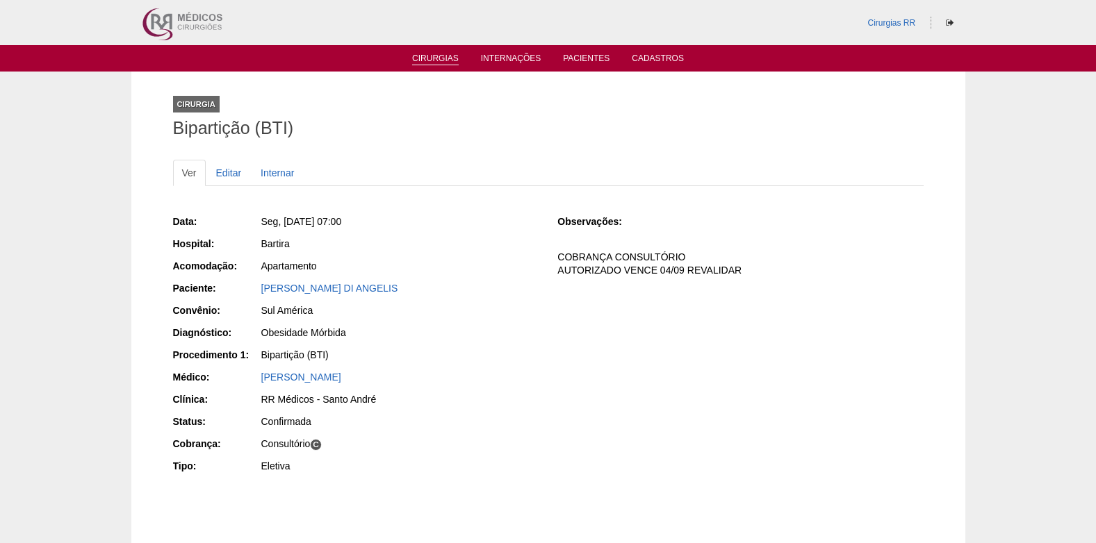
click at [441, 58] on link "Cirurgias" at bounding box center [435, 59] width 47 height 12
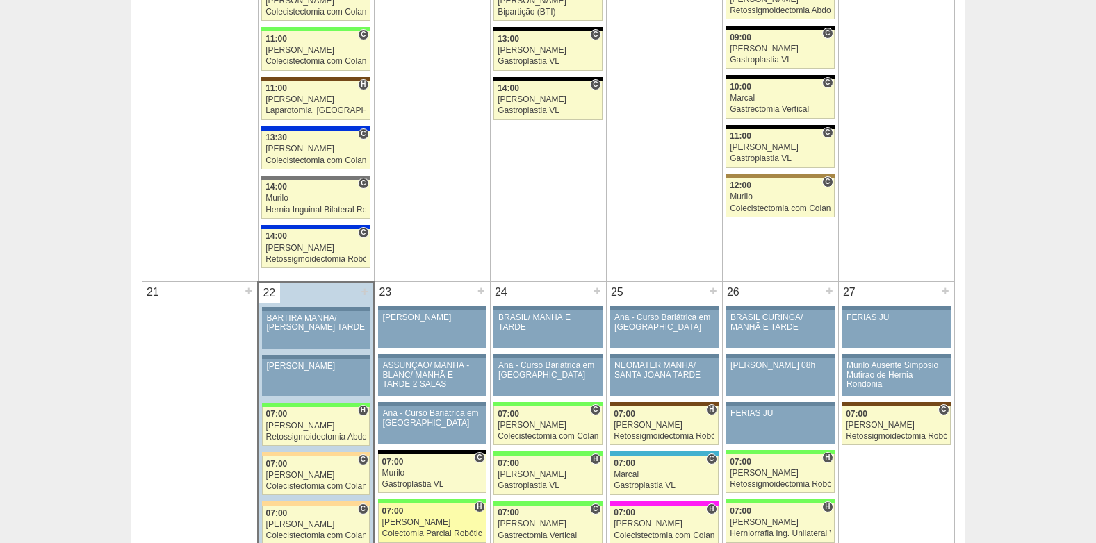
scroll to position [2084, 0]
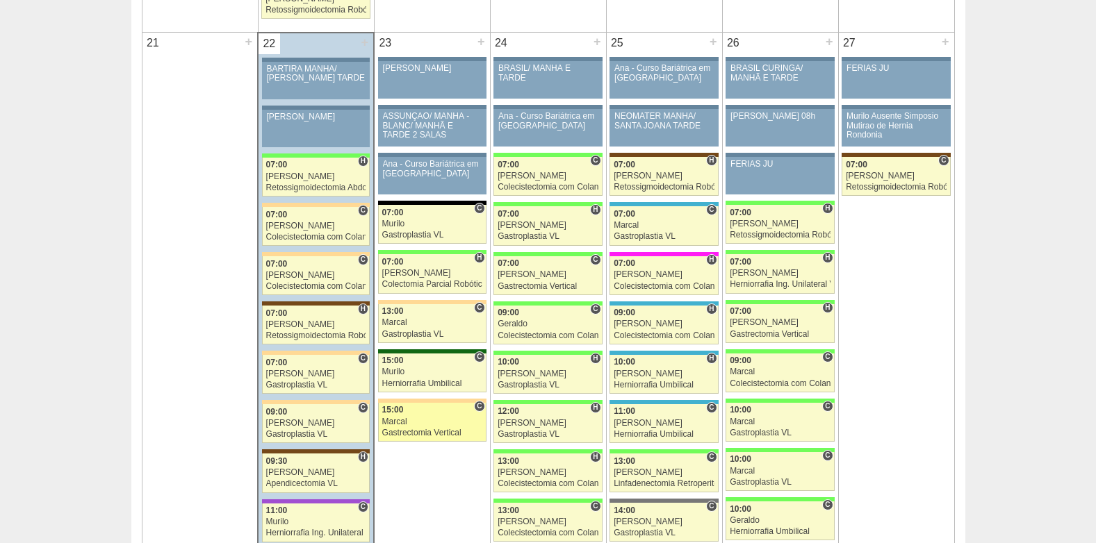
click at [449, 422] on div "Marcal" at bounding box center [432, 422] width 100 height 9
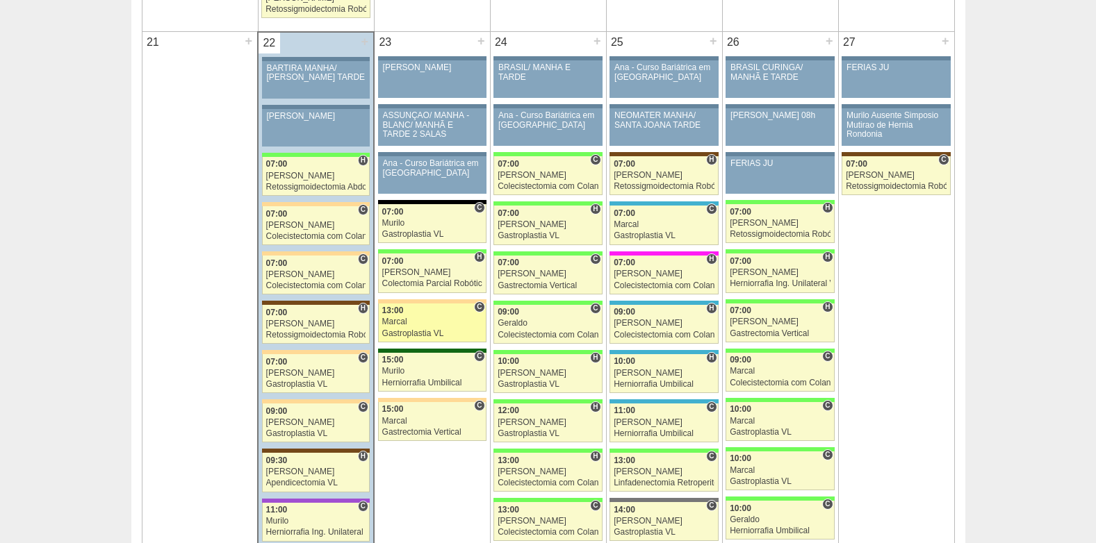
scroll to position [2084, 0]
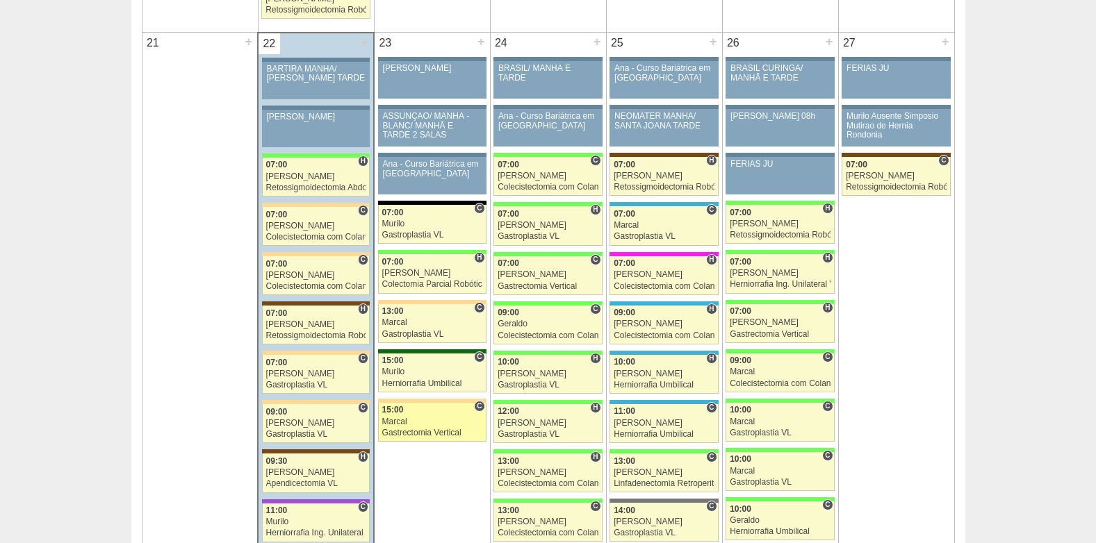
click at [411, 415] on link "88655 Marcal C 15:00 Marcal Gastrectomia Vertical Hospital Bartira RR Médicos -…" at bounding box center [432, 422] width 108 height 39
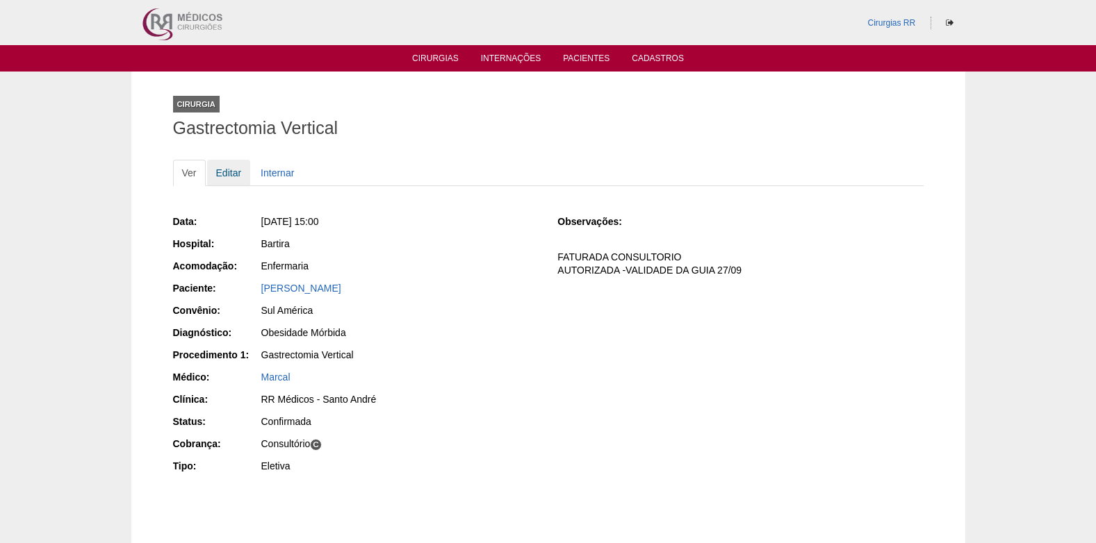
click at [221, 164] on link "Editar" at bounding box center [229, 173] width 44 height 26
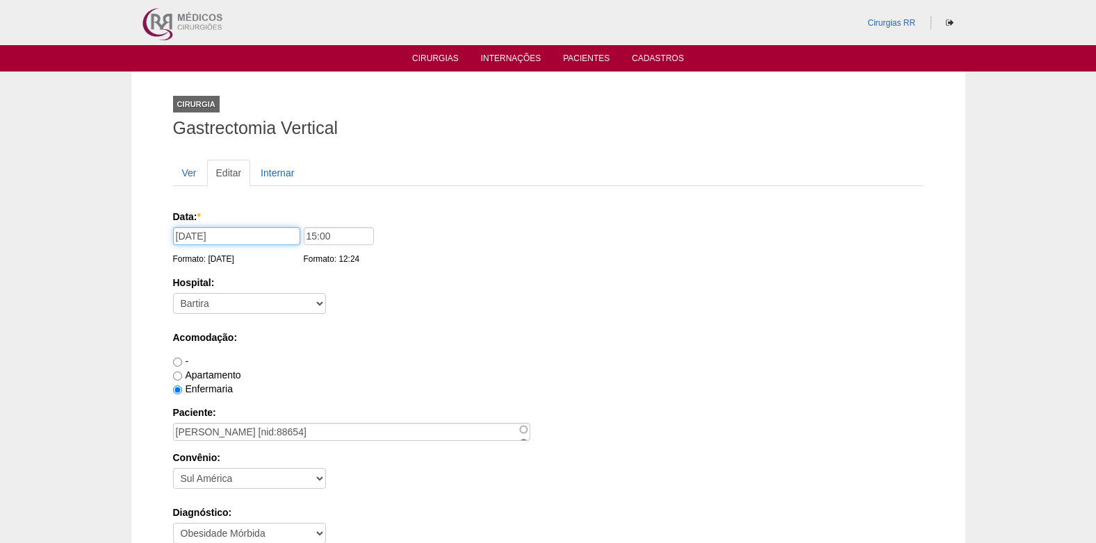
click at [259, 238] on input "[DATE]" at bounding box center [236, 236] width 127 height 18
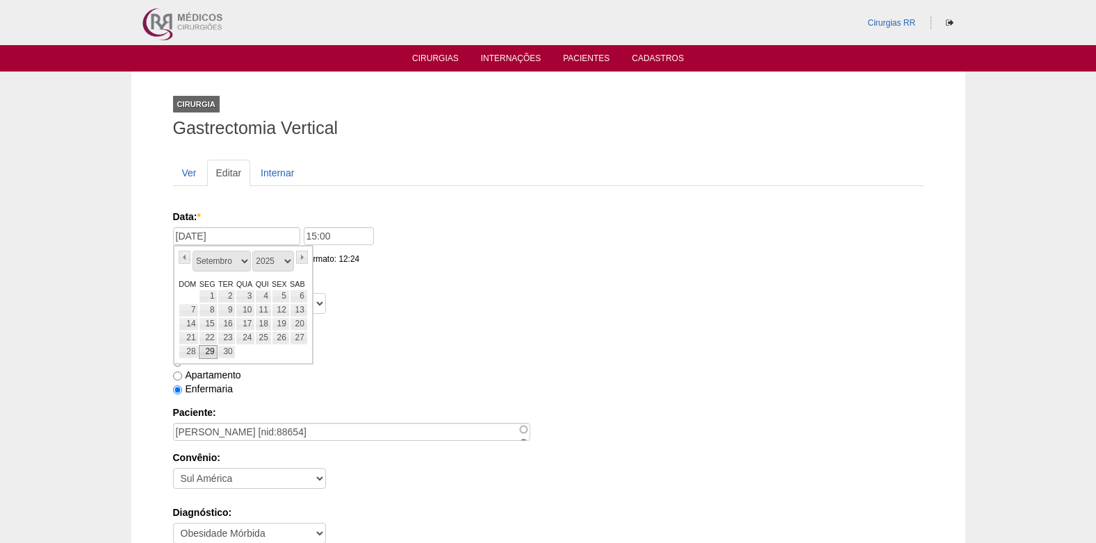
click at [204, 353] on link "29" at bounding box center [208, 352] width 19 height 14
type input "[DATE]"
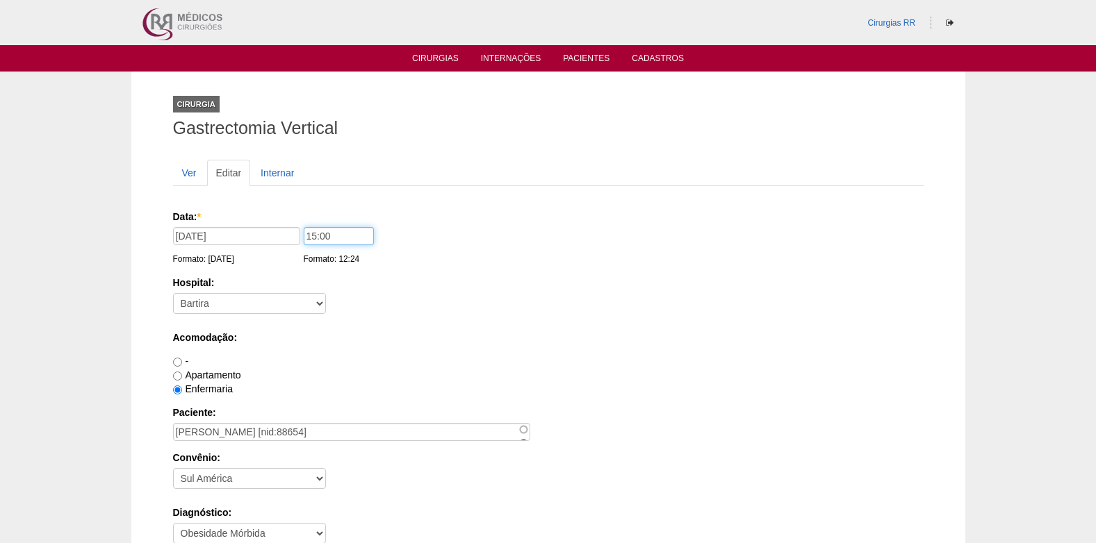
drag, startPoint x: 354, startPoint y: 236, endPoint x: 293, endPoint y: 240, distance: 61.3
click at [293, 224] on div "Data: * 29/09/2025 Formato: 22/09/2025 15:00 Formato: 12:24" at bounding box center [545, 217] width 745 height 14
type input "09:00"
click at [715, 392] on div "Enfermaria" at bounding box center [548, 389] width 750 height 14
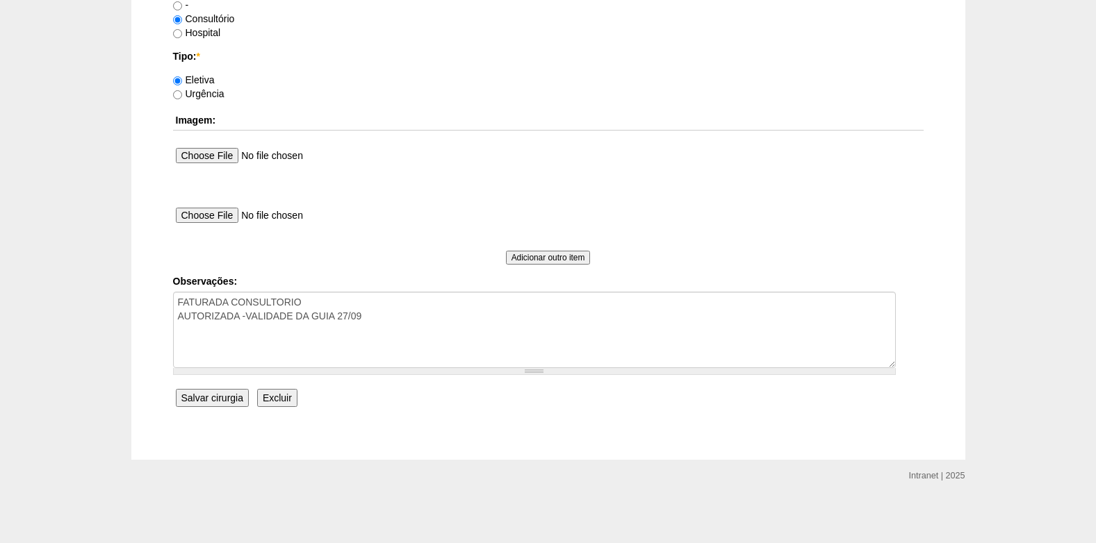
scroll to position [1247, 0]
click at [207, 397] on input "Salvar cirurgia" at bounding box center [212, 397] width 73 height 18
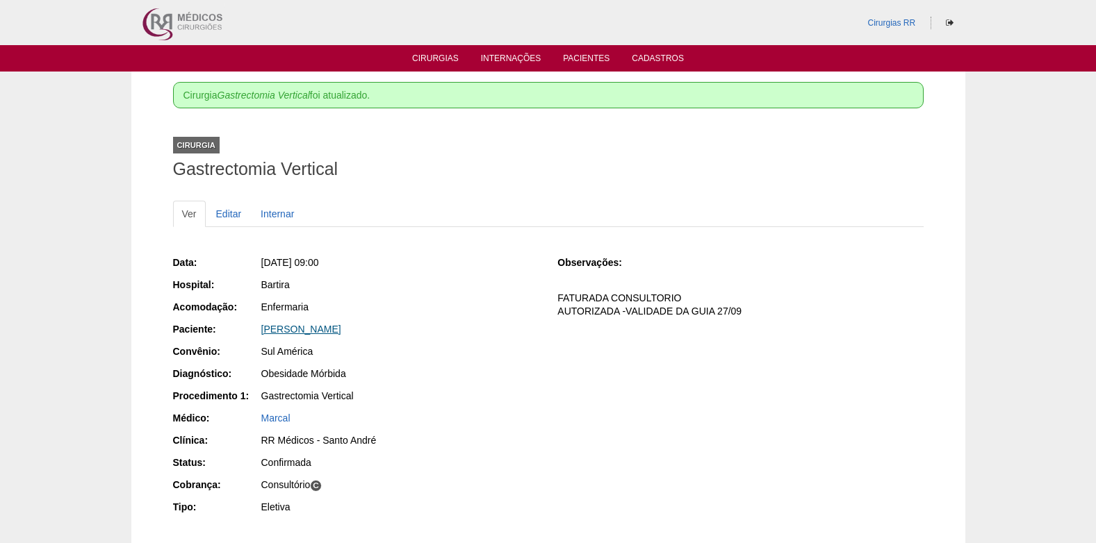
click at [295, 331] on link "Katia Siqueira Rodrigues" at bounding box center [301, 329] width 80 height 11
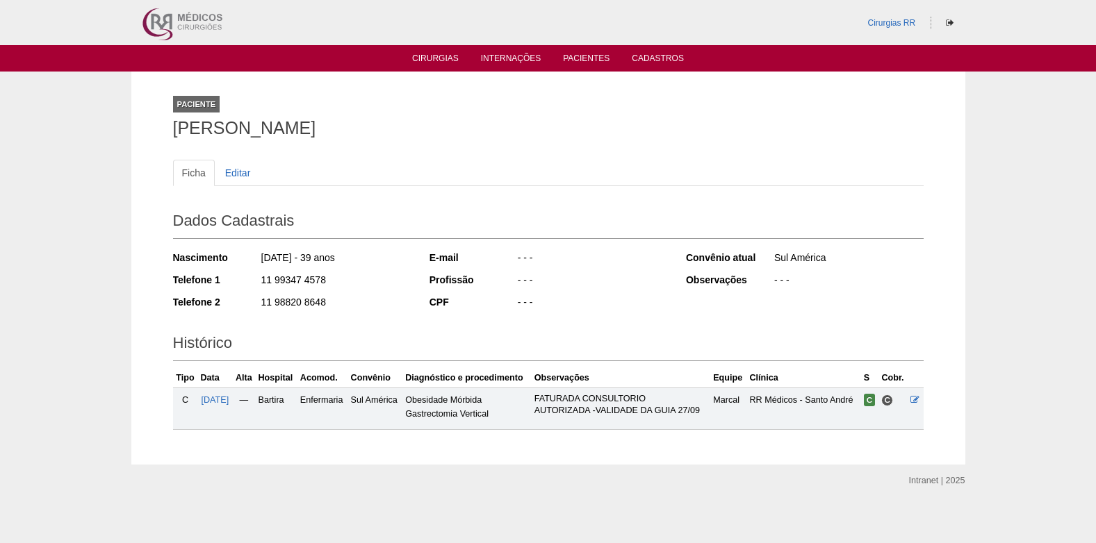
drag, startPoint x: 385, startPoint y: 133, endPoint x: 175, endPoint y: 131, distance: 209.8
click at [175, 131] on h1 "[PERSON_NAME]" at bounding box center [548, 127] width 750 height 17
copy h1 "[PERSON_NAME]"
click at [433, 59] on link "Cirurgias" at bounding box center [435, 59] width 47 height 12
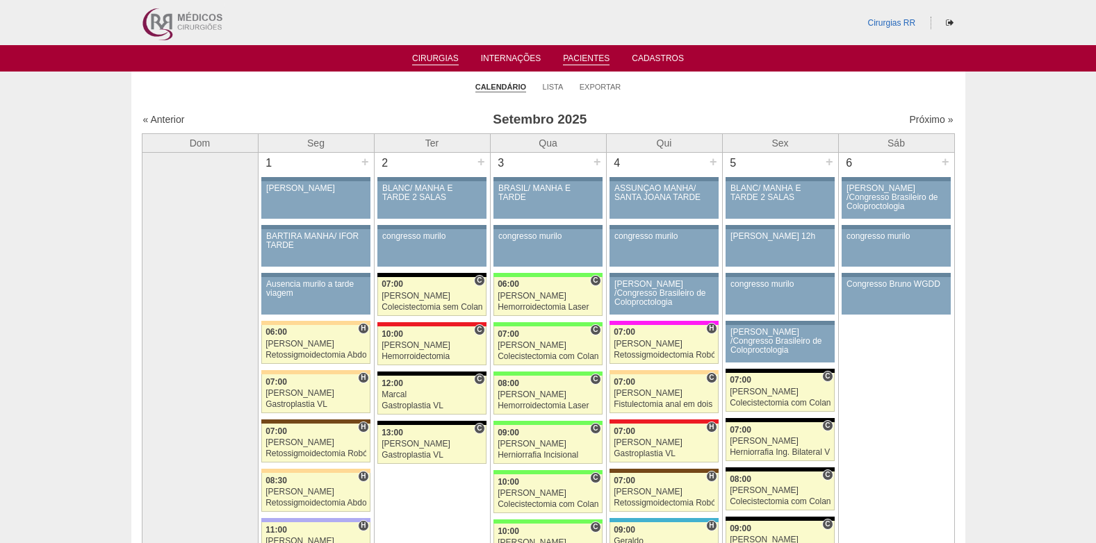
click at [587, 59] on link "Pacientes" at bounding box center [586, 59] width 47 height 12
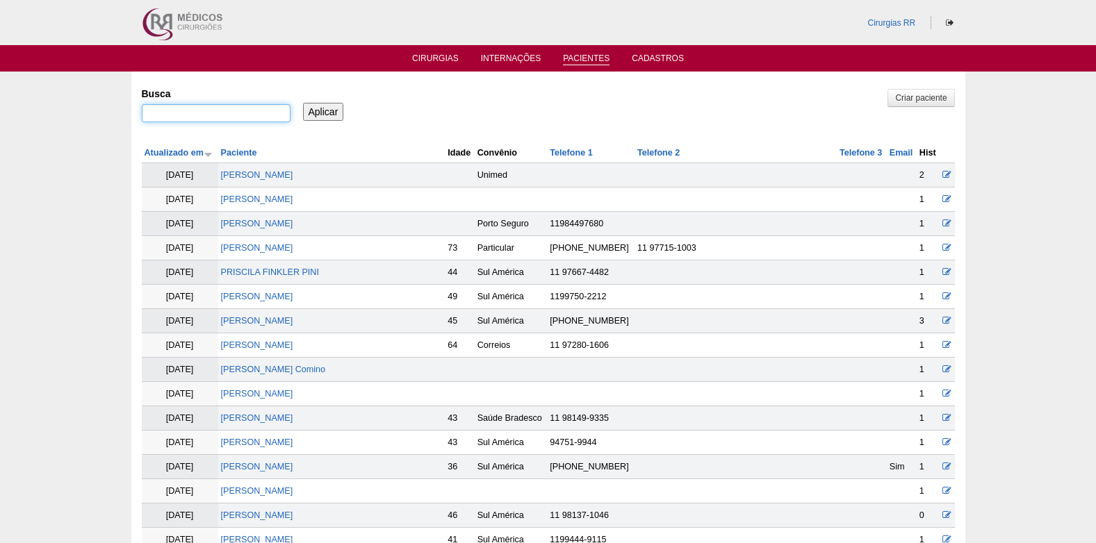
click at [251, 117] on input "Busca" at bounding box center [216, 113] width 149 height 18
paste input "RICARDO MACIEL DE LIMA"
type input "[PERSON_NAME]"
click at [307, 113] on input "Aplicar" at bounding box center [323, 112] width 41 height 18
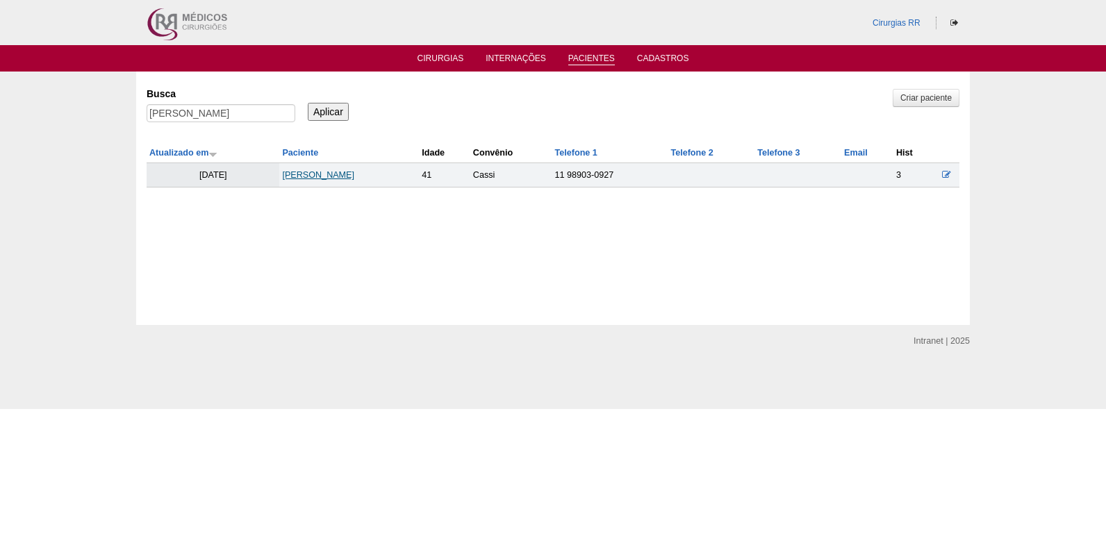
click at [320, 174] on link "RICARDO MACIEL DE LIMA" at bounding box center [318, 175] width 72 height 10
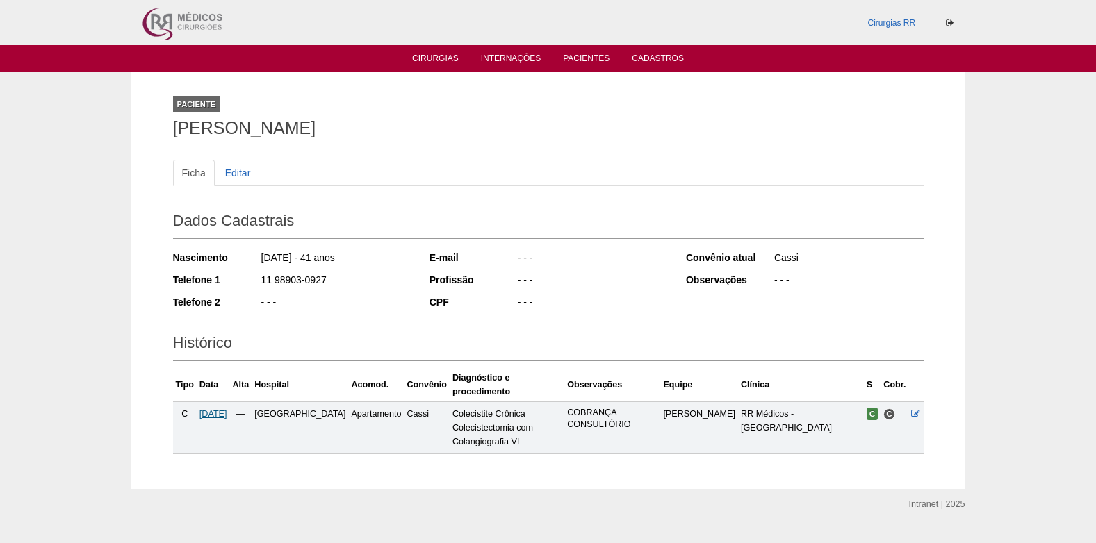
click at [227, 409] on span "[DATE]" at bounding box center [213, 414] width 28 height 10
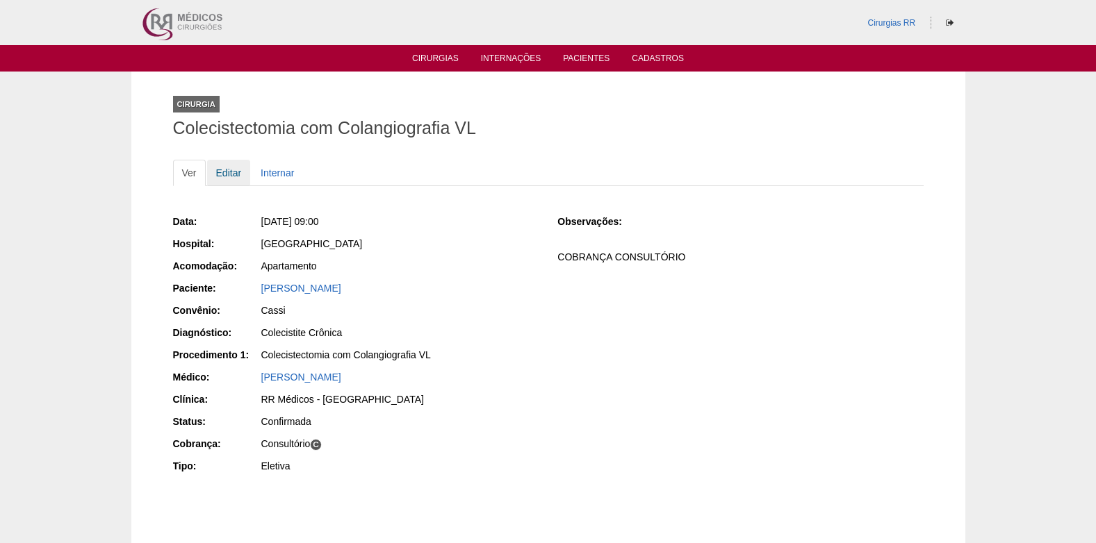
click at [222, 174] on link "Editar" at bounding box center [229, 173] width 44 height 26
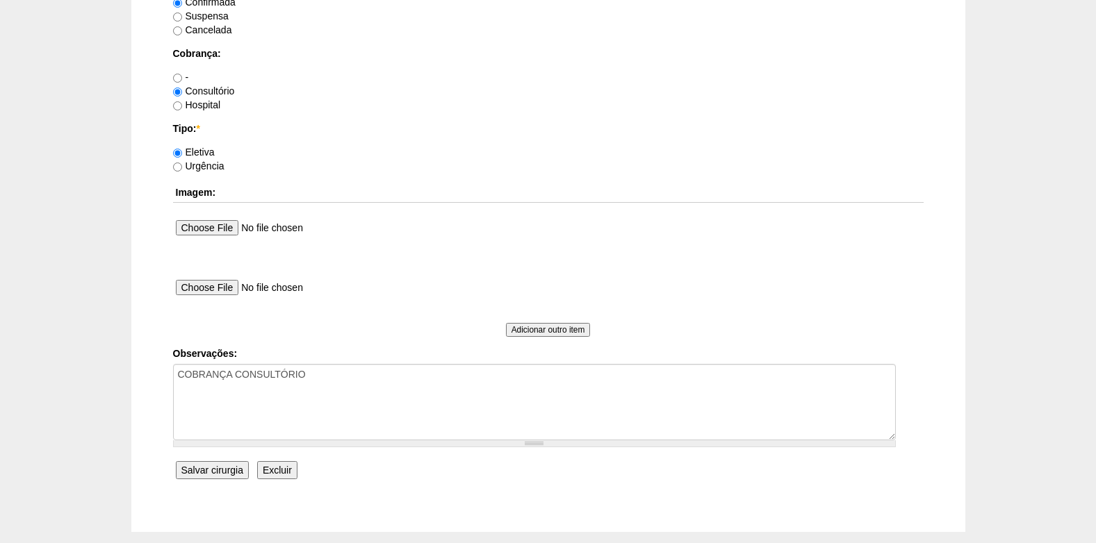
scroll to position [1181, 0]
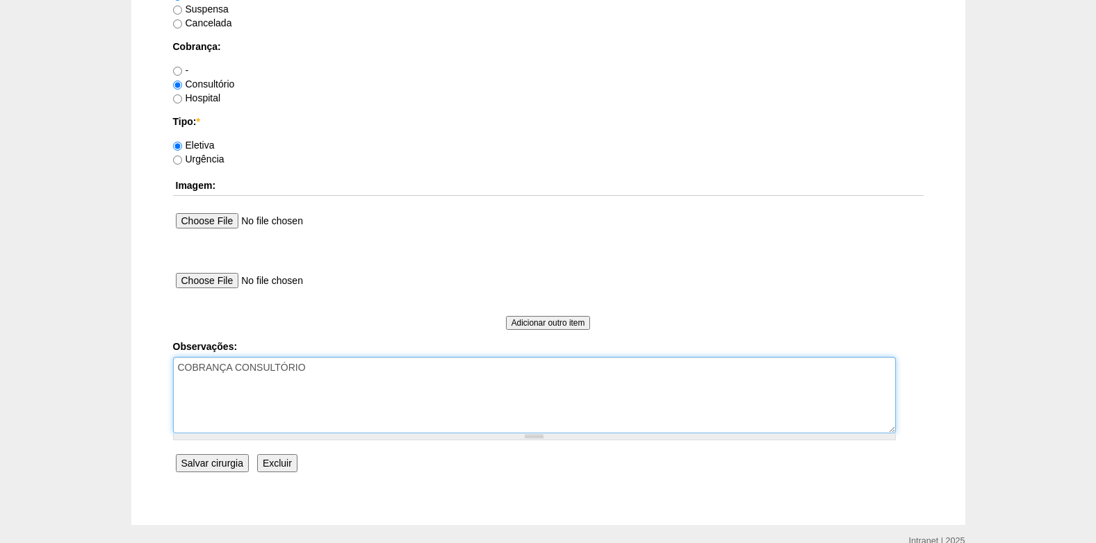
click at [310, 358] on textarea "COBRANÇA CONSULTÓRIO" at bounding box center [534, 395] width 722 height 76
type textarea "COBRANÇA CONSULTÓRIO AUTORIZADO"
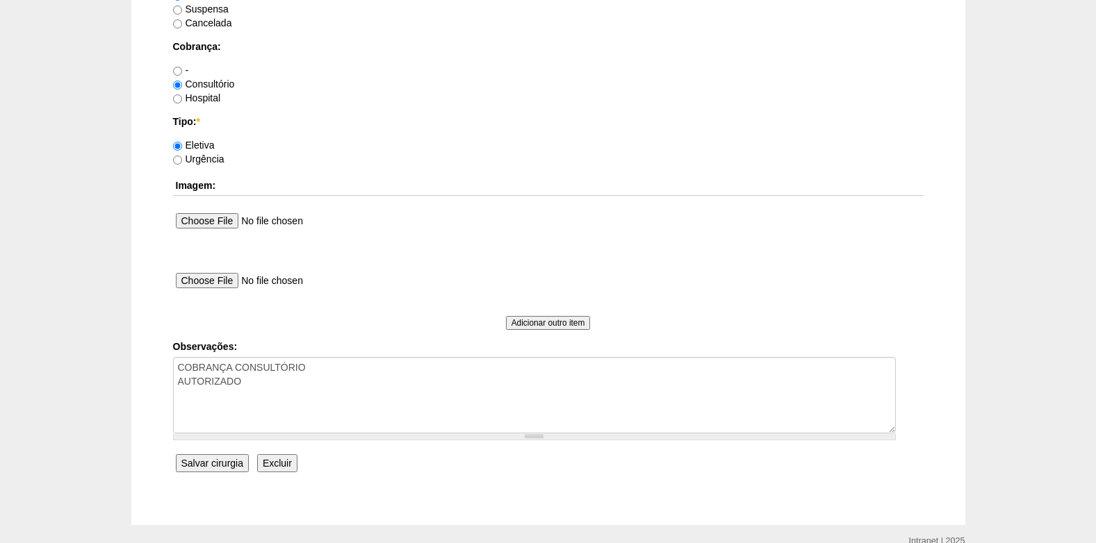
click at [208, 470] on input "Salvar cirurgia" at bounding box center [212, 463] width 73 height 18
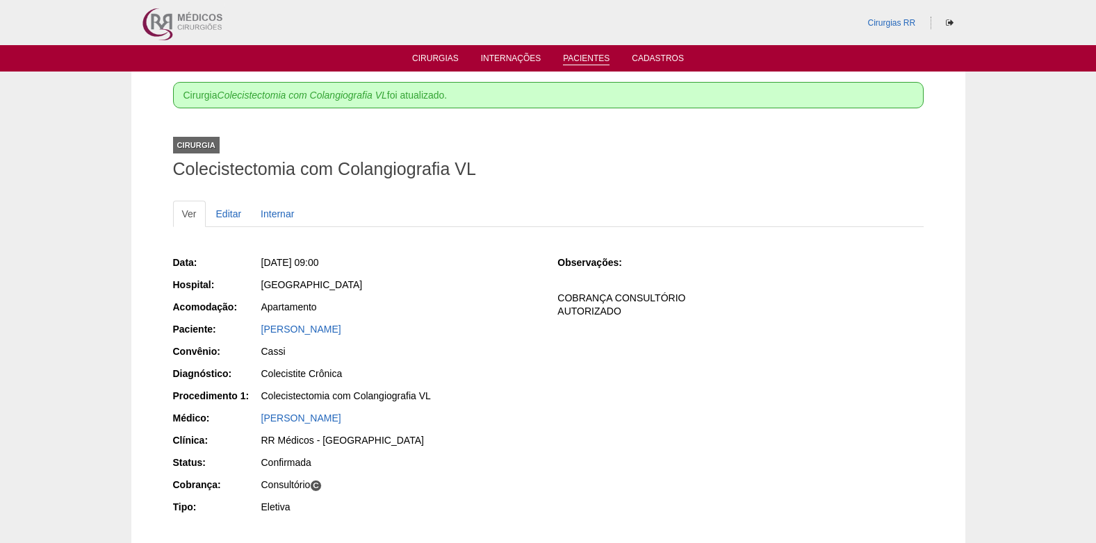
click at [580, 61] on link "Pacientes" at bounding box center [586, 59] width 47 height 12
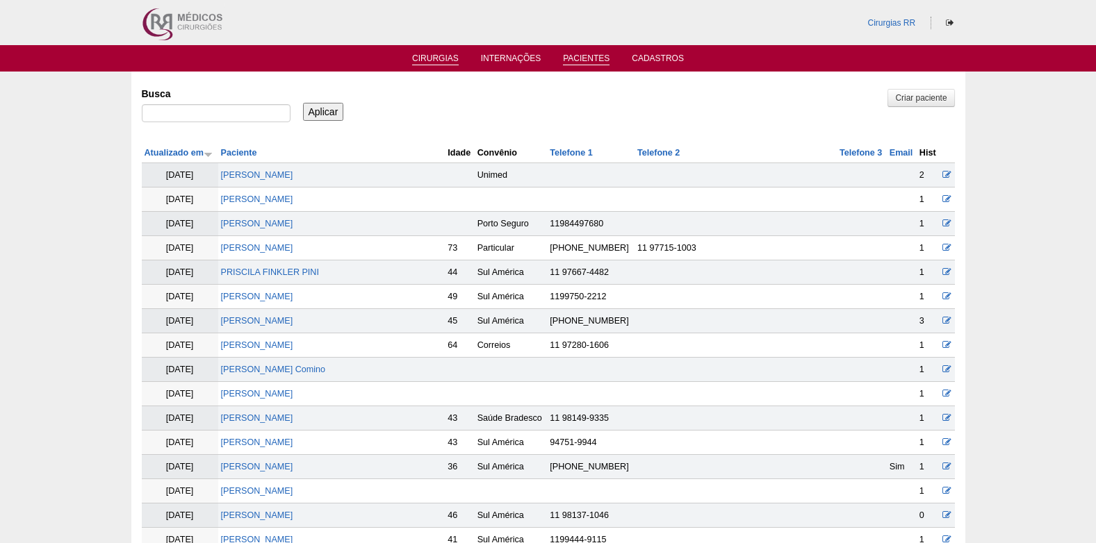
click at [435, 61] on link "Cirurgias" at bounding box center [435, 59] width 47 height 12
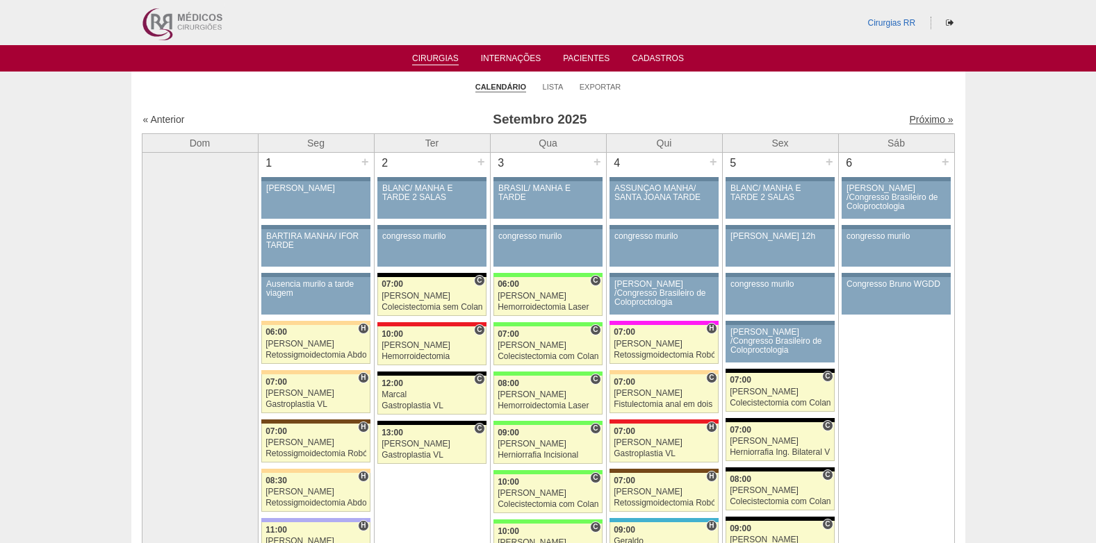
click at [910, 115] on link "Próximo »" at bounding box center [931, 119] width 44 height 11
click at [926, 115] on link "Próximo »" at bounding box center [931, 119] width 44 height 11
click at [912, 118] on link "Próximo »" at bounding box center [931, 119] width 44 height 11
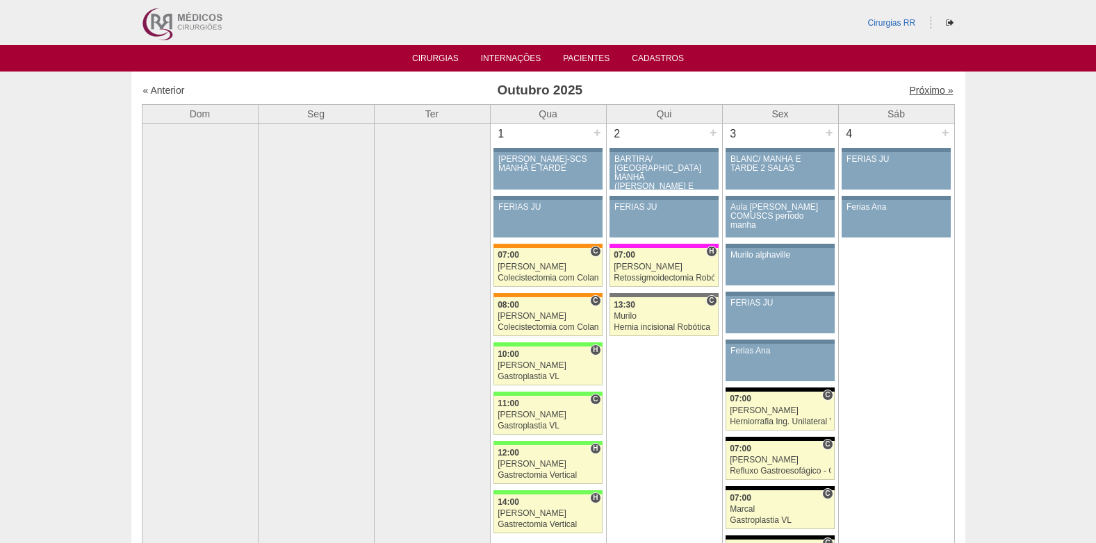
click at [924, 91] on link "Próximo »" at bounding box center [931, 90] width 44 height 11
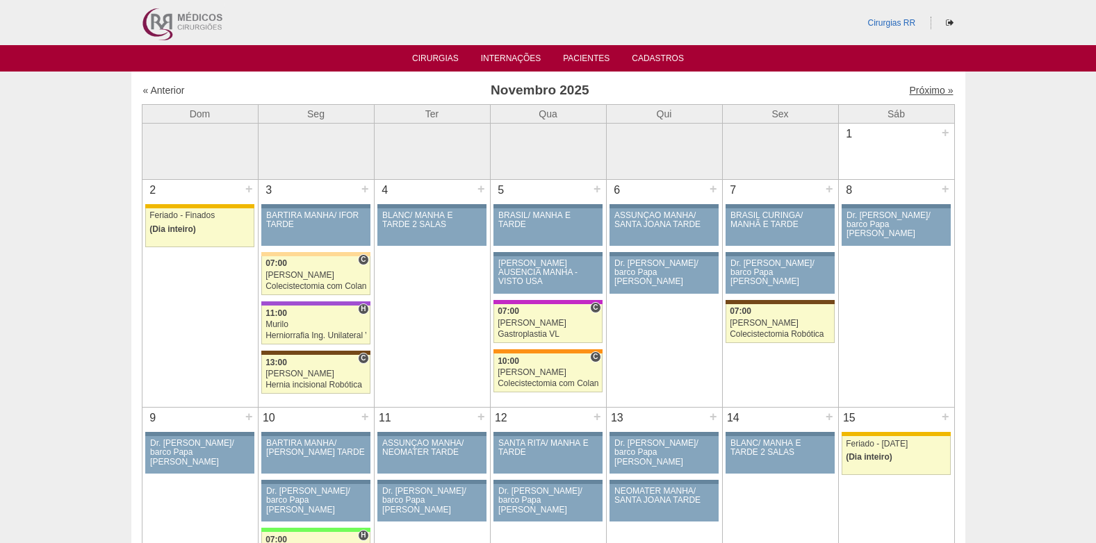
click at [923, 86] on link "Próximo »" at bounding box center [931, 90] width 44 height 11
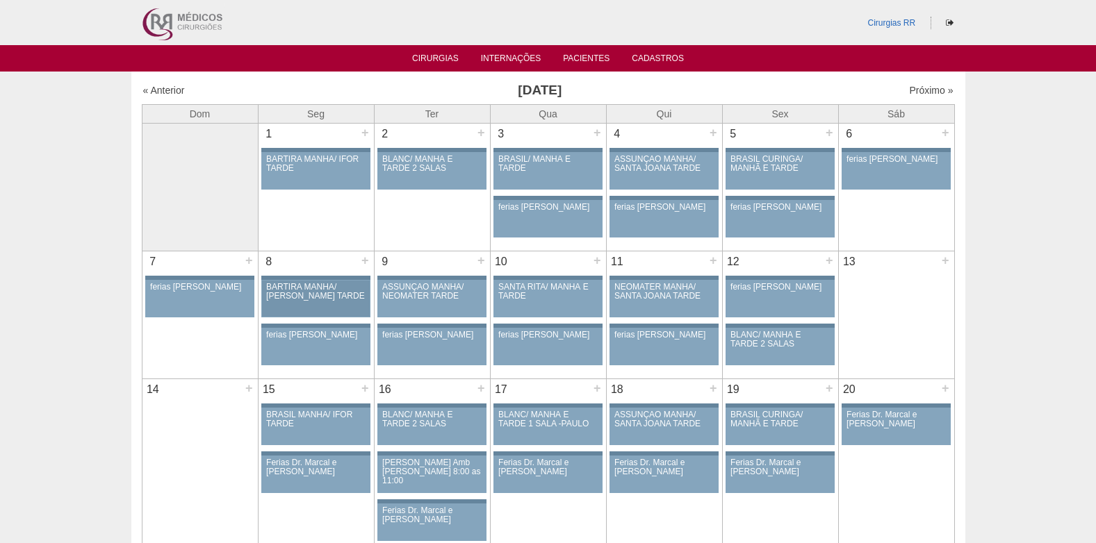
click at [315, 286] on div "BARTIRA MANHÃ/ [PERSON_NAME] TARDE" at bounding box center [315, 292] width 99 height 18
click at [322, 295] on div "BARTIRA MANHÃ/ [PERSON_NAME] TARDE" at bounding box center [315, 292] width 99 height 18
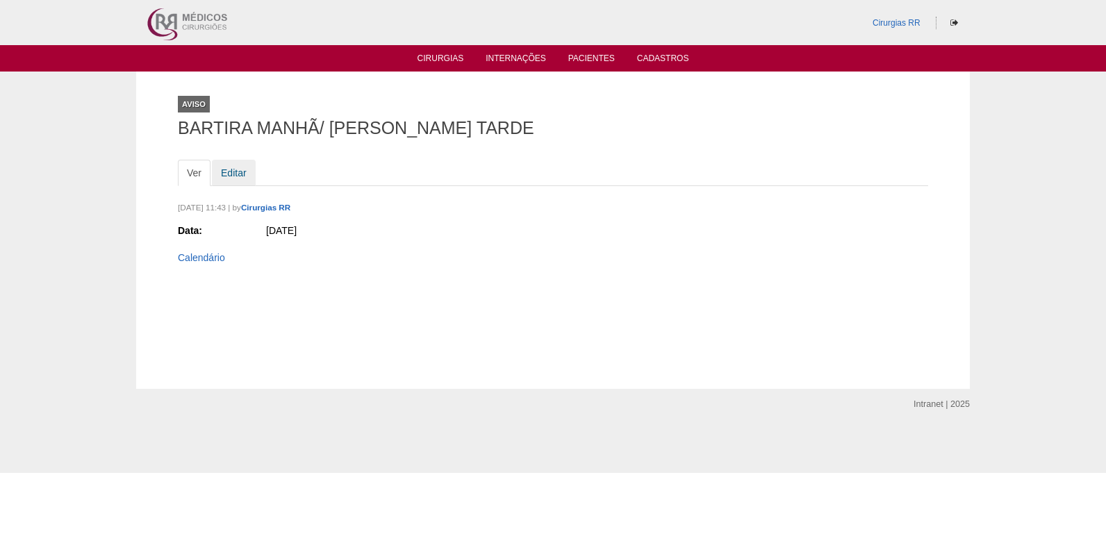
click at [239, 174] on link "Editar" at bounding box center [234, 173] width 44 height 26
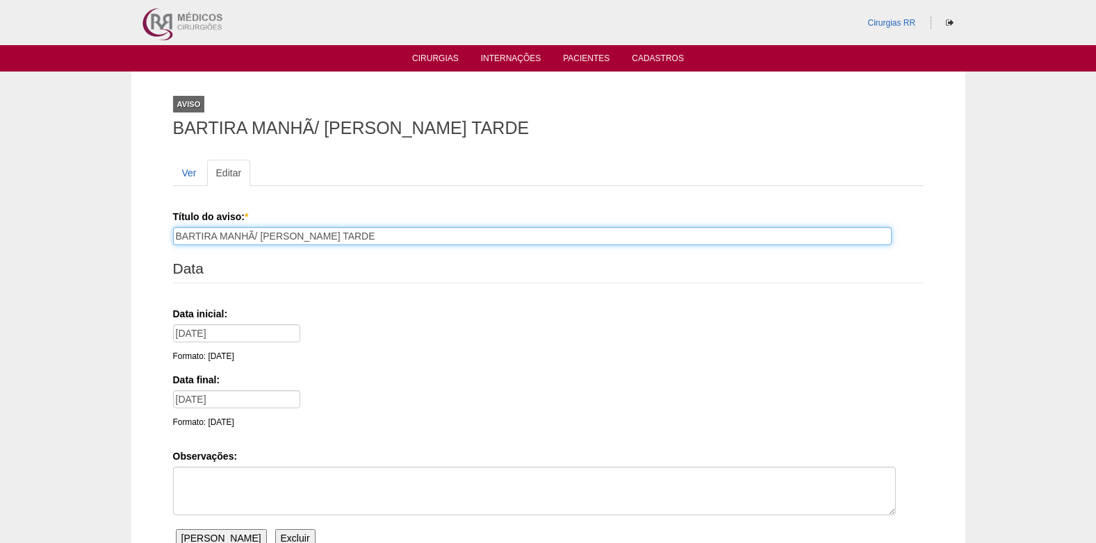
drag, startPoint x: 383, startPoint y: 239, endPoint x: 167, endPoint y: 235, distance: 216.1
click at [166, 236] on div "Aviso BARTIRA MANHÃ/ CHRISTOVÃO TARDE Ver Editar Título do aviso: * BARTIRA MAN…" at bounding box center [548, 336] width 771 height 529
type input "b"
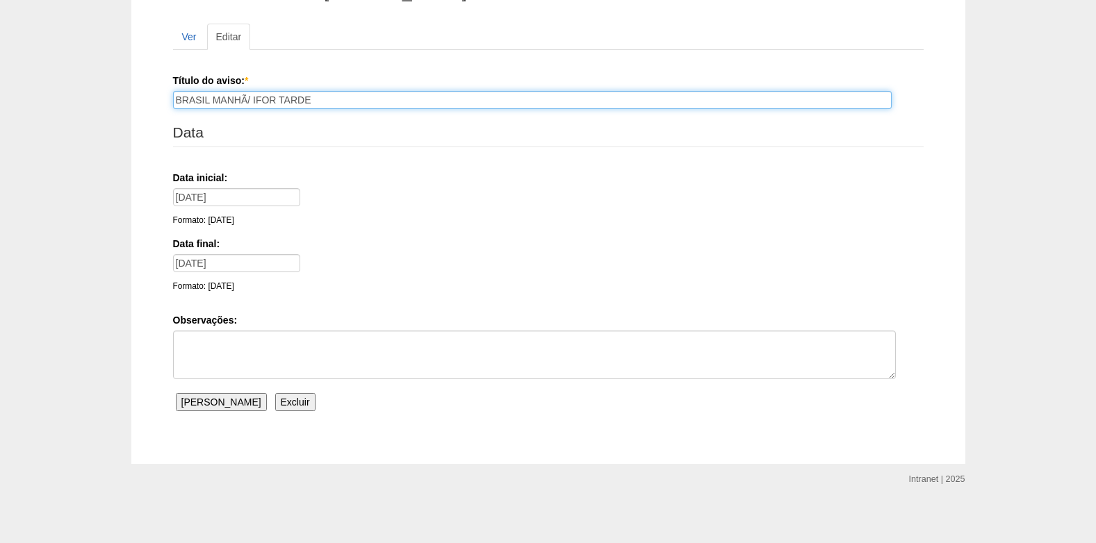
scroll to position [141, 0]
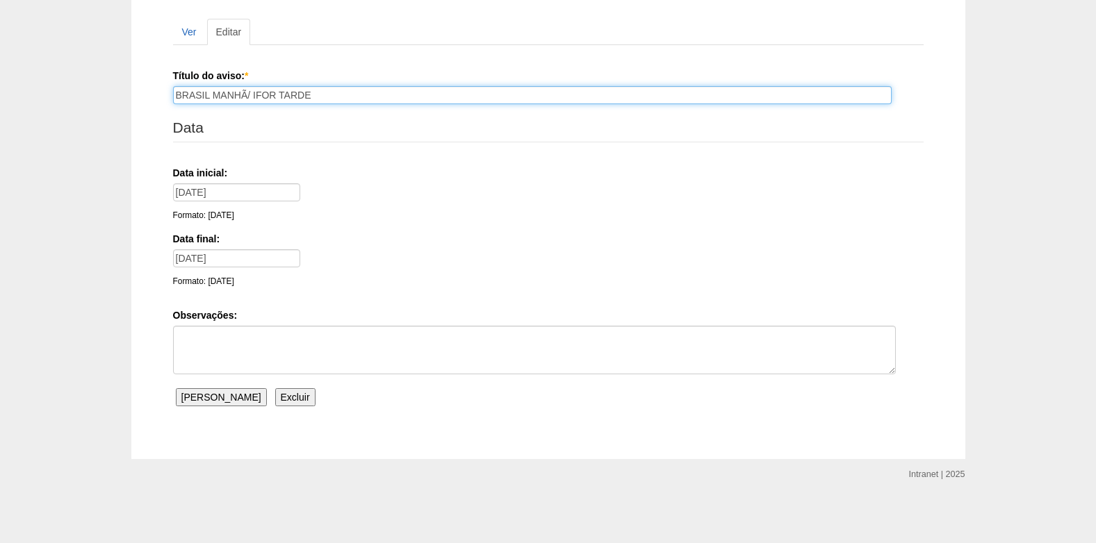
type input "BRASIL MANHÃ/ IFOR TARDE"
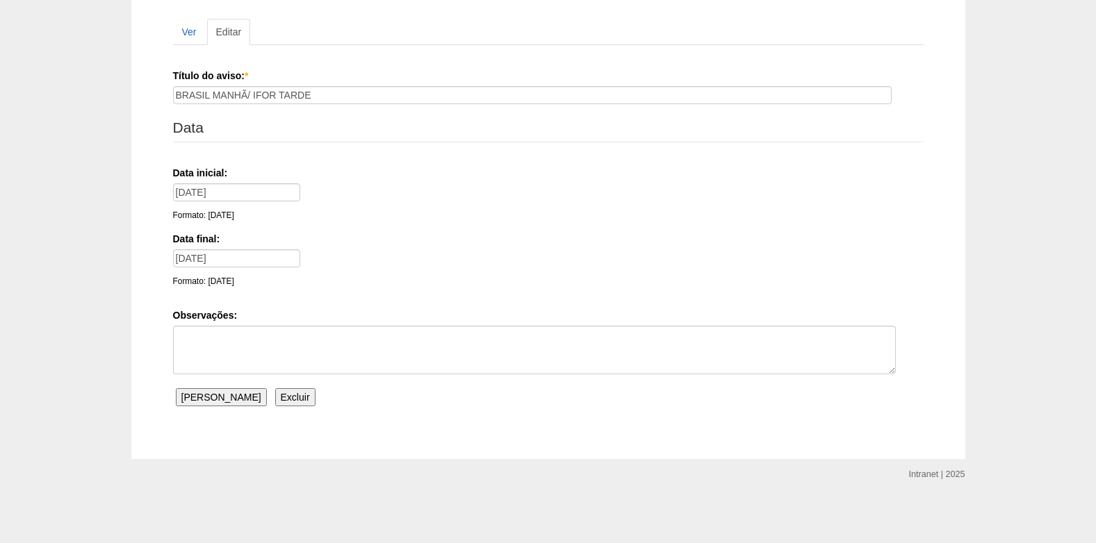
click at [191, 392] on input "Salvar Aviso" at bounding box center [221, 397] width 91 height 18
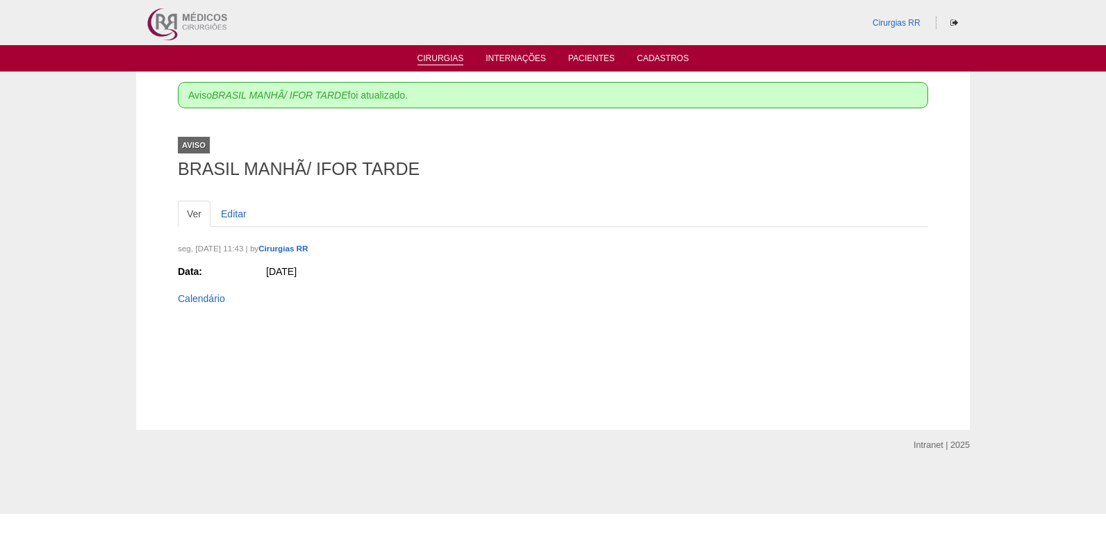
click at [439, 59] on link "Cirurgias" at bounding box center [441, 59] width 47 height 12
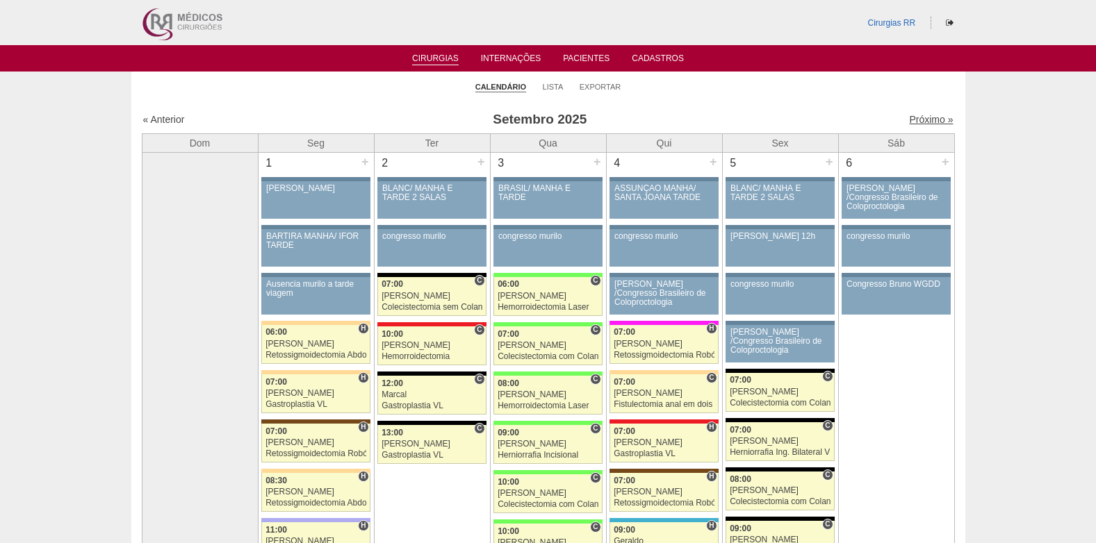
click at [918, 116] on link "Próximo »" at bounding box center [931, 119] width 44 height 11
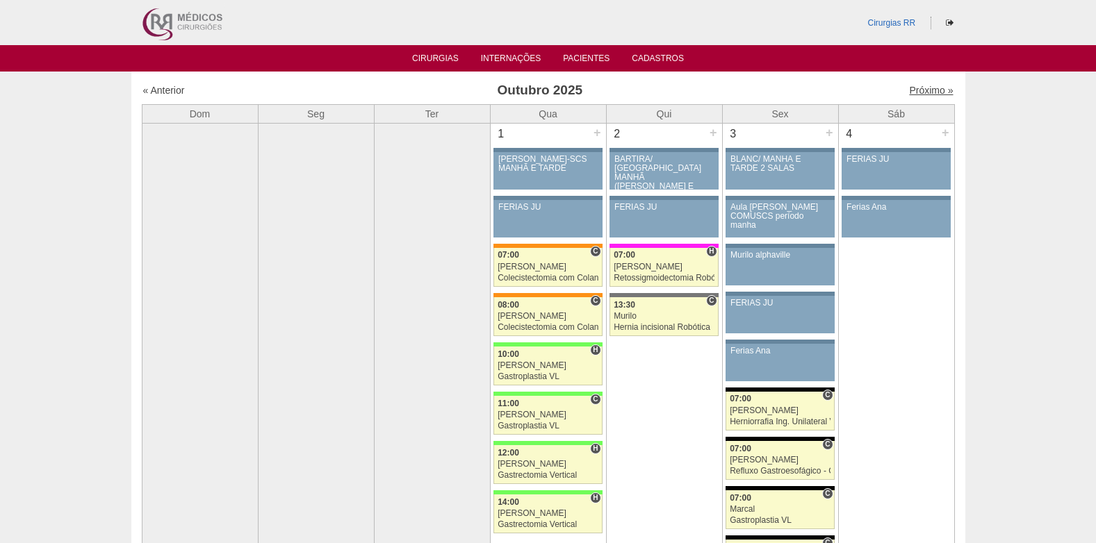
click at [914, 88] on link "Próximo »" at bounding box center [931, 90] width 44 height 11
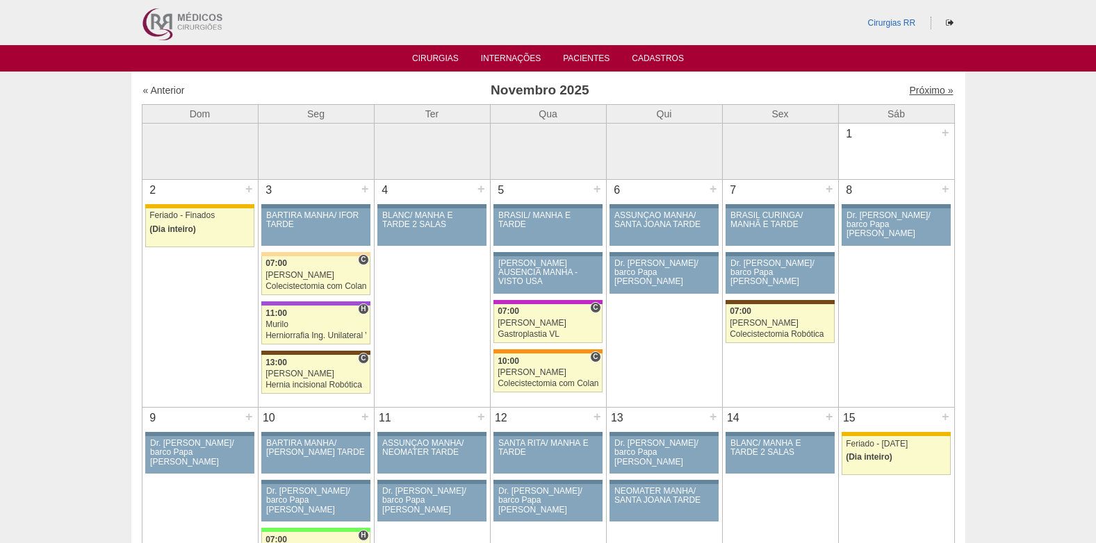
click at [934, 87] on link "Próximo »" at bounding box center [931, 90] width 44 height 11
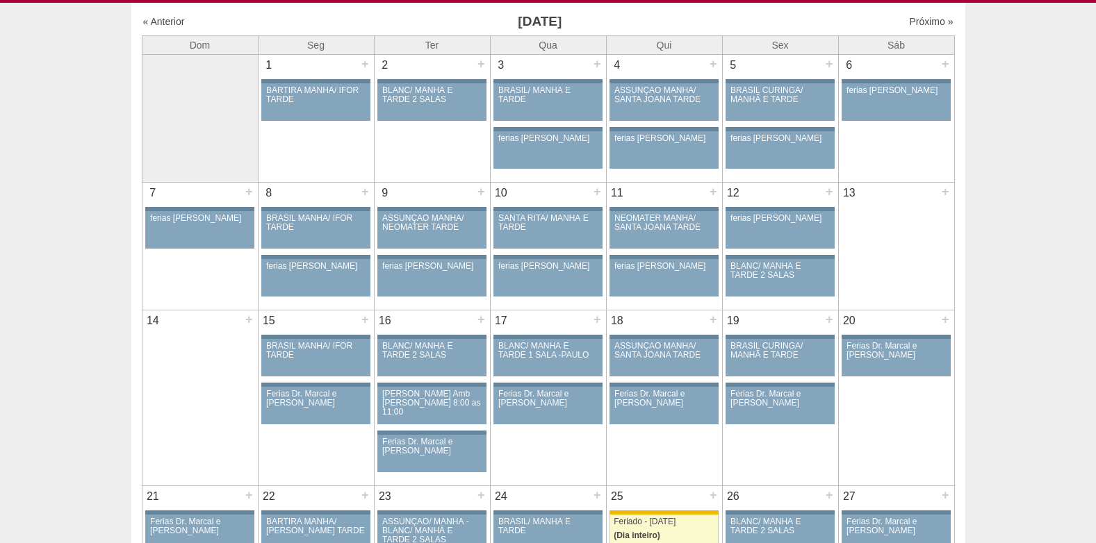
scroll to position [69, 0]
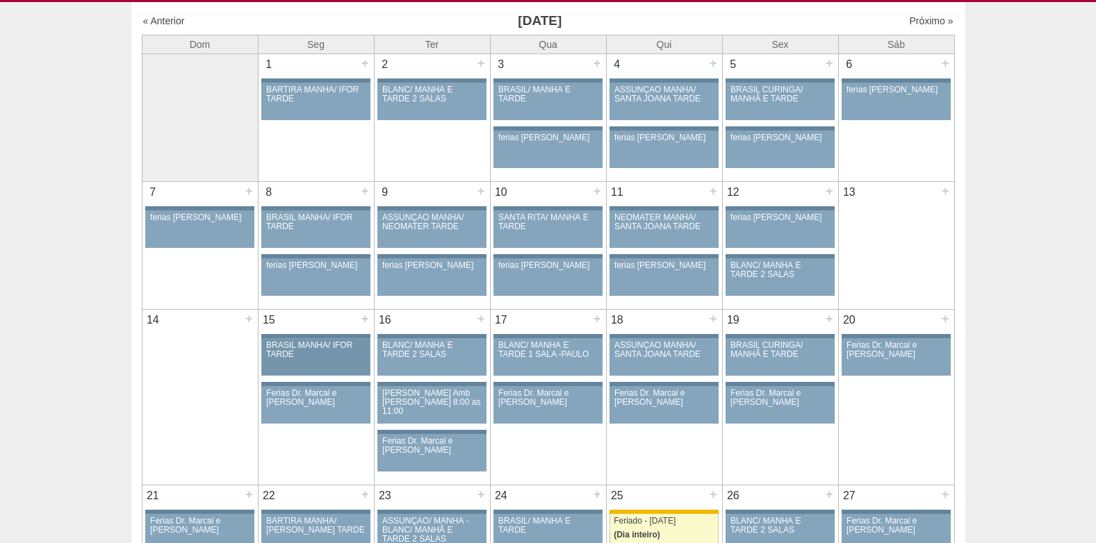
click at [304, 351] on div "BRASIL MANHÃ/ IFOR TARDE" at bounding box center [315, 350] width 99 height 18
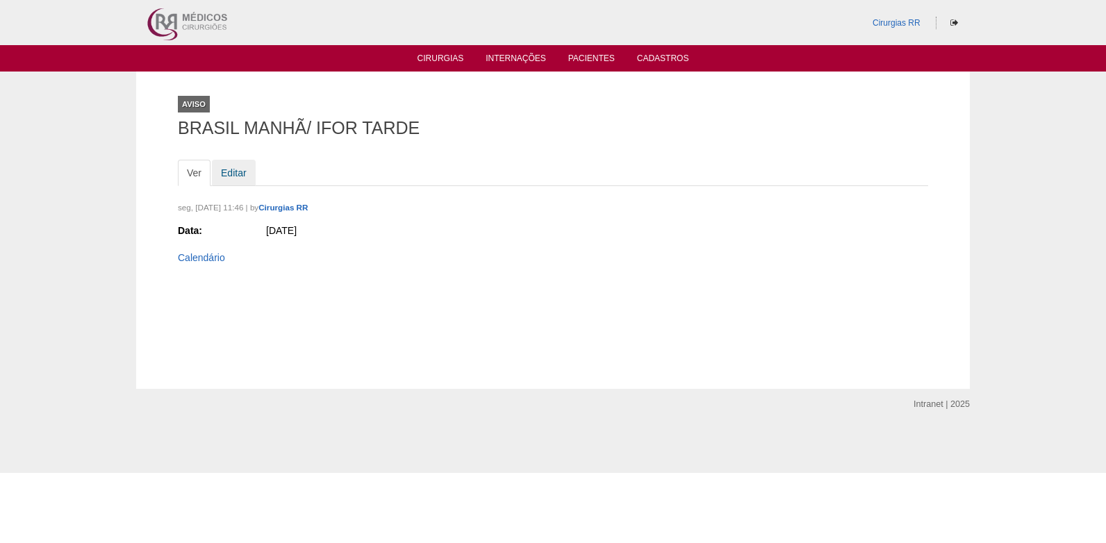
click at [222, 172] on link "Editar" at bounding box center [234, 173] width 44 height 26
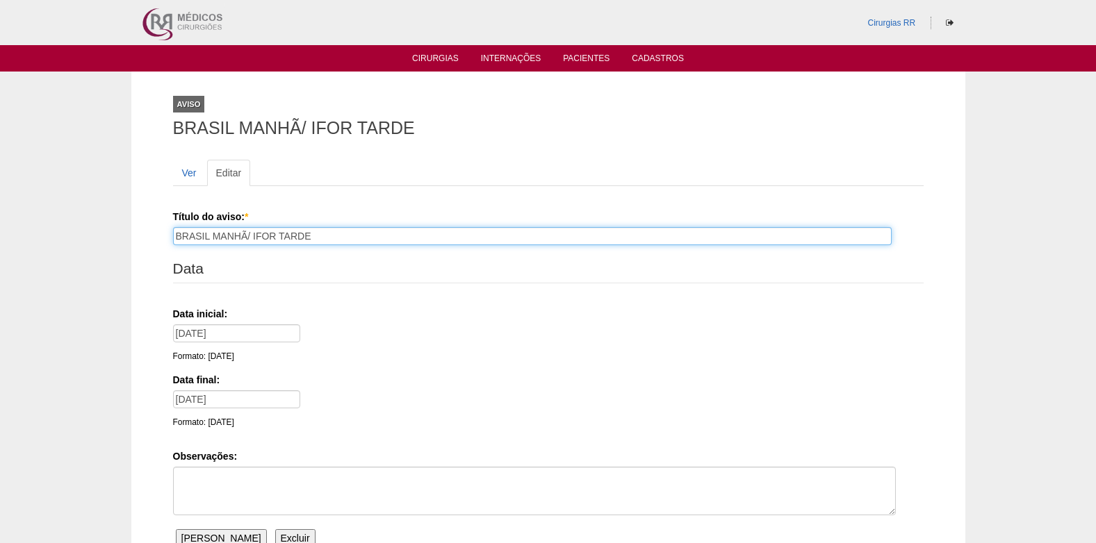
drag, startPoint x: 345, startPoint y: 236, endPoint x: 163, endPoint y: 238, distance: 182.0
click at [163, 238] on div "Aviso BRASIL MANHÃ/ IFOR TARDE Ver Editar Título do aviso: * BRASIL MANHÃ/ IFOR…" at bounding box center [548, 336] width 771 height 529
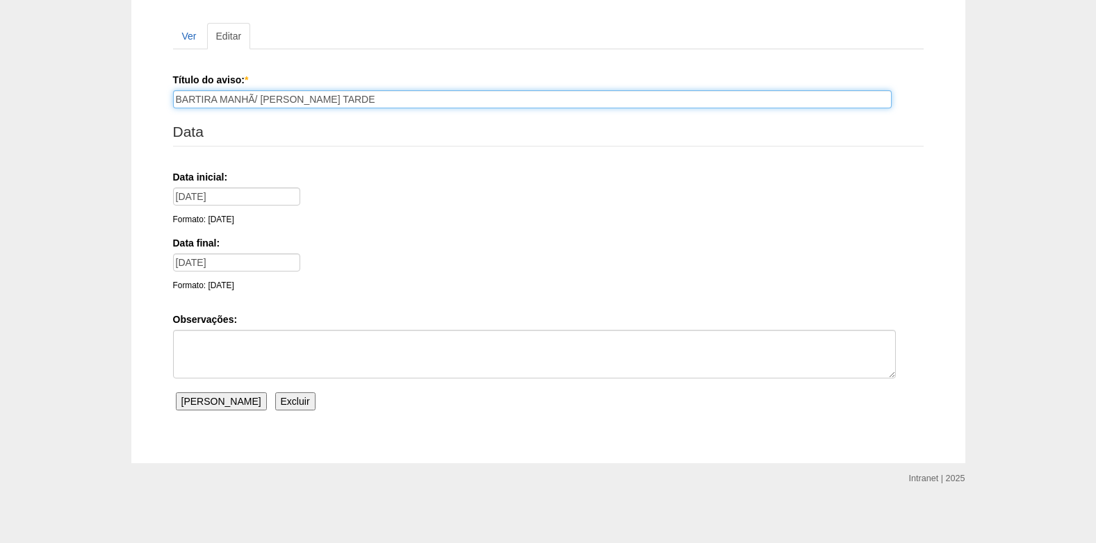
scroll to position [141, 0]
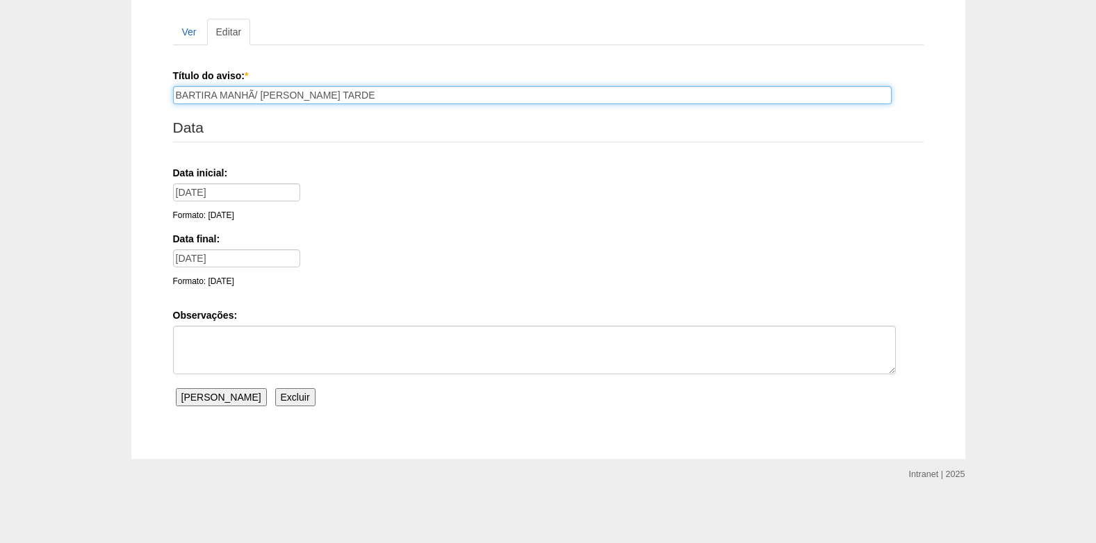
type input "BARTIRA MANHÃ/ [PERSON_NAME] TARDE"
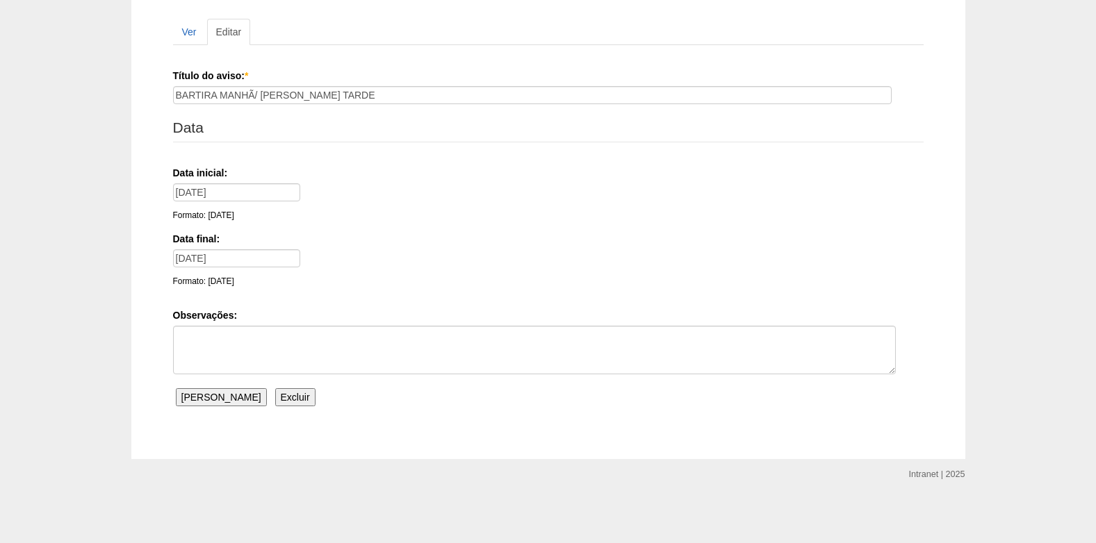
click at [207, 404] on input "[PERSON_NAME]" at bounding box center [221, 397] width 91 height 18
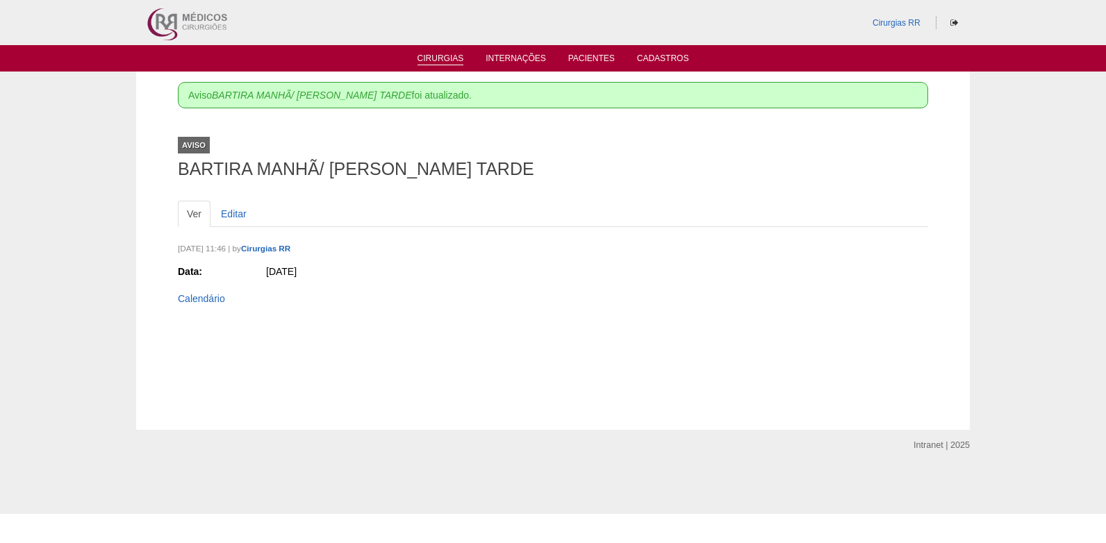
click at [439, 61] on link "Cirurgias" at bounding box center [441, 59] width 47 height 12
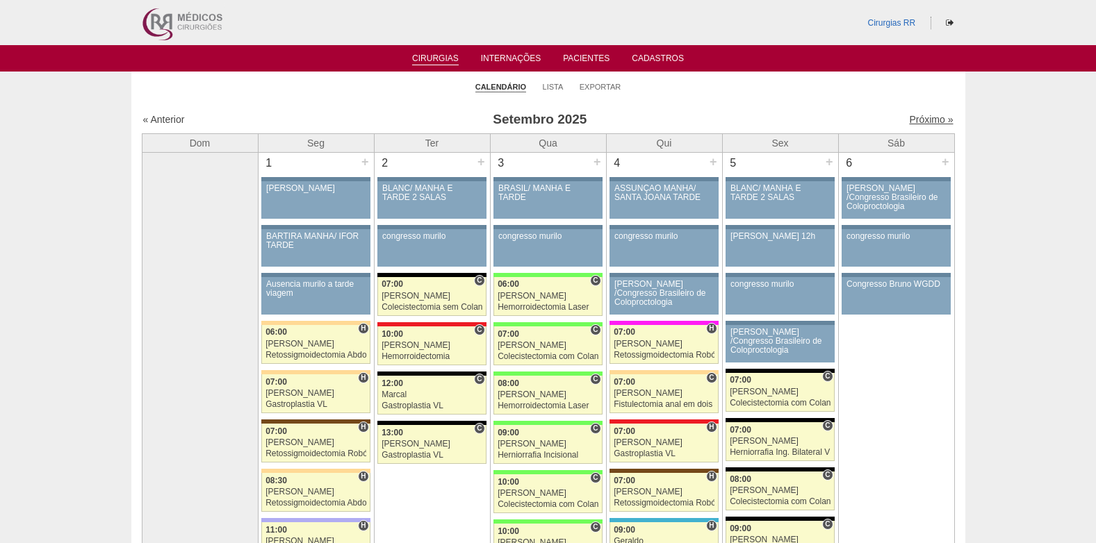
click at [909, 122] on link "Próximo »" at bounding box center [931, 119] width 44 height 11
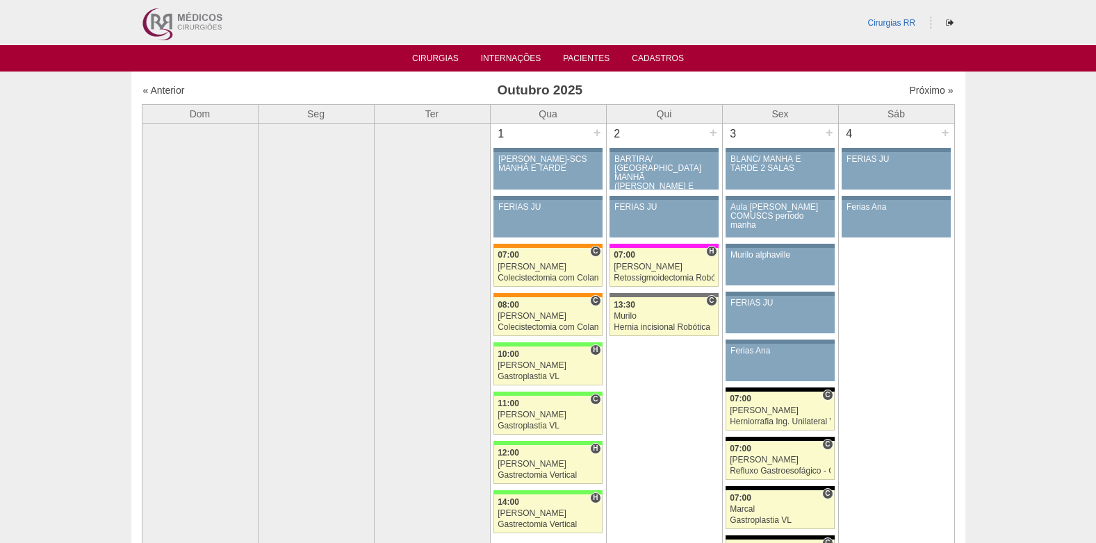
click at [929, 85] on link "Próximo »" at bounding box center [931, 90] width 44 height 11
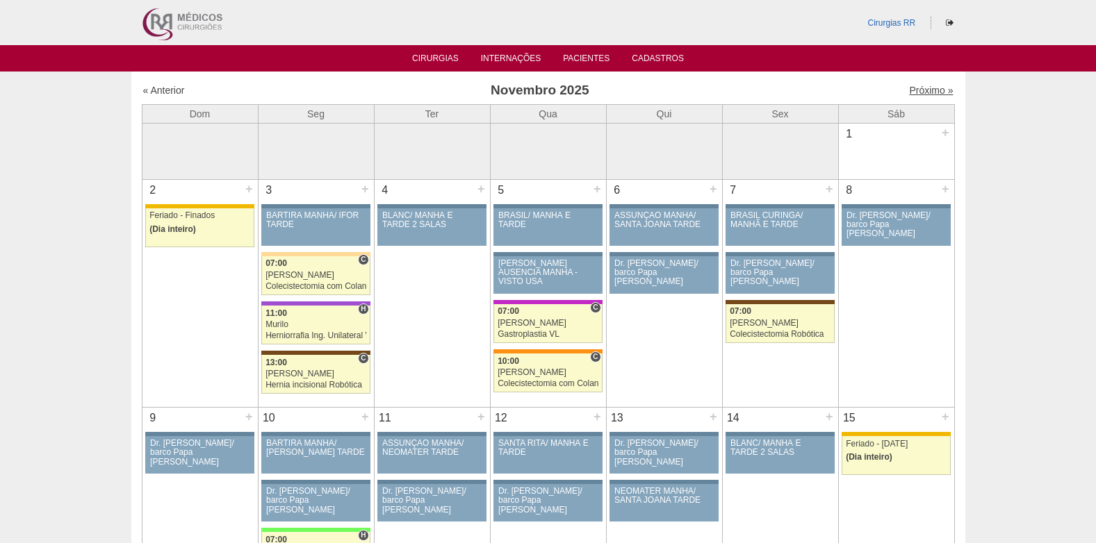
click at [920, 88] on link "Próximo »" at bounding box center [931, 90] width 44 height 11
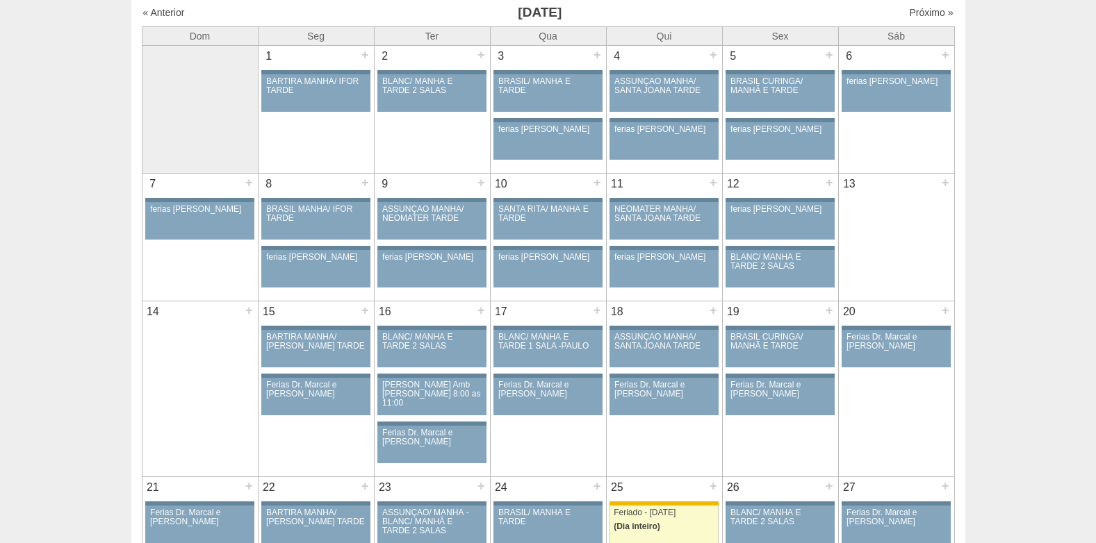
scroll to position [69, 0]
